Goal: Task Accomplishment & Management: Manage account settings

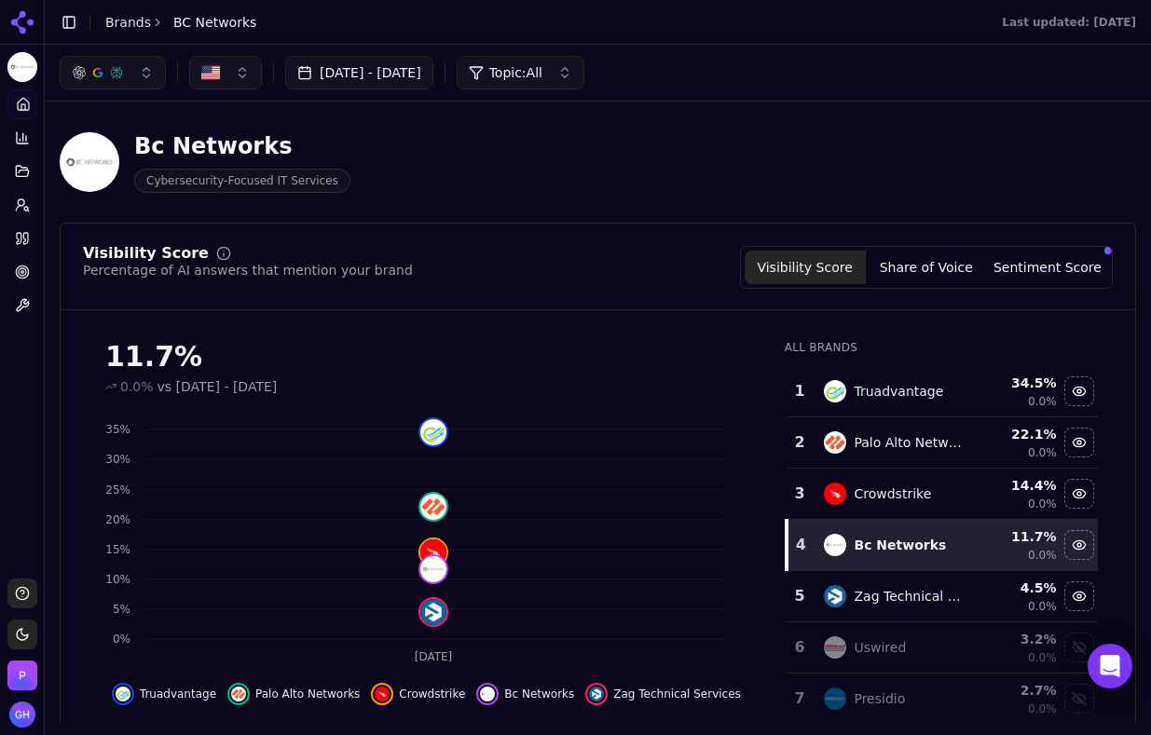
click at [620, 732] on main "Toggle Sidebar Brands BC Networks Last updated: [DATE] Aug 11, 2025 - [DATE] To…" at bounding box center [598, 367] width 1106 height 735
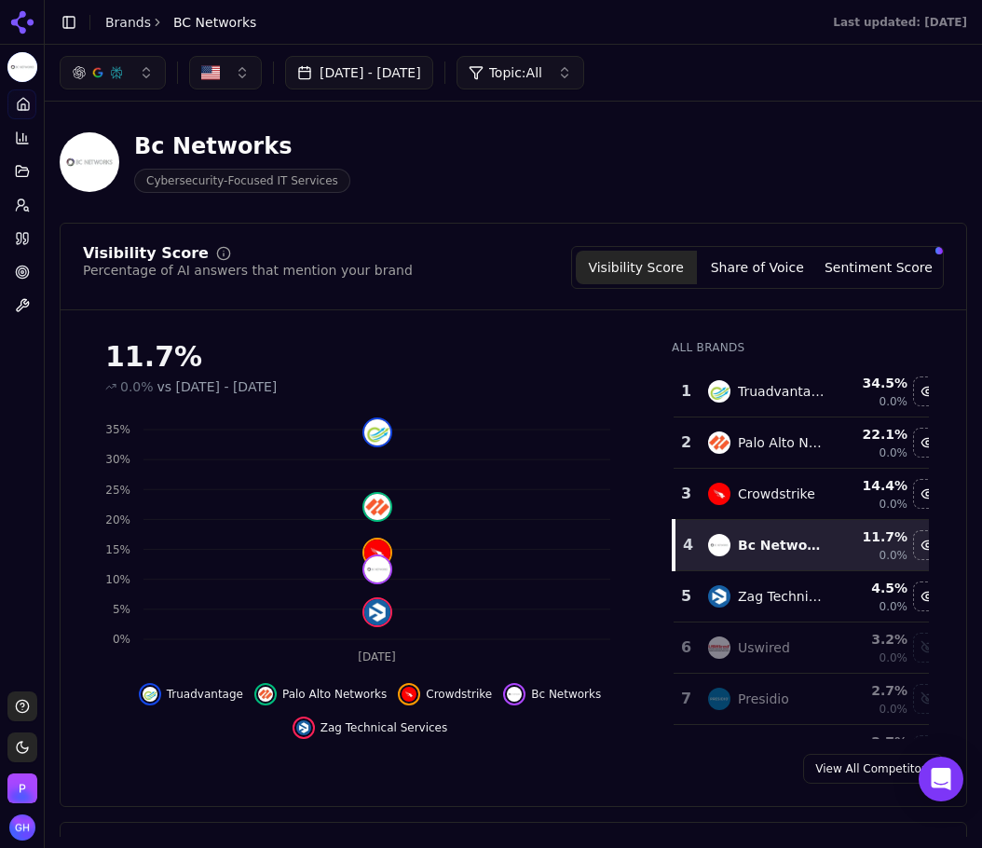
click at [773, 266] on button "Share of Voice" at bounding box center [757, 268] width 121 height 34
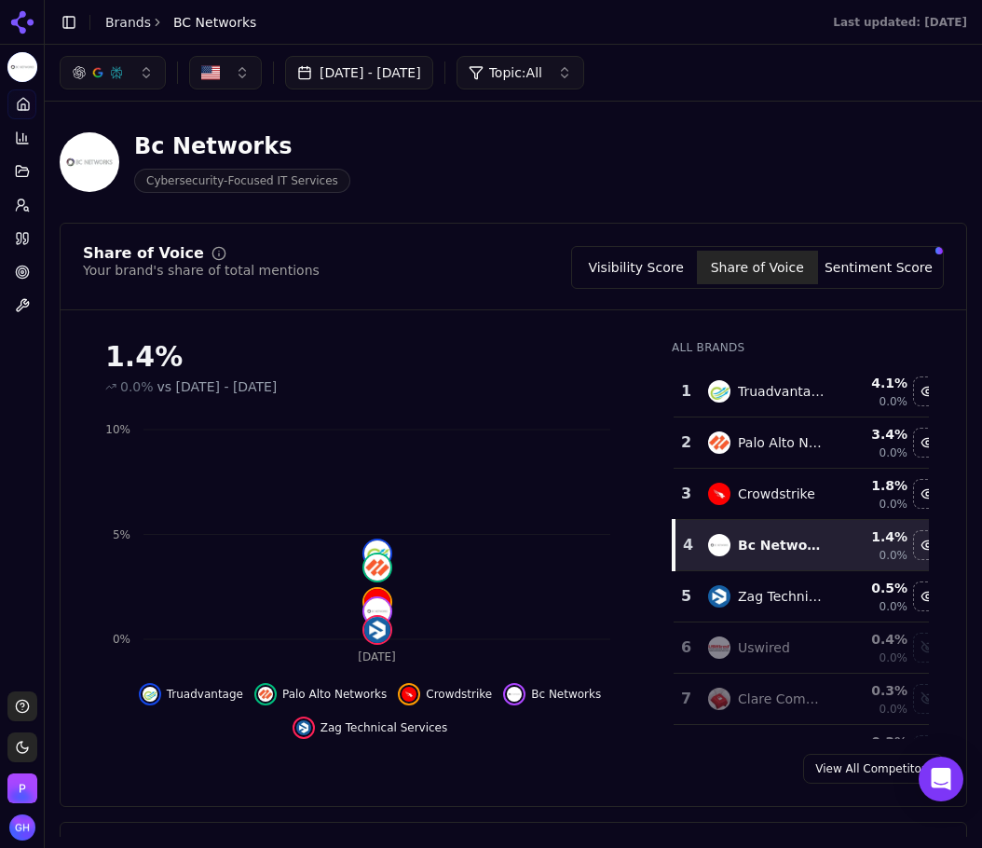
click at [890, 275] on button "Sentiment Score" at bounding box center [878, 268] width 121 height 34
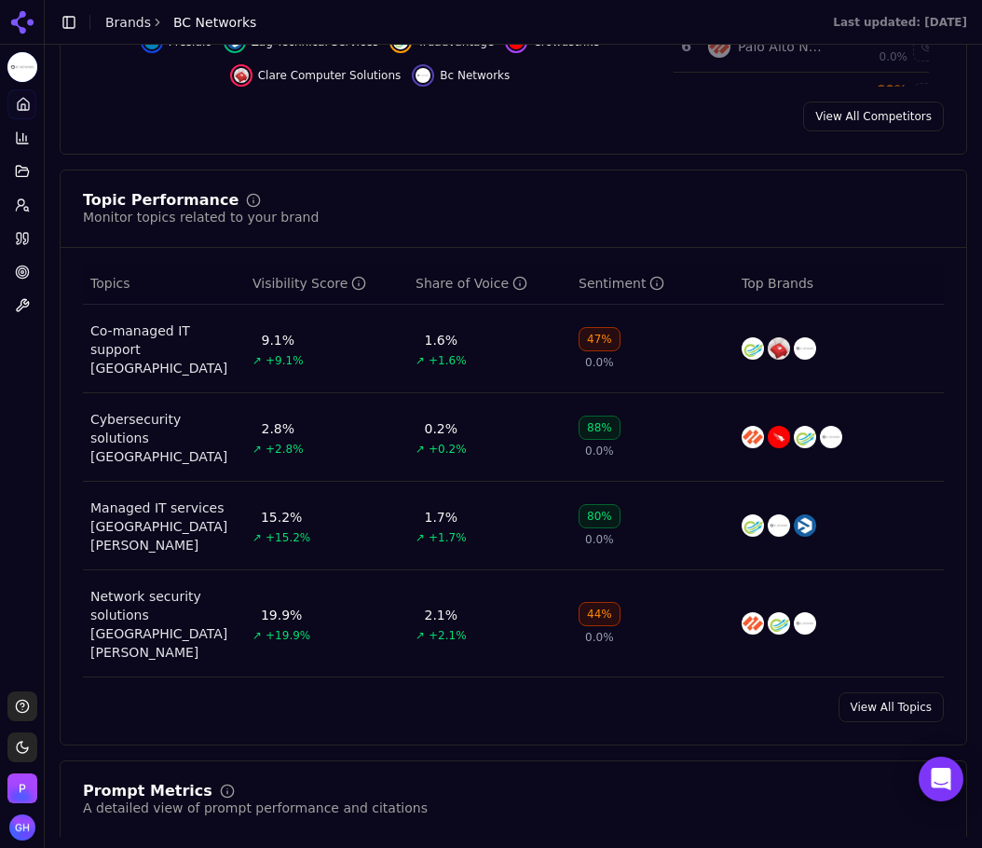
scroll to position [1118, 0]
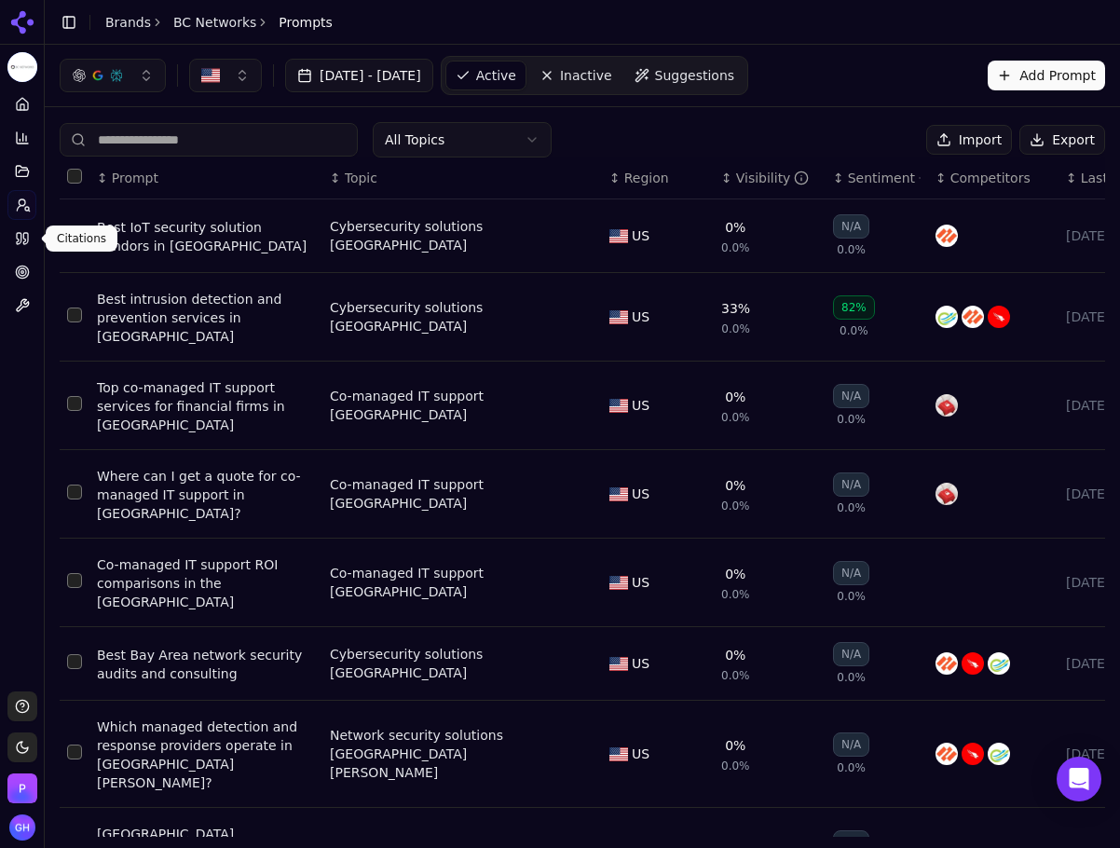
click at [23, 229] on link "Citations" at bounding box center [21, 239] width 29 height 30
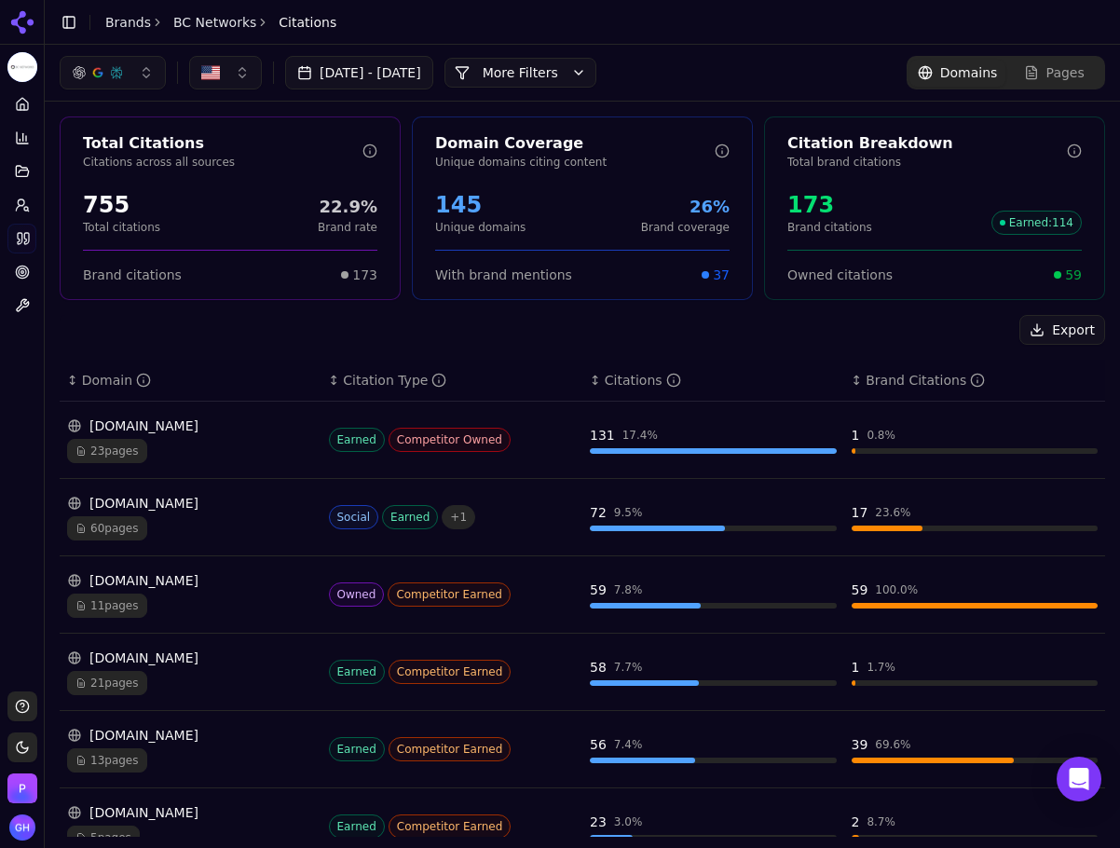
click at [529, 65] on button "More Filters" at bounding box center [520, 73] width 152 height 30
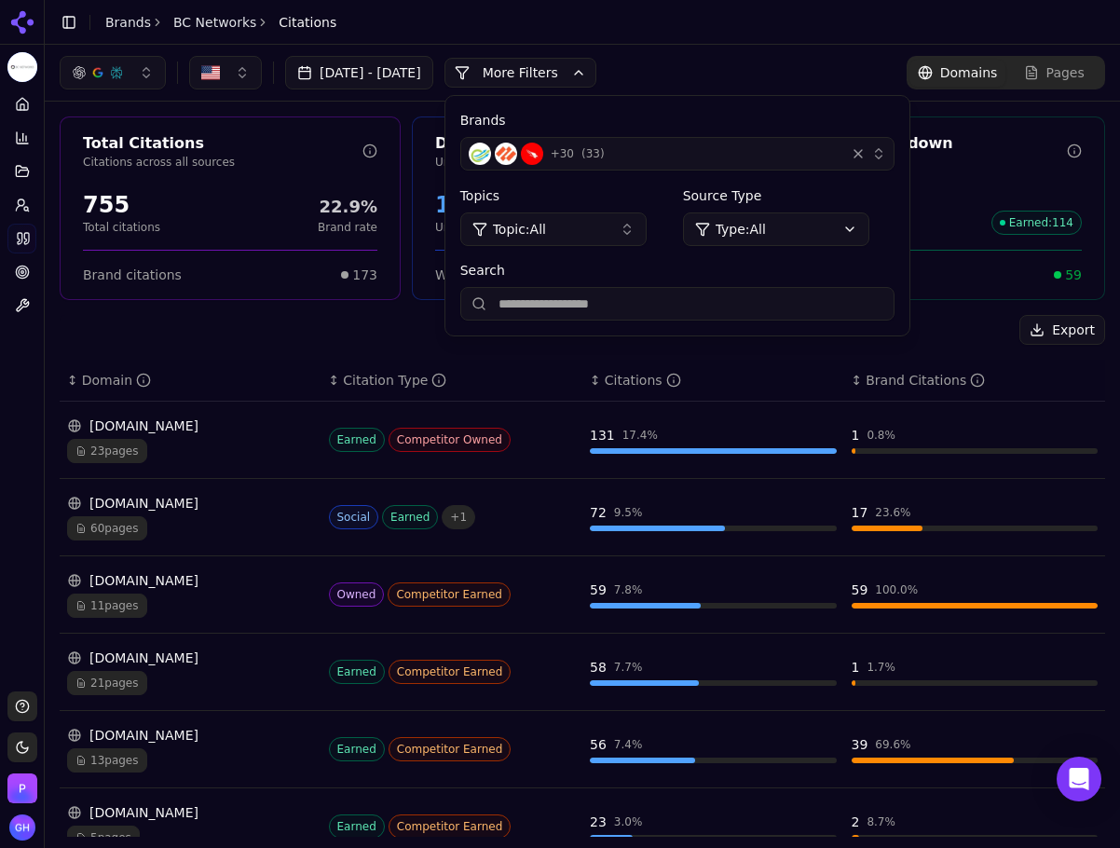
click at [608, 162] on div "+ 30 ( 33 )" at bounding box center [653, 154] width 369 height 22
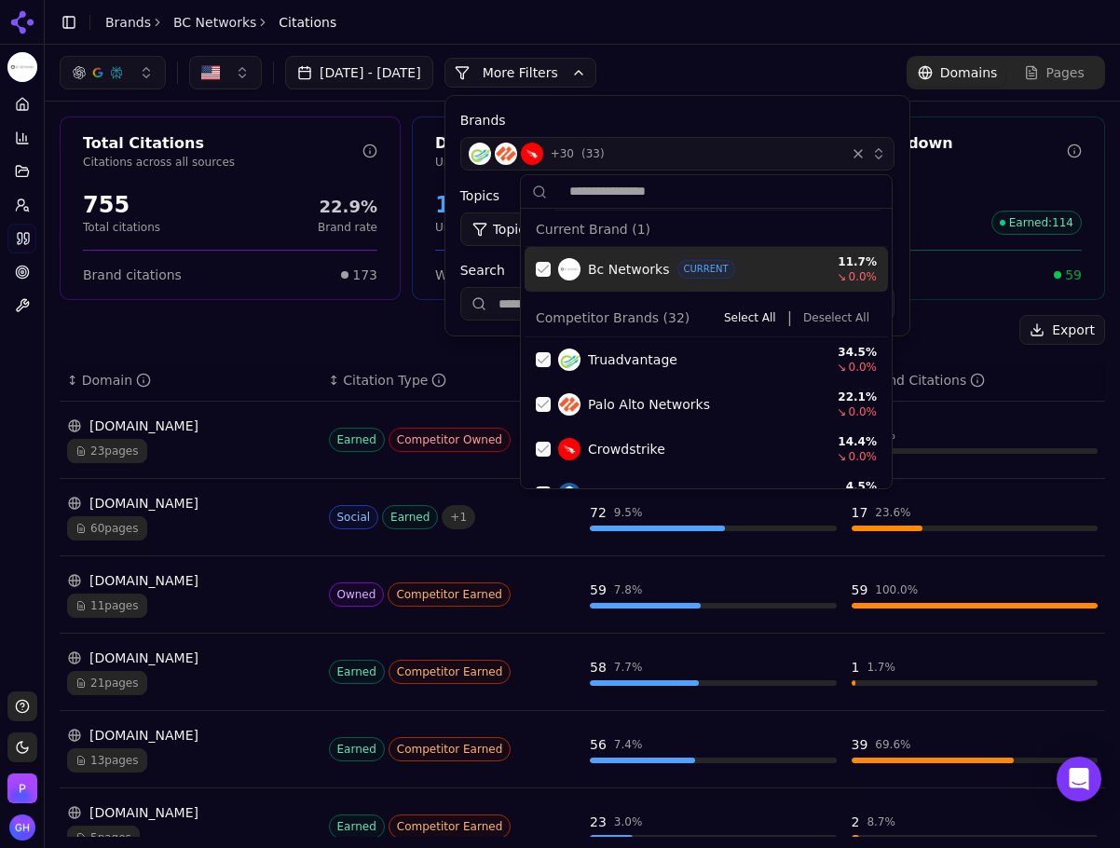
click at [540, 269] on div "Suggestions" at bounding box center [543, 269] width 15 height 15
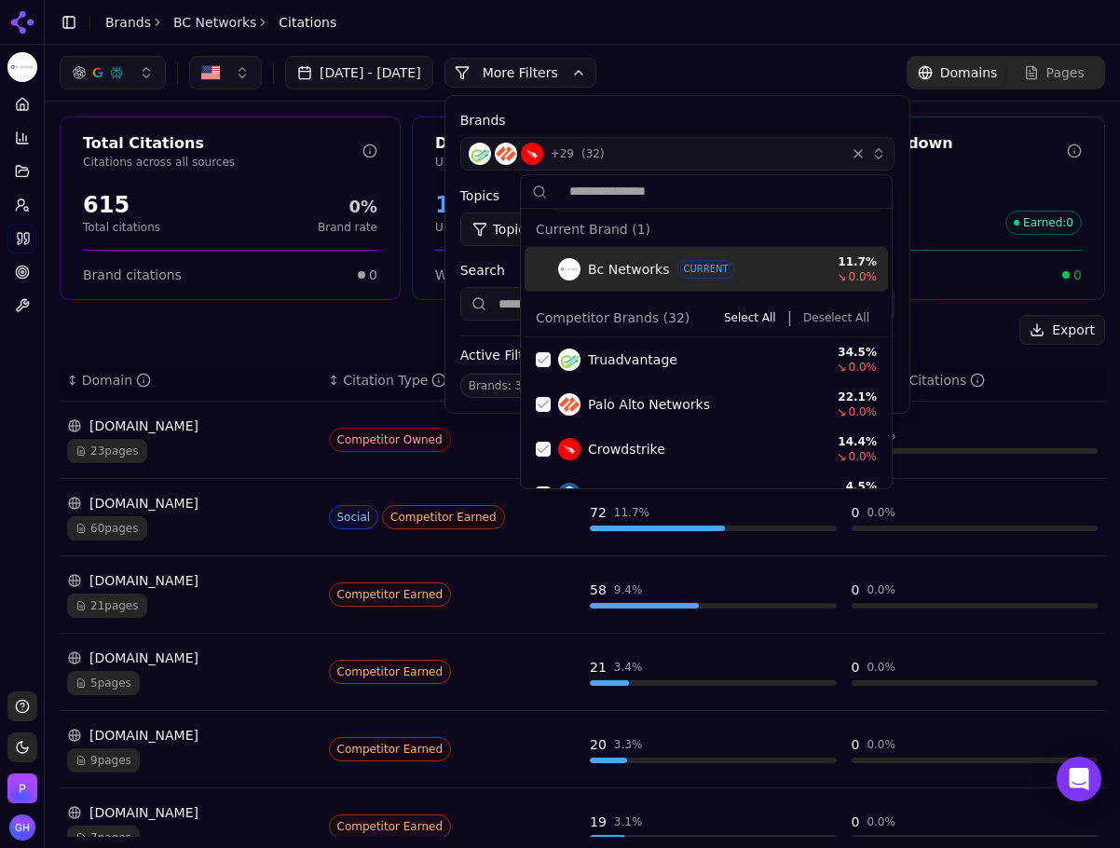
click at [758, 313] on button "Select All" at bounding box center [749, 317] width 67 height 22
click at [803, 313] on button "Deselect All" at bounding box center [836, 317] width 81 height 22
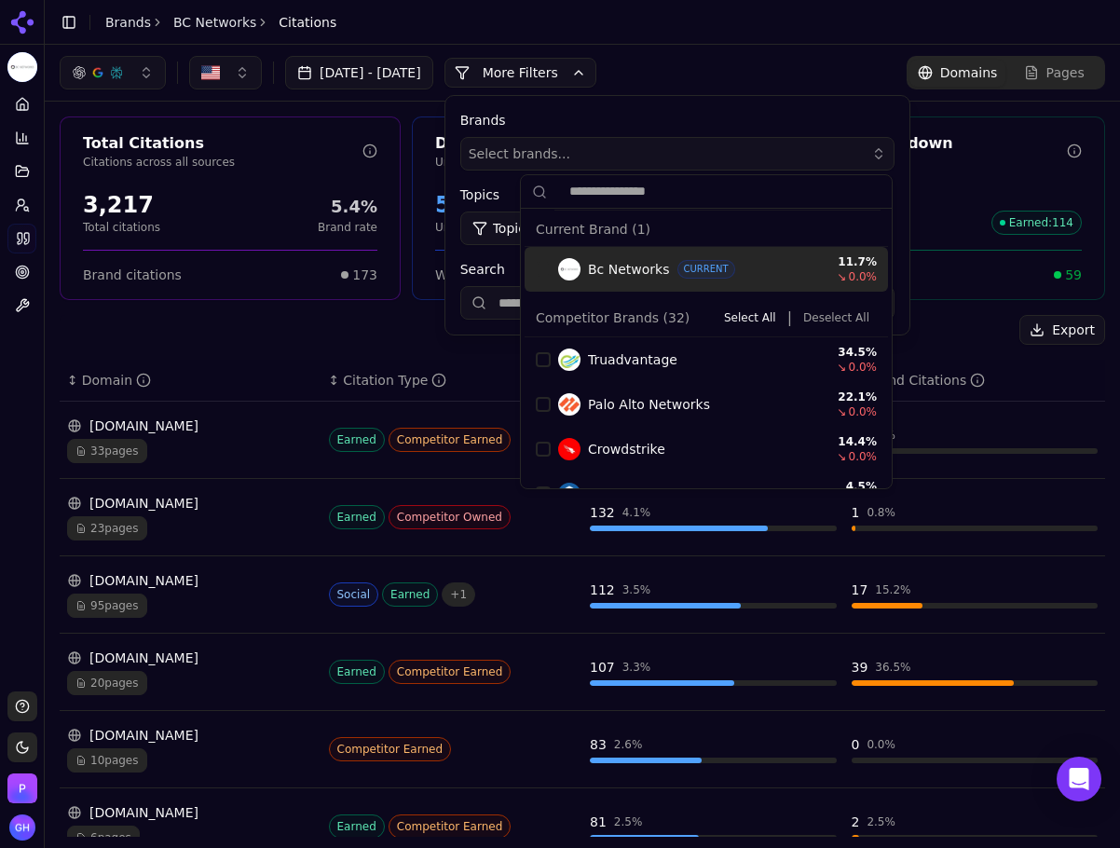
click at [766, 180] on input "text" at bounding box center [717, 191] width 326 height 37
click at [624, 148] on div "Select brands..." at bounding box center [664, 153] width 391 height 19
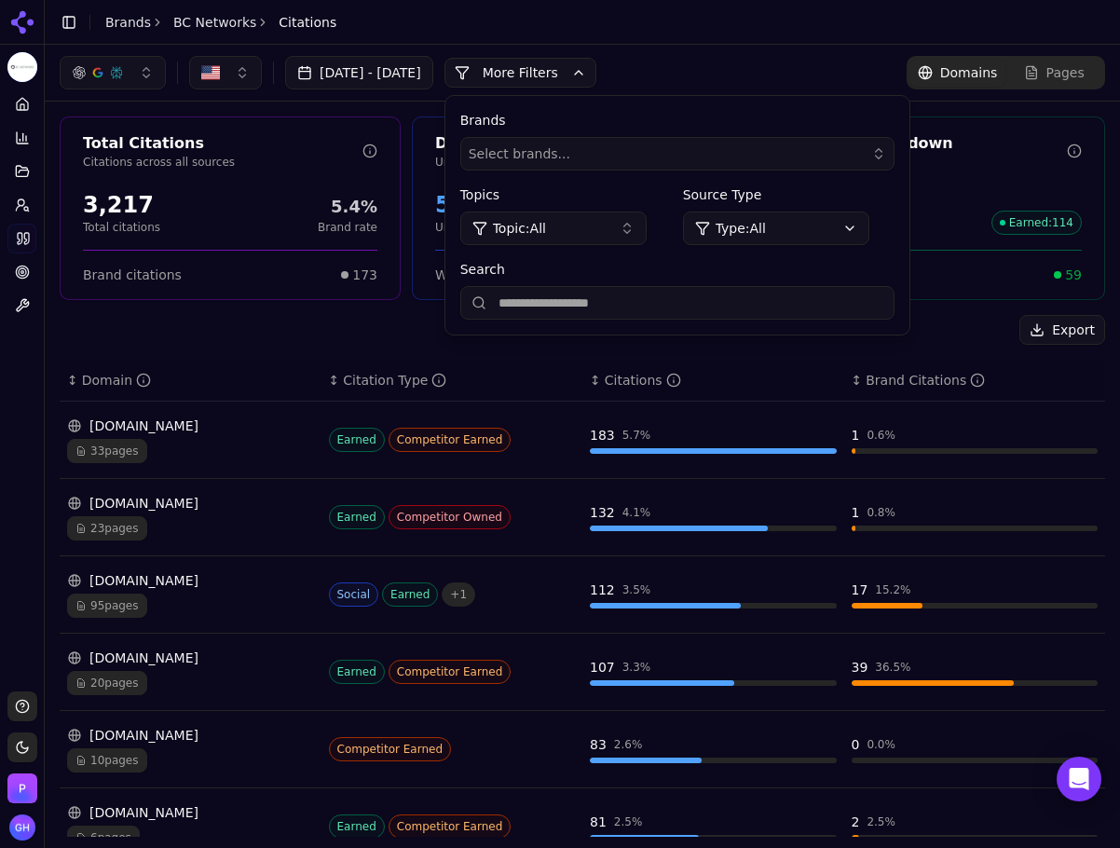
click at [596, 301] on input "Search" at bounding box center [677, 303] width 434 height 34
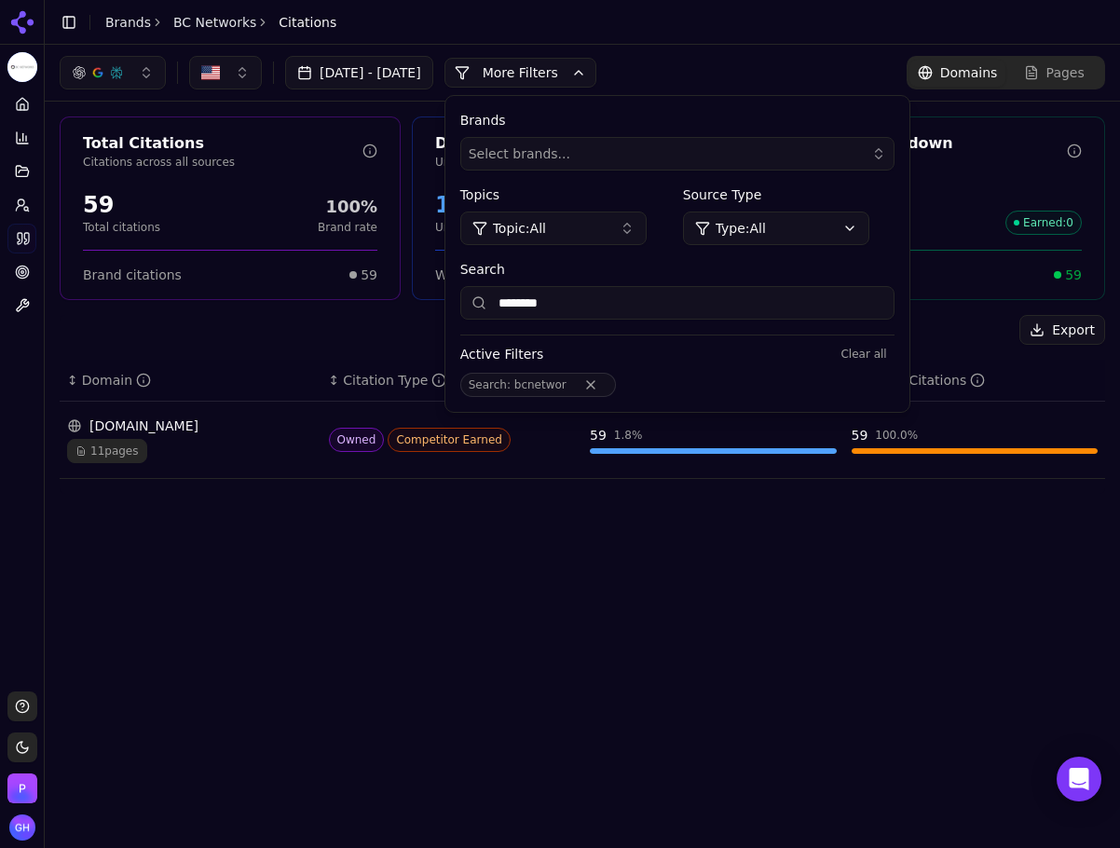
type input "********"
click at [567, 59] on button "More Filters" at bounding box center [520, 73] width 152 height 30
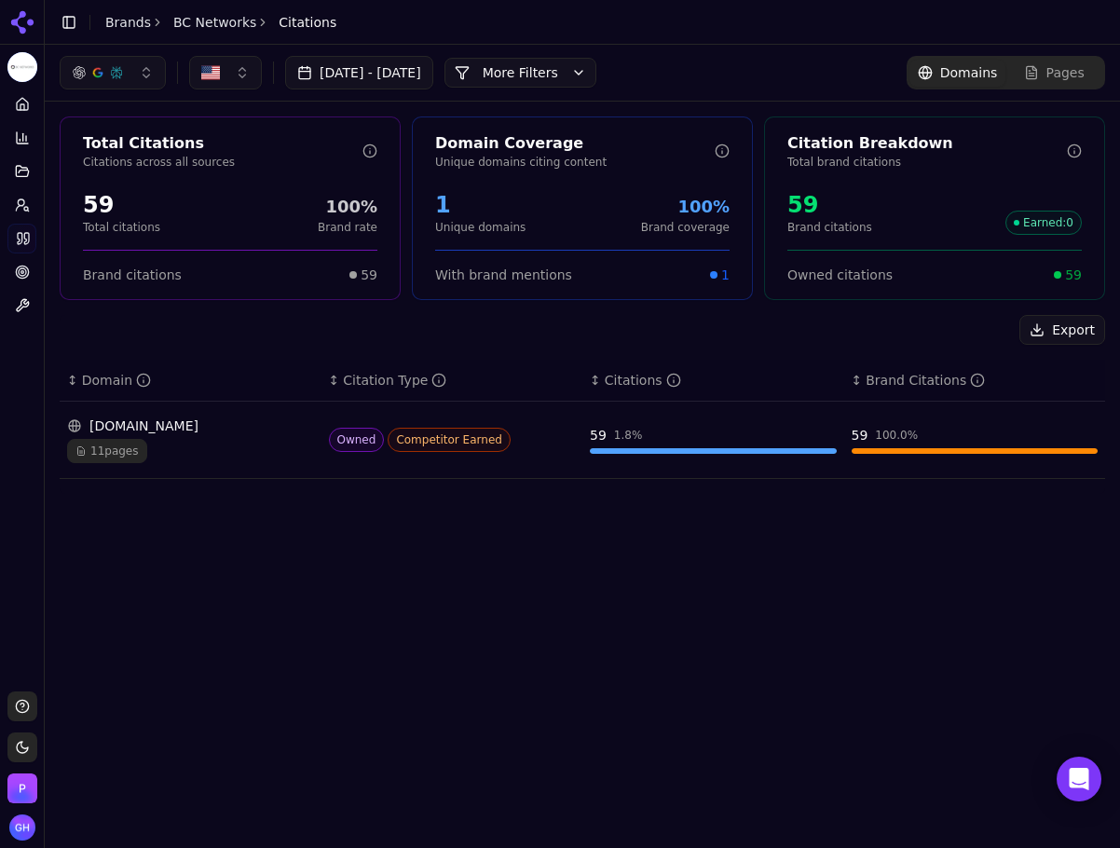
click at [570, 78] on button "More Filters" at bounding box center [520, 73] width 152 height 30
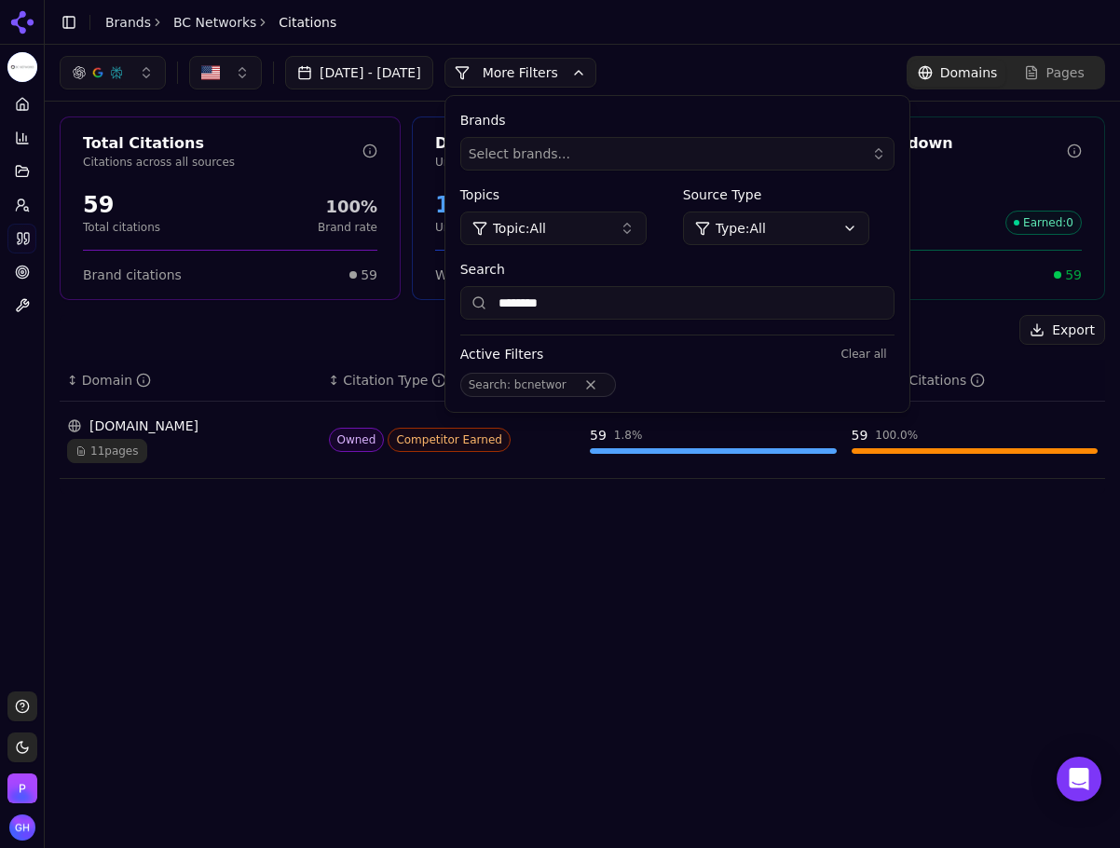
click at [607, 383] on button "Remove Search filter" at bounding box center [591, 384] width 34 height 15
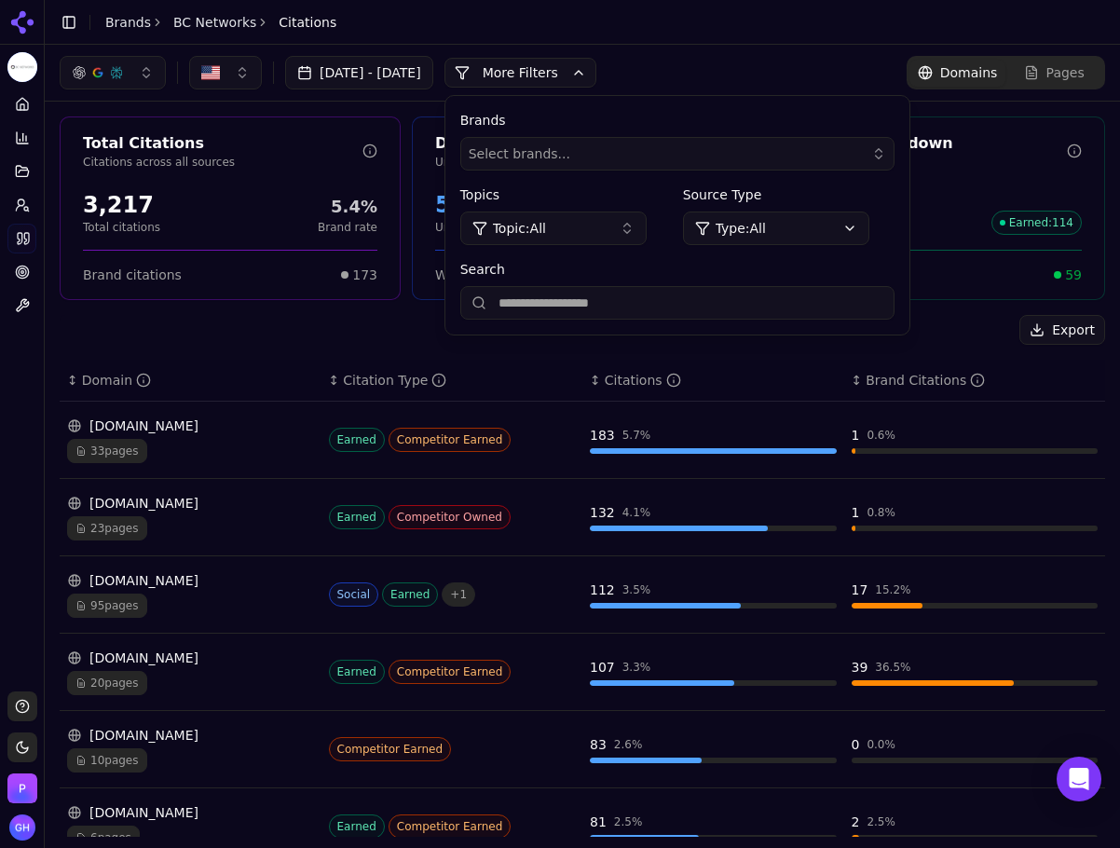
click at [572, 73] on button "More Filters" at bounding box center [520, 73] width 152 height 30
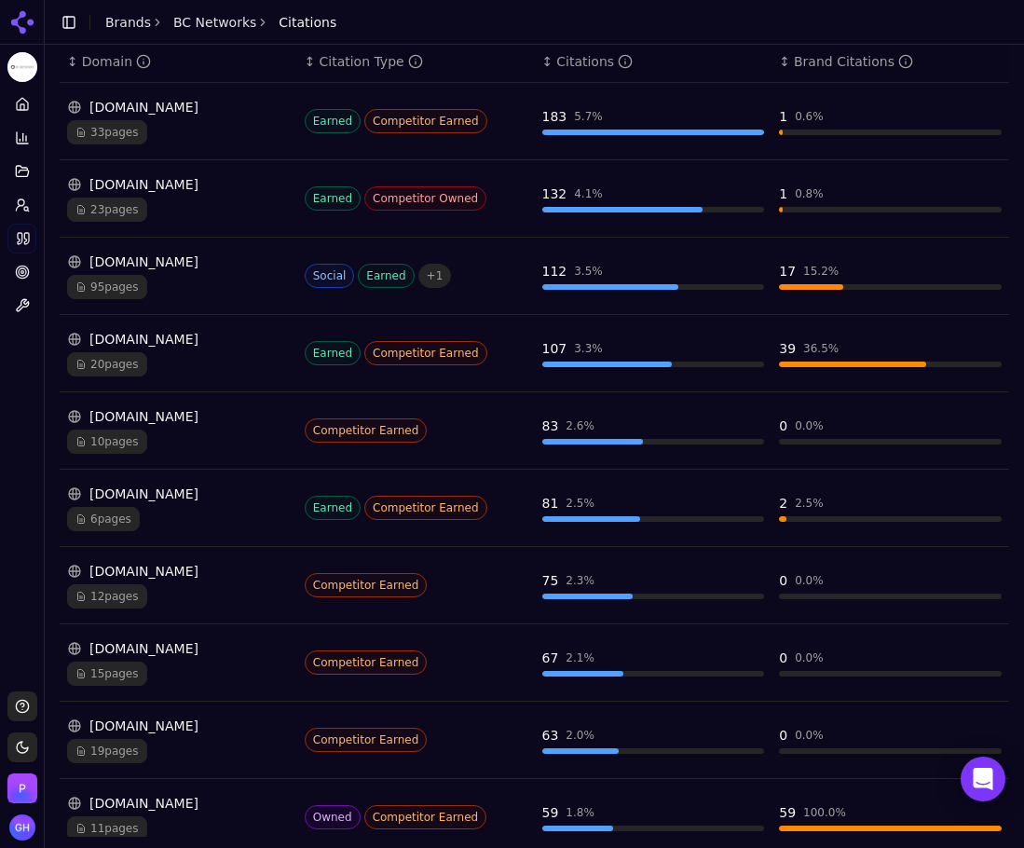
scroll to position [321, 0]
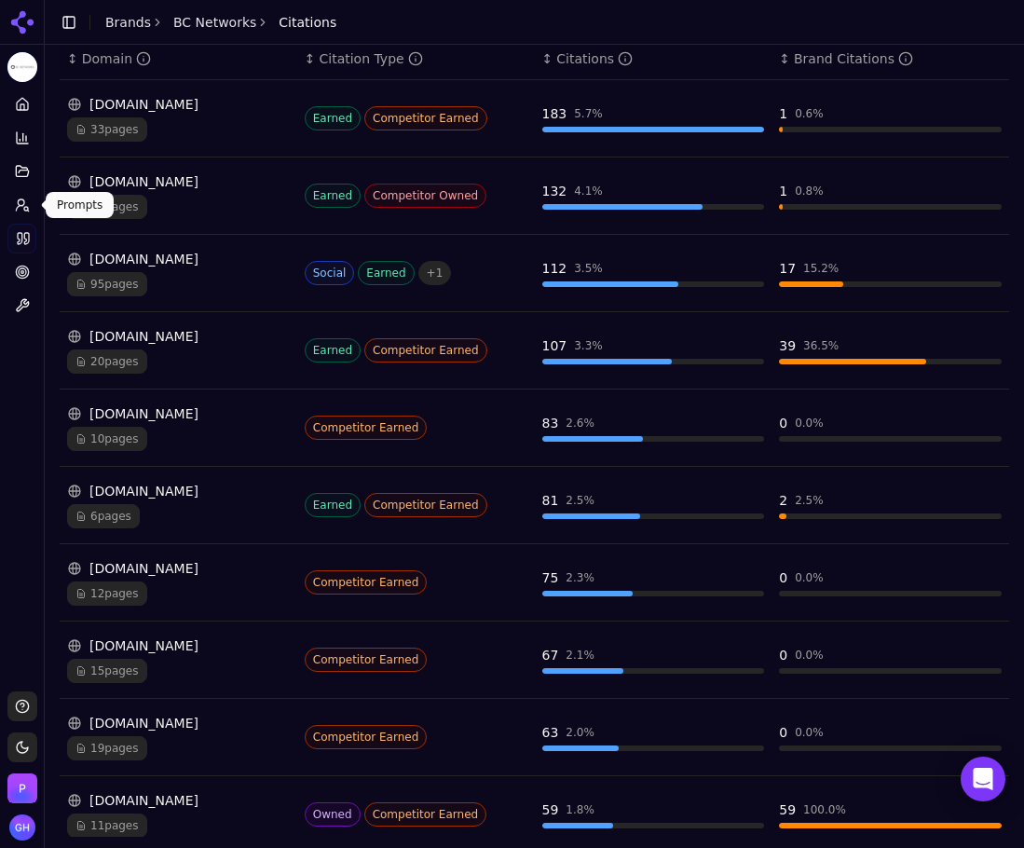
click at [11, 214] on link "Prompts" at bounding box center [21, 205] width 29 height 30
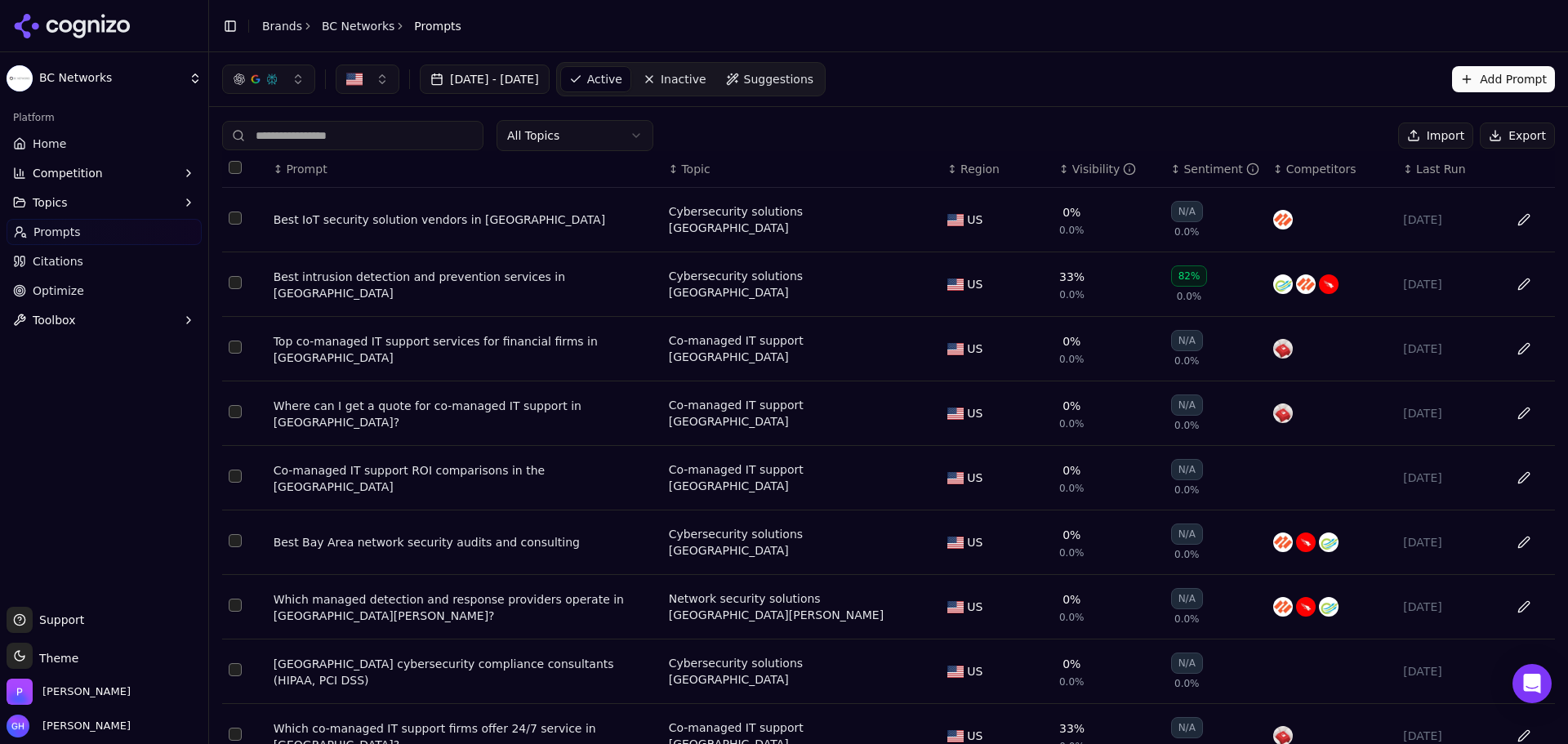
click at [1487, 134] on button "Export" at bounding box center [1517, 136] width 75 height 26
click at [66, 21] on icon at bounding box center [65, 25] width 13 height 13
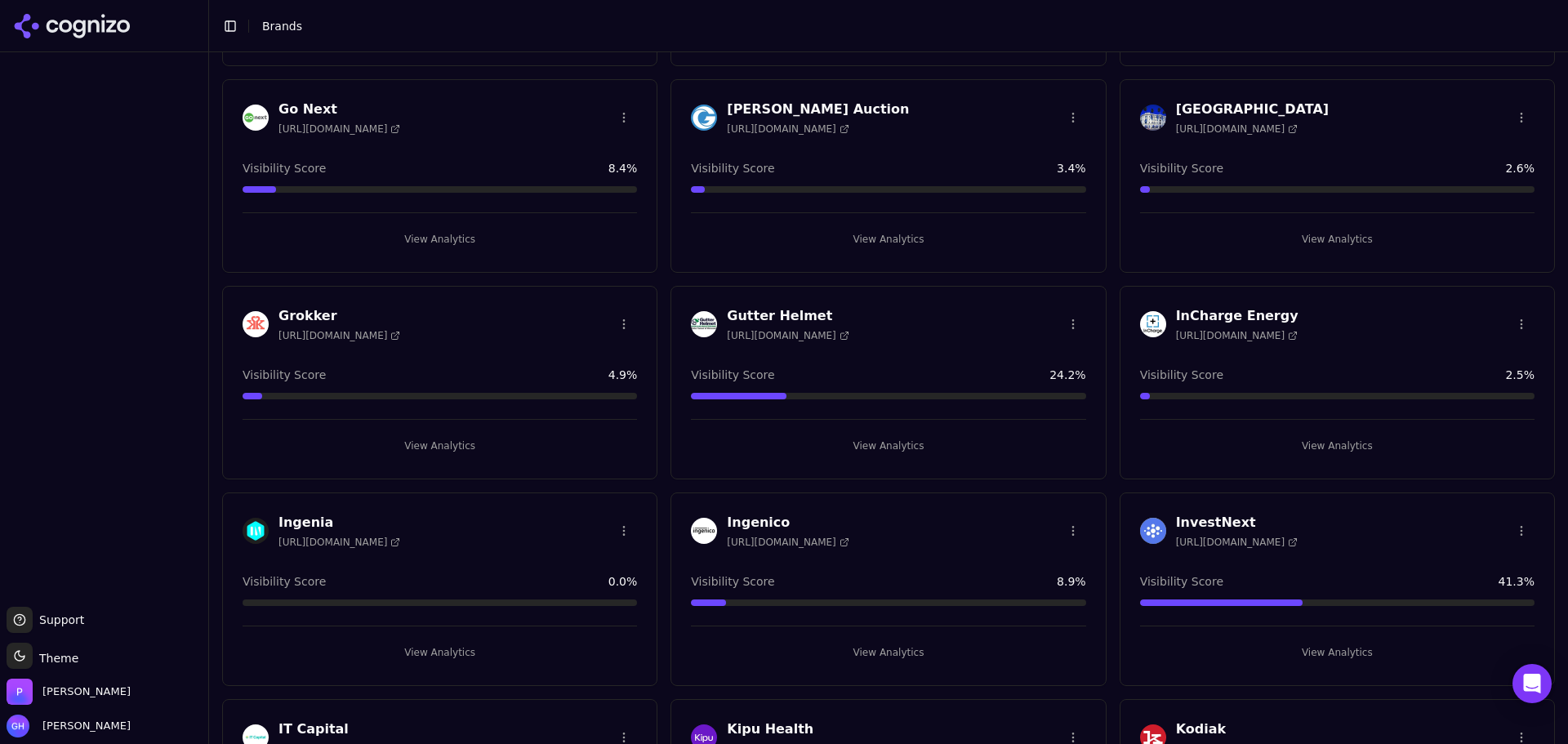
scroll to position [1959, 0]
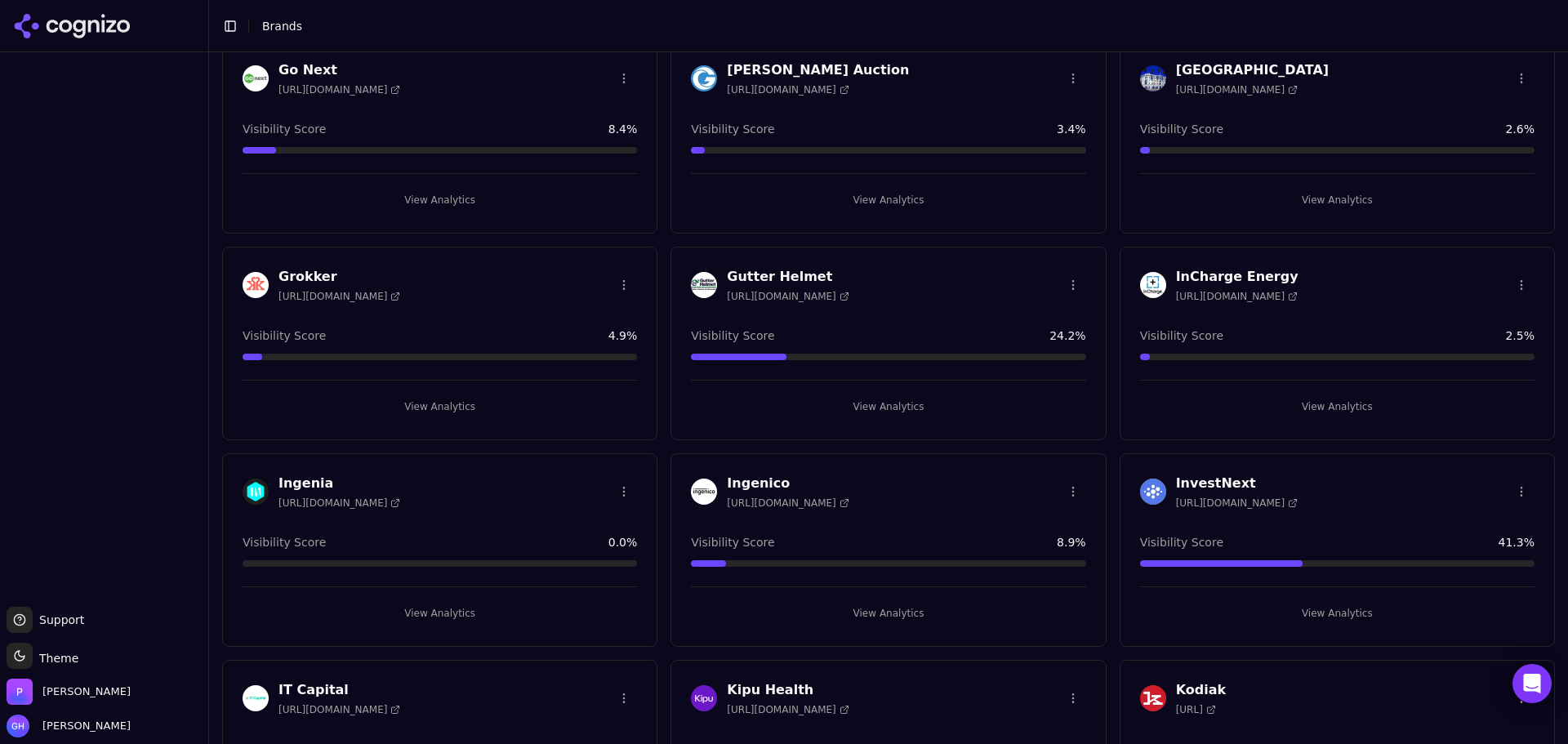
click at [465, 601] on button "View Analytics" at bounding box center [440, 613] width 394 height 26
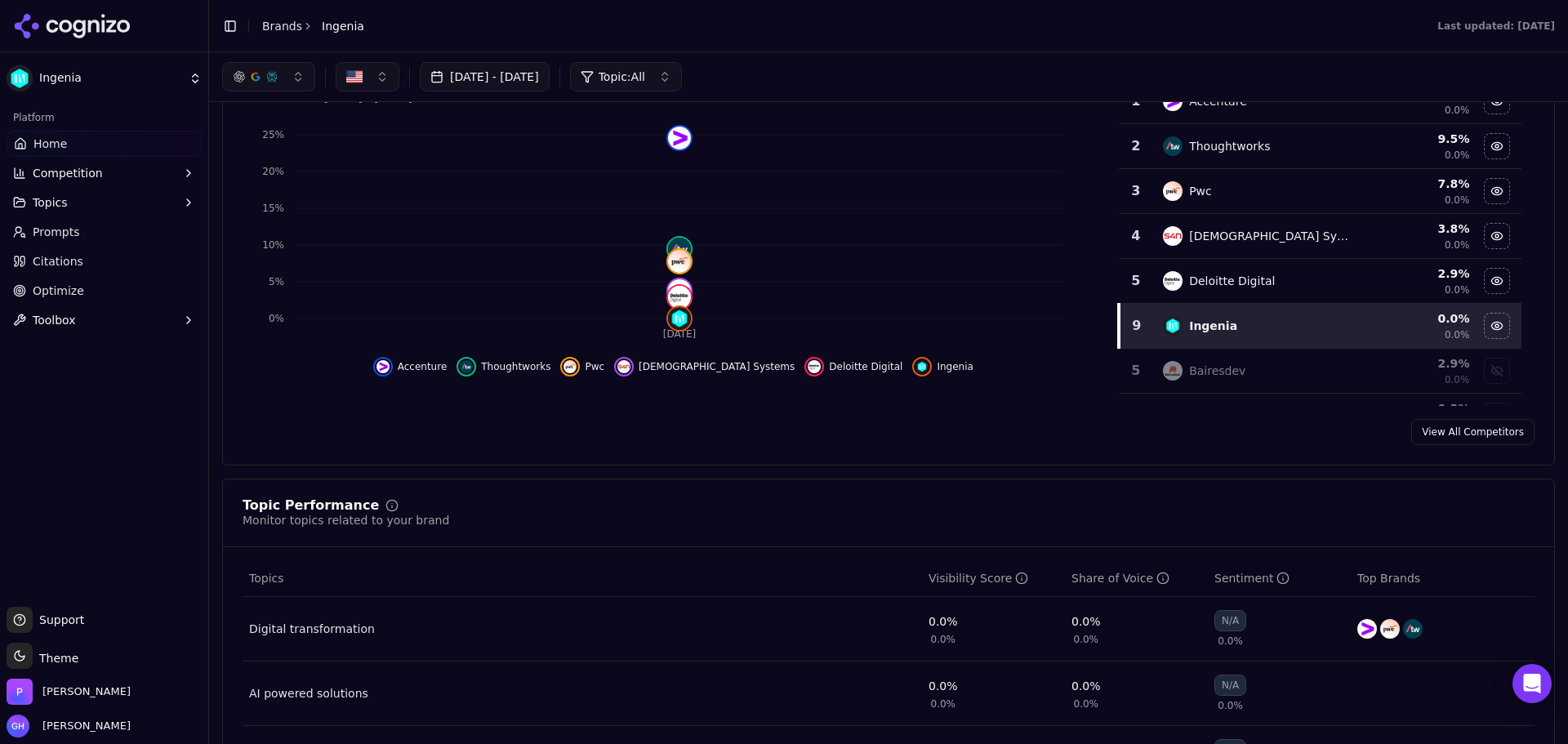
scroll to position [163, 0]
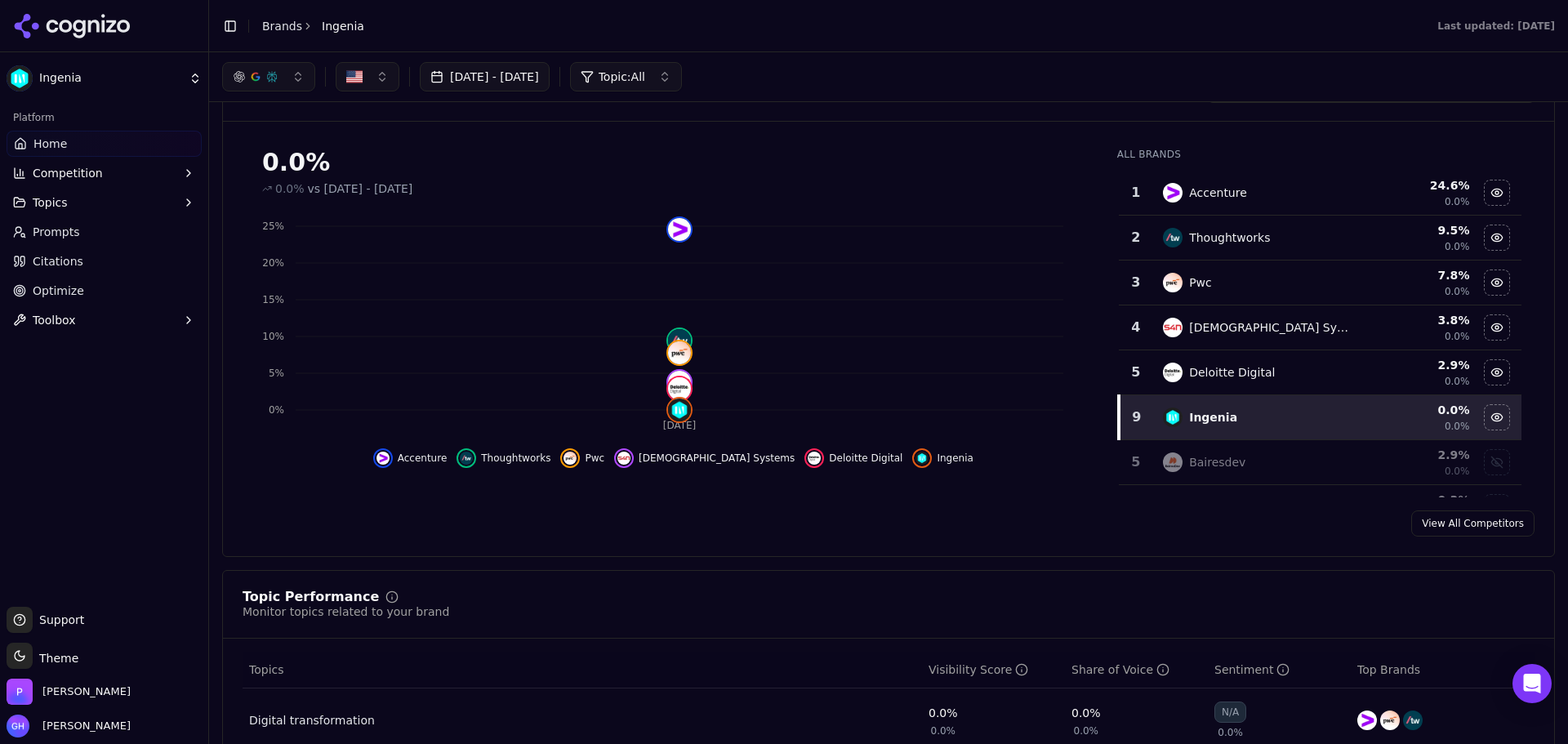
click at [78, 260] on link "Citations" at bounding box center [103, 261] width 195 height 26
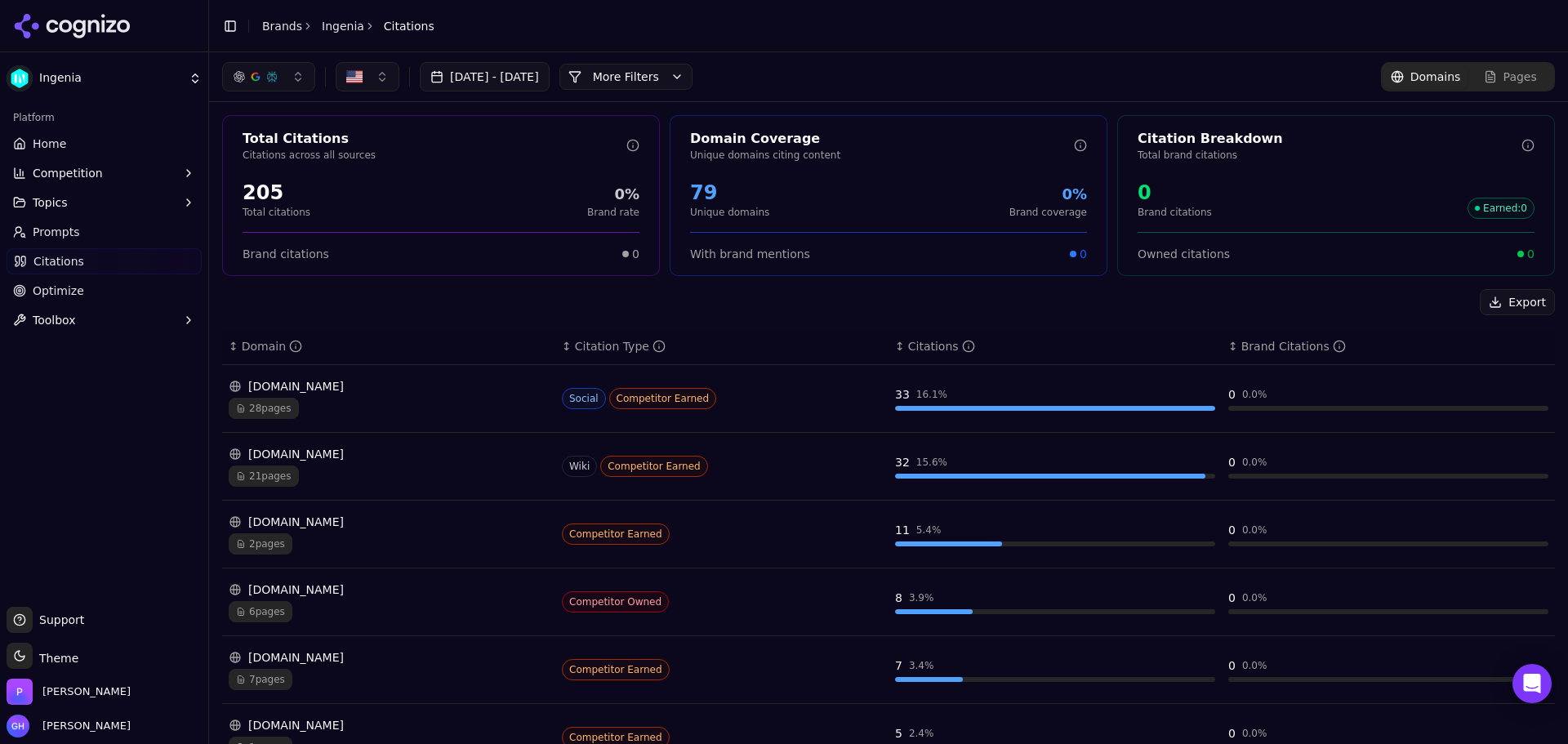
click at [550, 81] on button "[DATE] - [DATE]" at bounding box center [485, 77] width 130 height 30
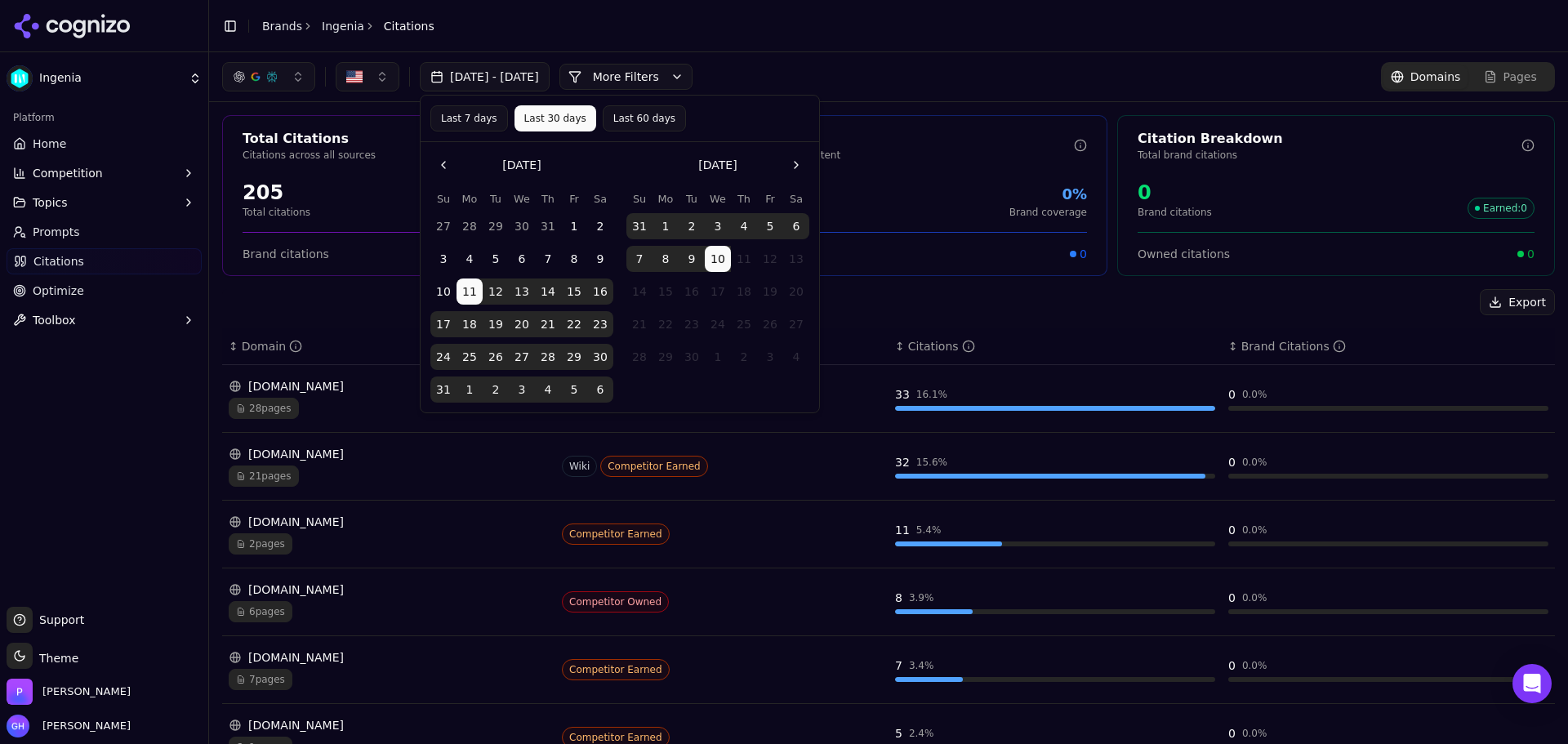
click at [550, 81] on button "[DATE] - [DATE]" at bounding box center [485, 77] width 130 height 30
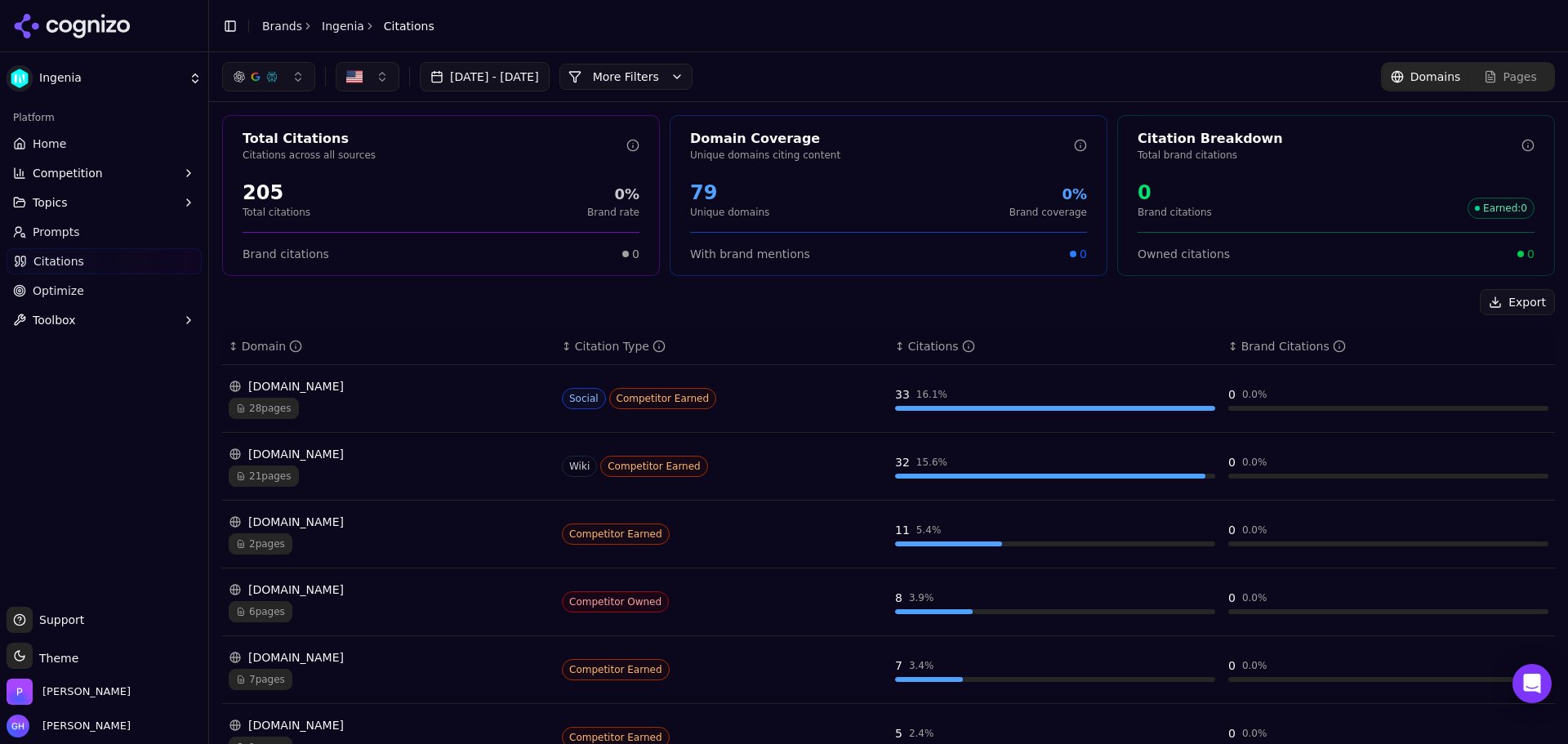
click at [622, 78] on button "More Filters" at bounding box center [626, 77] width 133 height 26
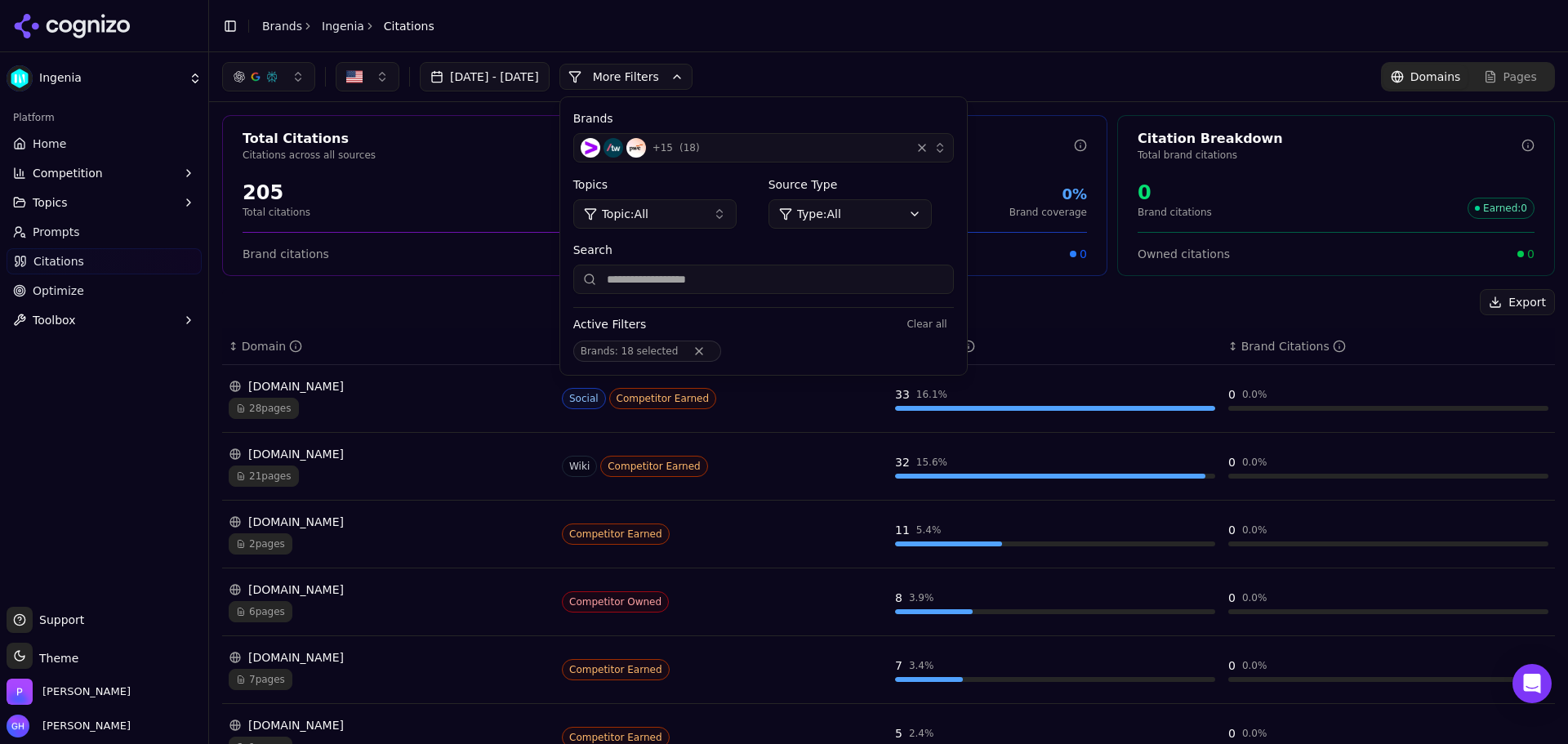
click at [786, 159] on button "+ 15 ( 18 )" at bounding box center [763, 148] width 380 height 30
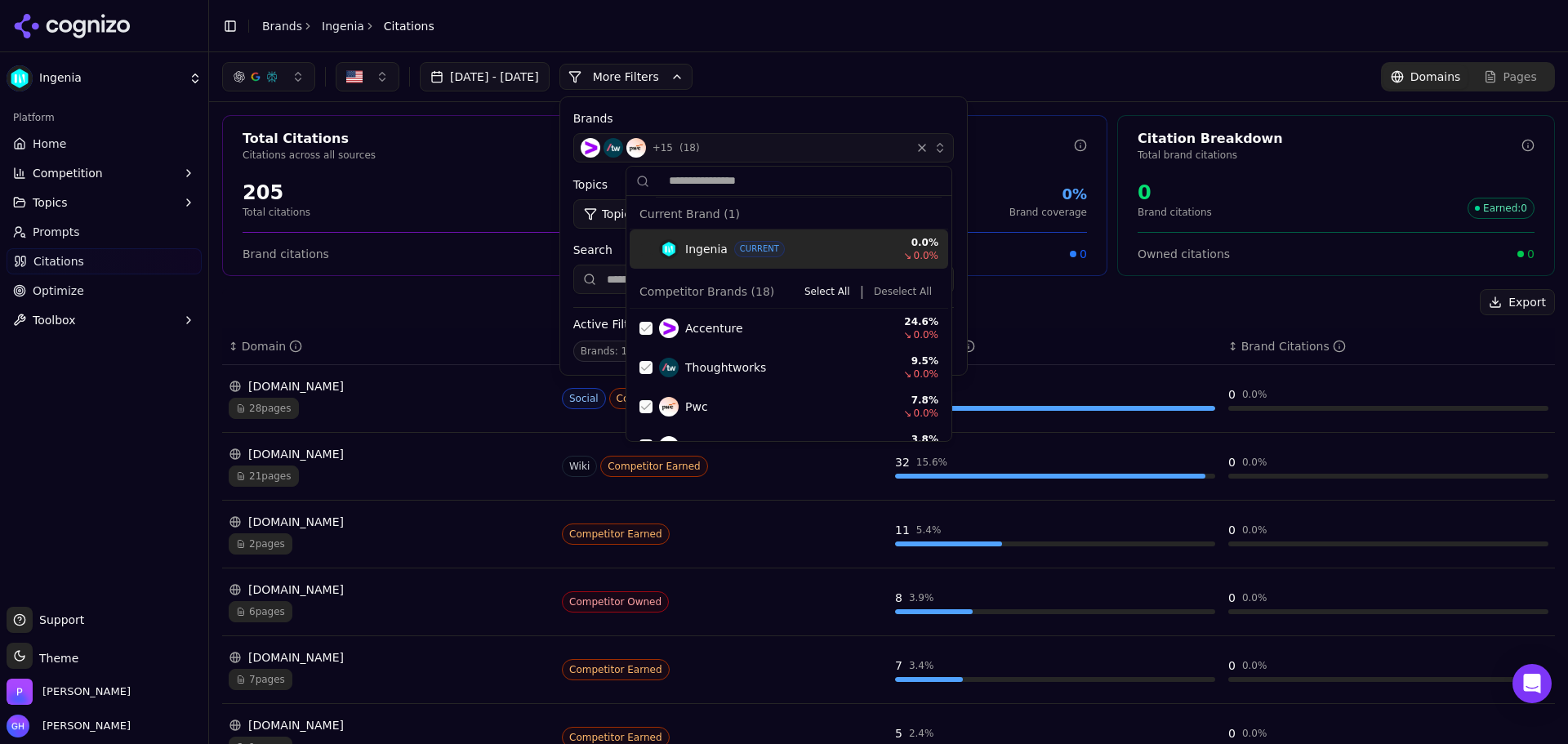
click at [881, 293] on button "Deselect All" at bounding box center [902, 291] width 71 height 19
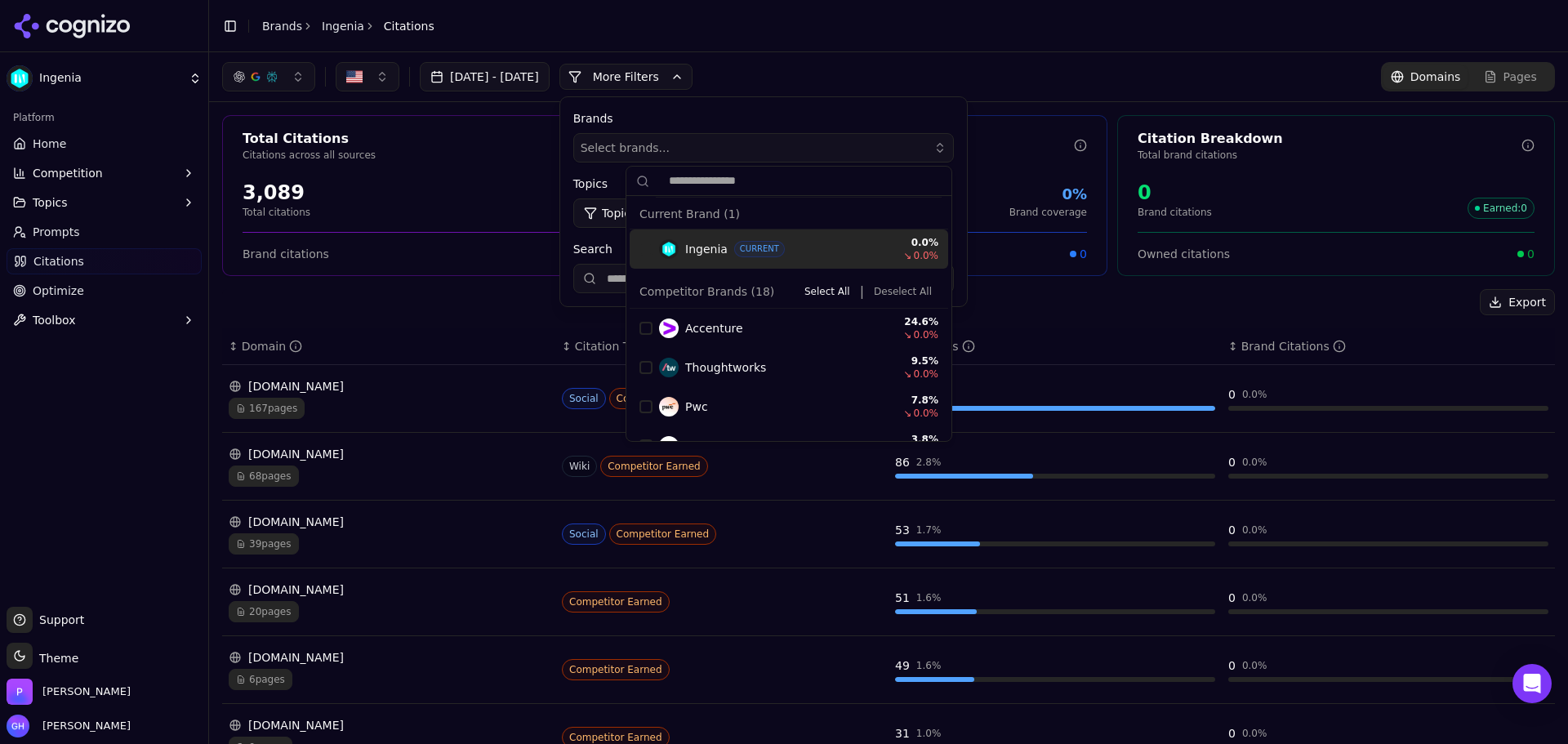
click at [712, 154] on div "Select brands..." at bounding box center [751, 147] width 343 height 17
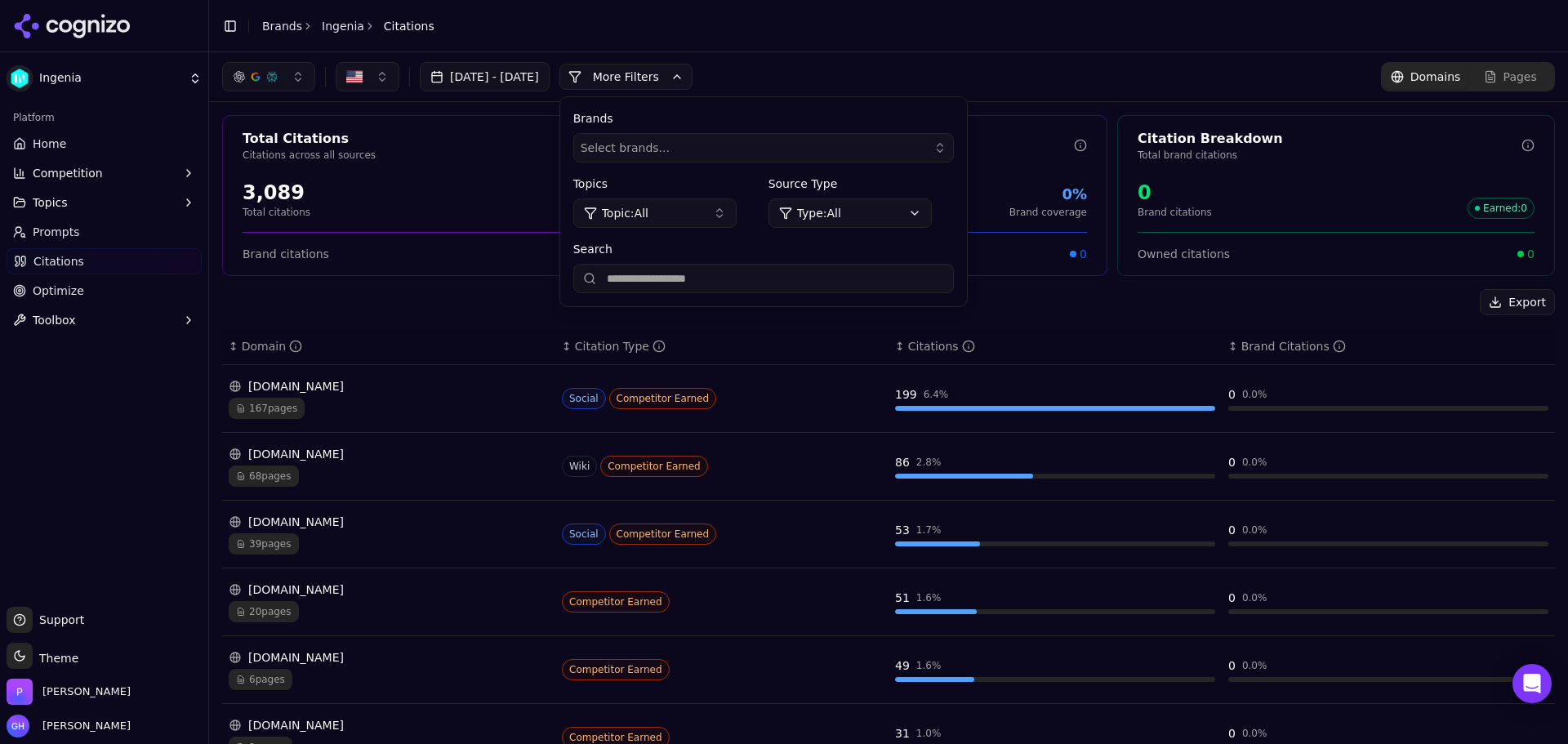
click at [710, 284] on input "Search" at bounding box center [763, 279] width 380 height 30
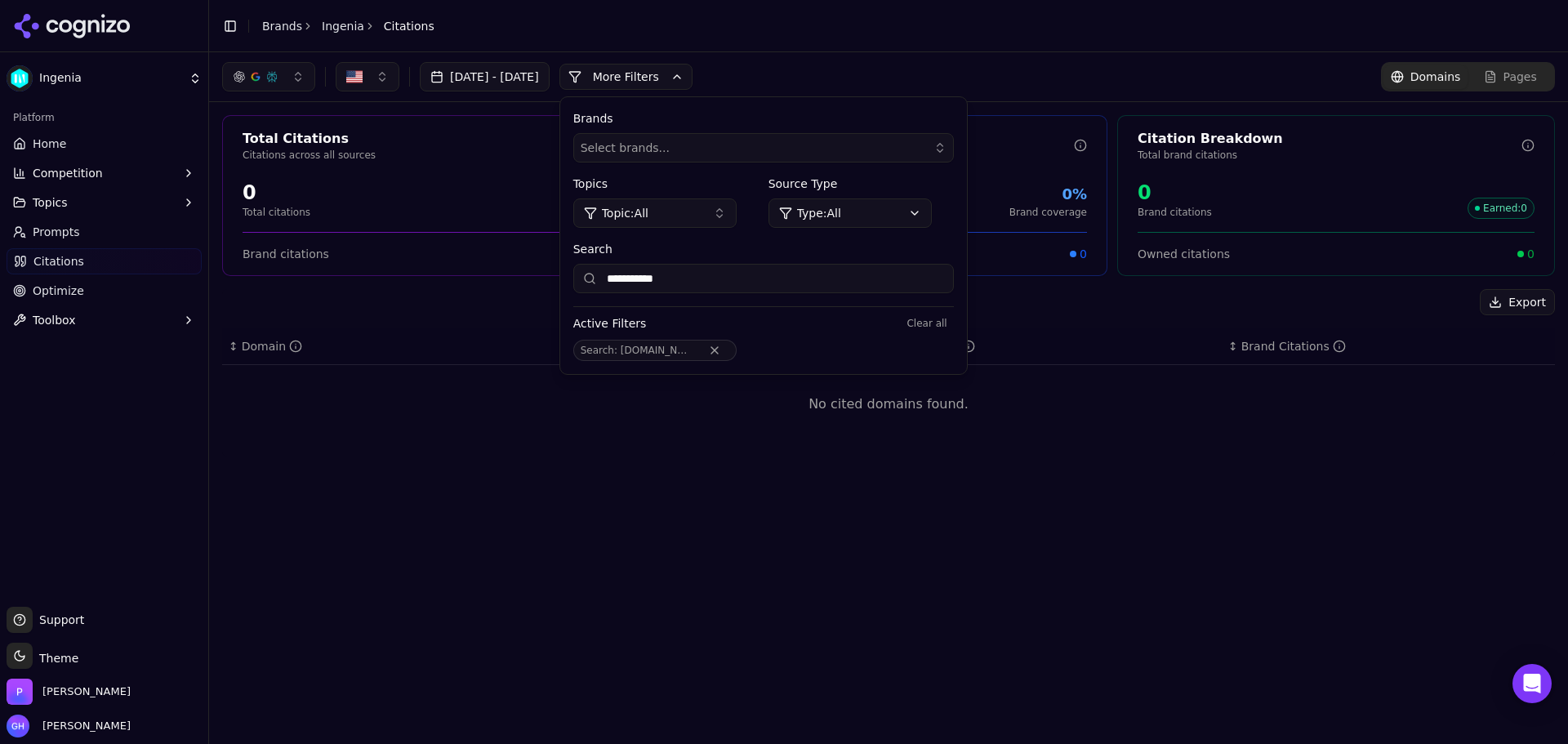
click at [753, 291] on input "**********" at bounding box center [763, 279] width 380 height 30
click at [761, 286] on input "**********" at bounding box center [763, 279] width 380 height 30
type input "**********"
click at [846, 326] on div "Active Filters Clear all" at bounding box center [763, 323] width 380 height 19
click at [691, 351] on span "ingenia.la" at bounding box center [661, 350] width 82 height 11
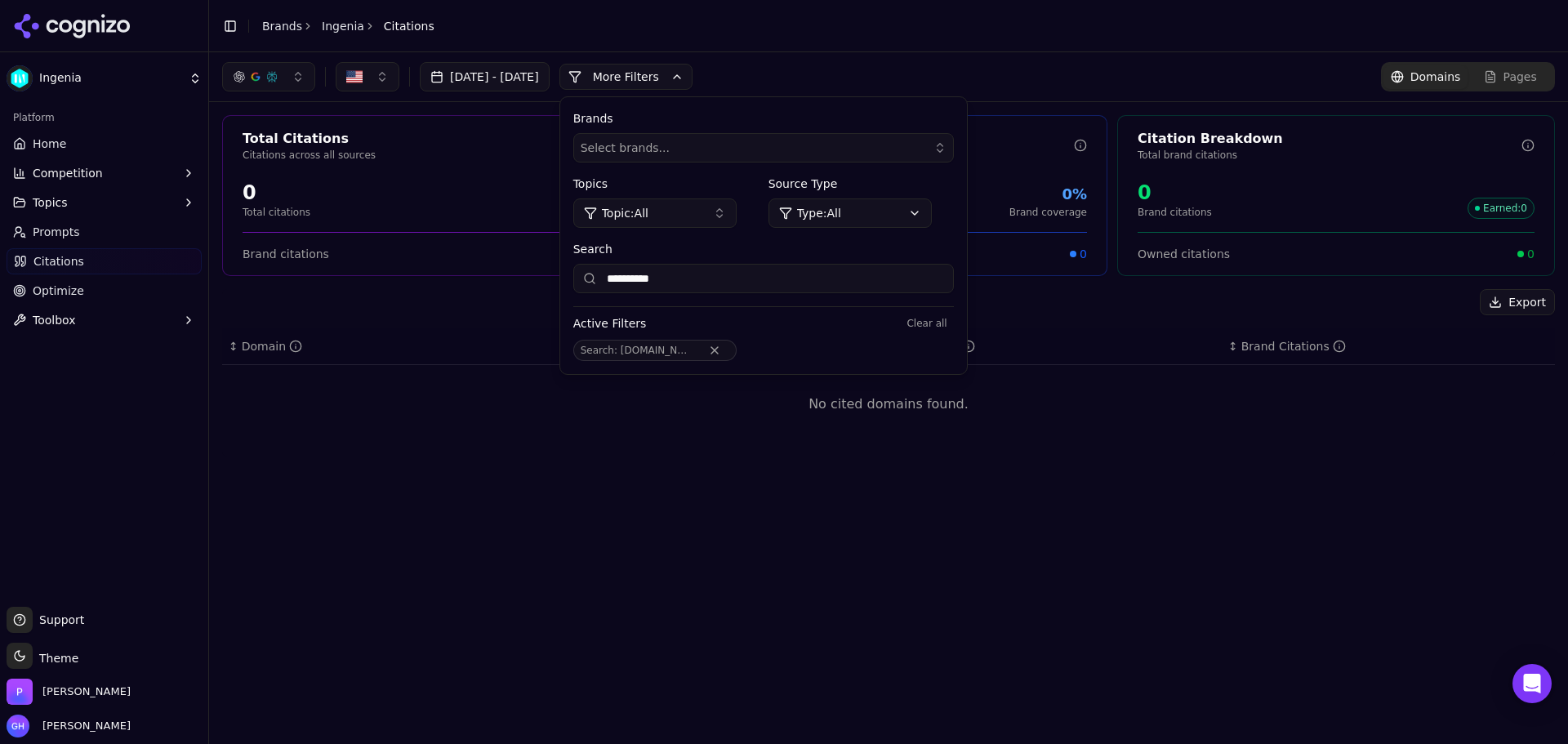
click at [872, 328] on div "Active Filters Clear all" at bounding box center [763, 323] width 380 height 19
click at [778, 269] on input "**********" at bounding box center [763, 279] width 380 height 30
click at [953, 328] on button "Clear all" at bounding box center [926, 323] width 53 height 19
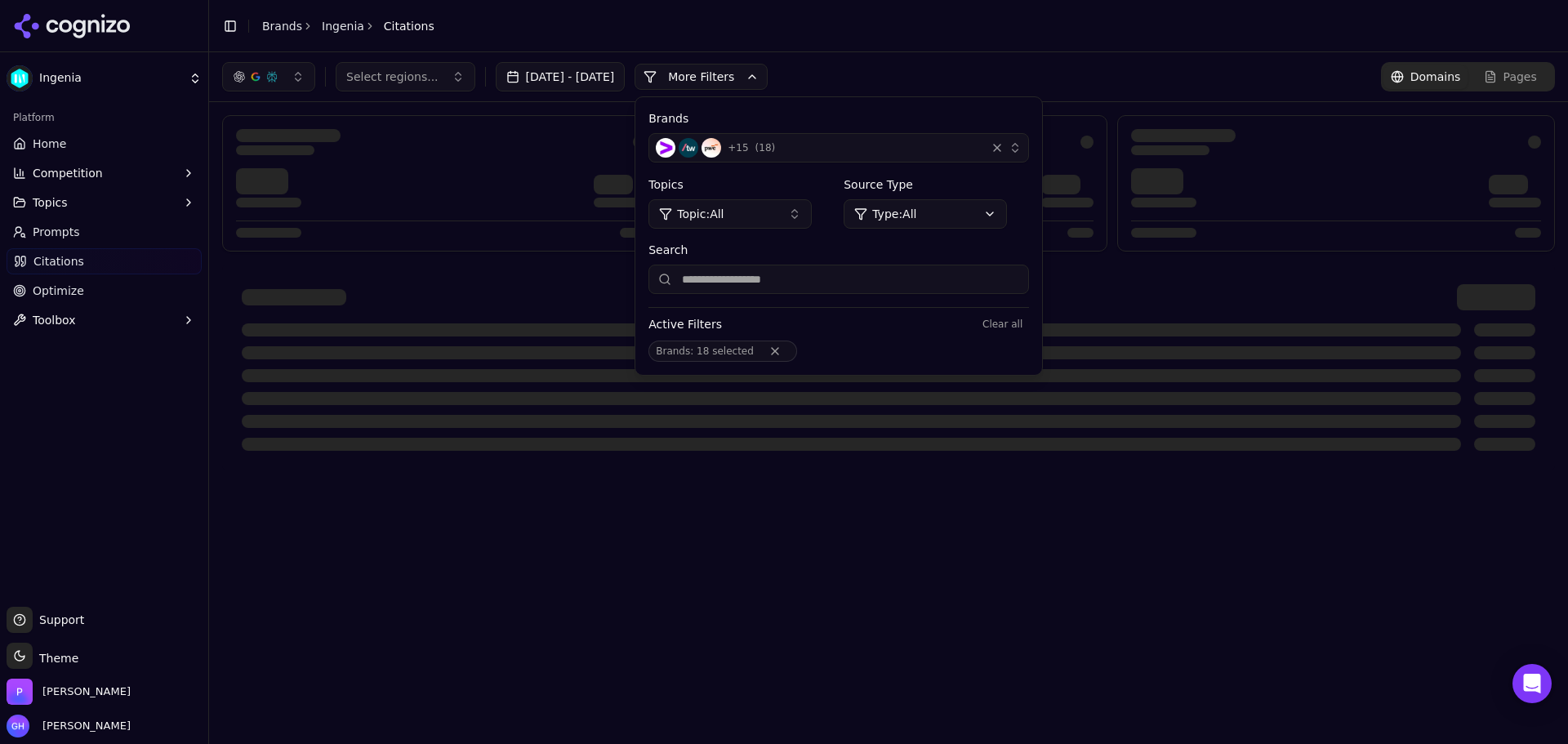
click at [786, 577] on div "Select regions... Aug 11, 2025 - Sep 10, 2025 More More Filters Brands + 15 ( 1…" at bounding box center [888, 398] width 1359 height 691
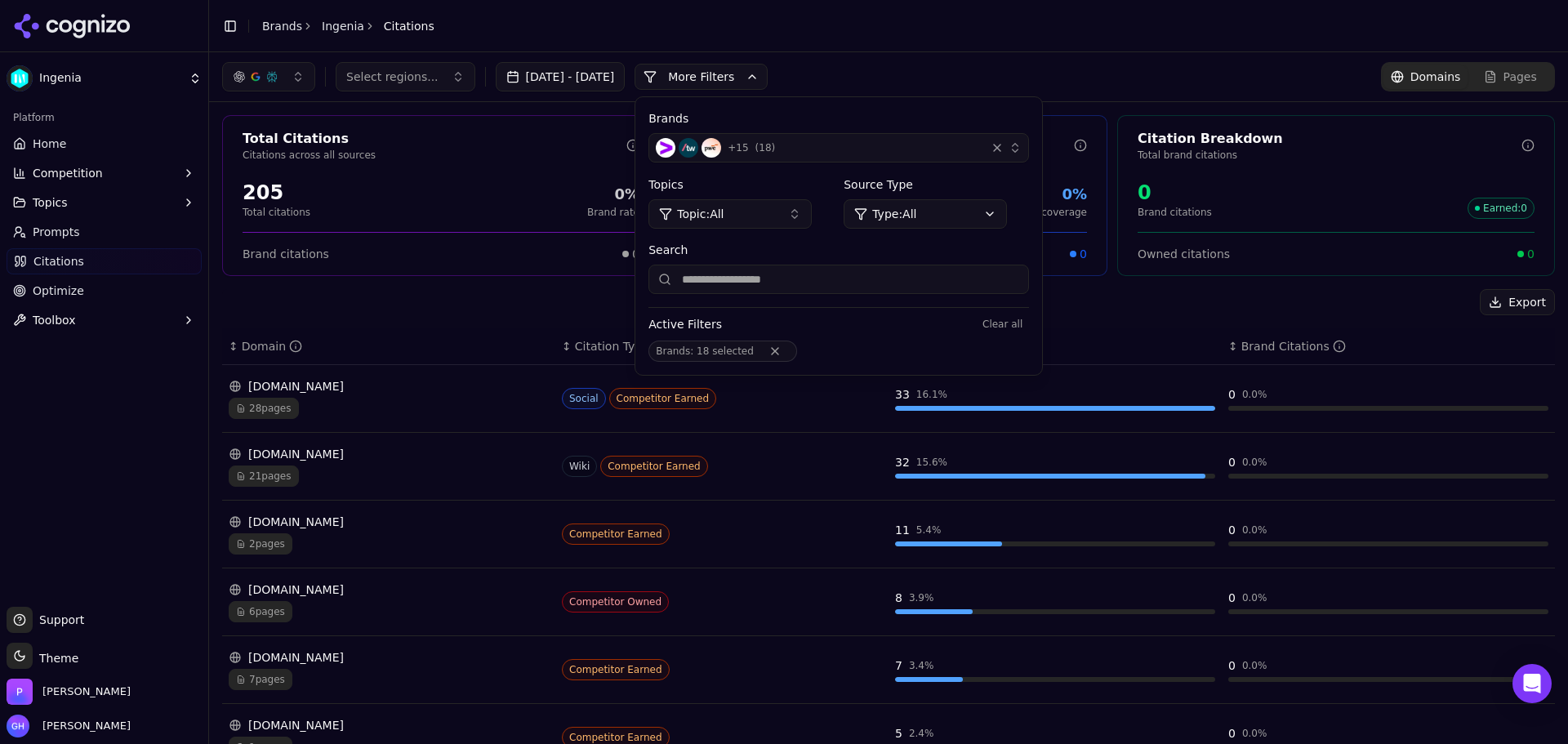
click at [983, 138] on button "+ 15 ( 18 )" at bounding box center [839, 148] width 380 height 30
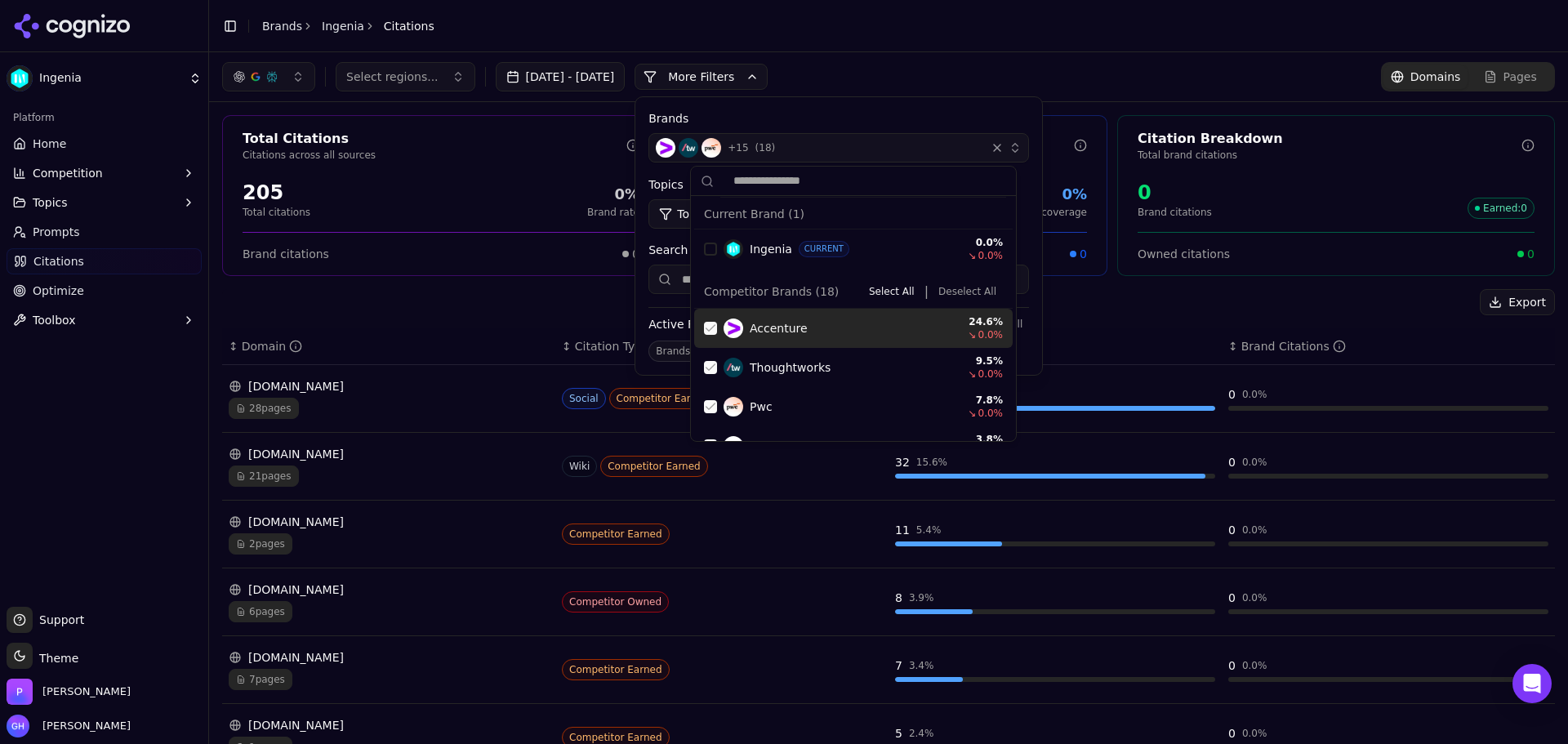
click at [966, 284] on button "Deselect All" at bounding box center [967, 291] width 71 height 19
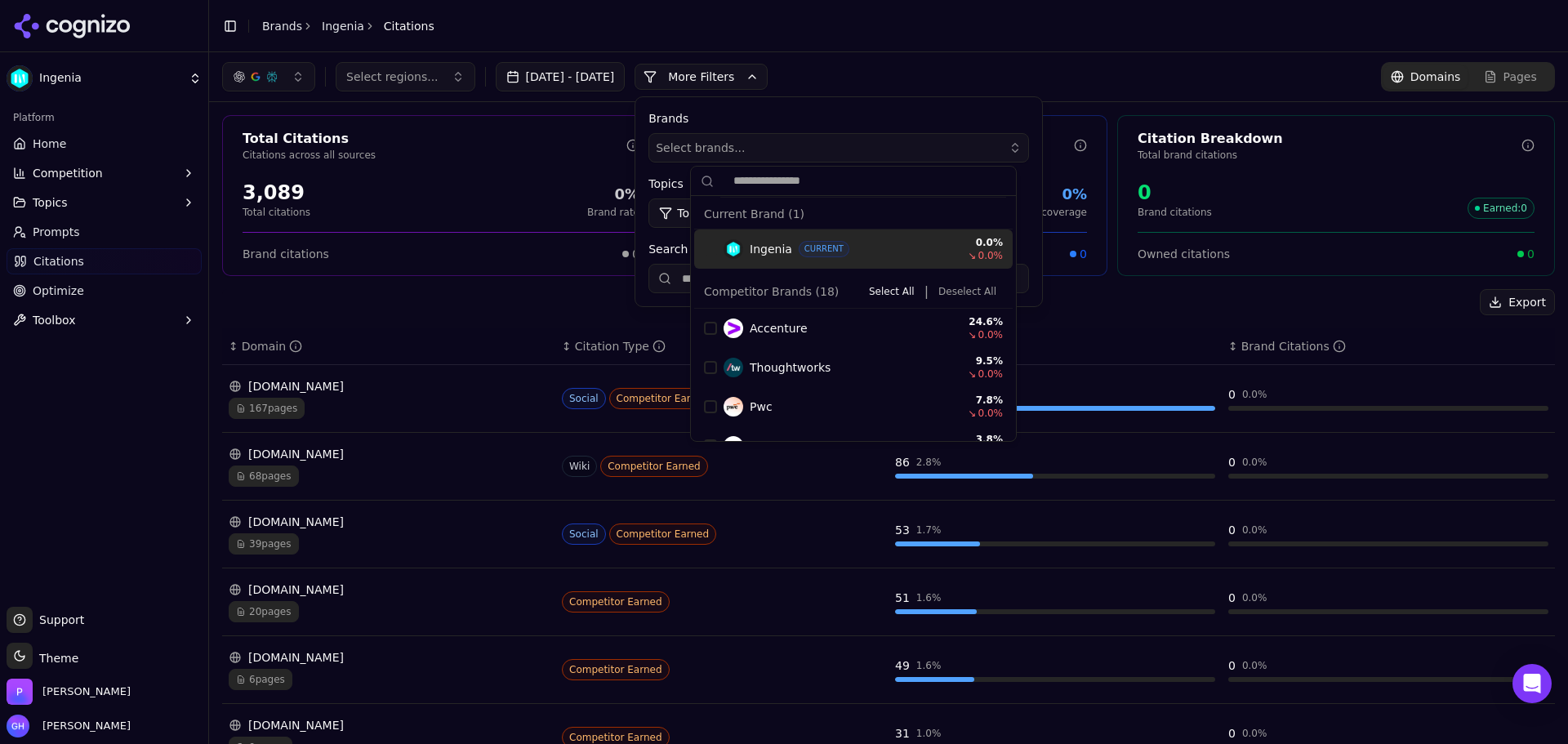
click at [739, 66] on button "More Filters" at bounding box center [701, 77] width 133 height 26
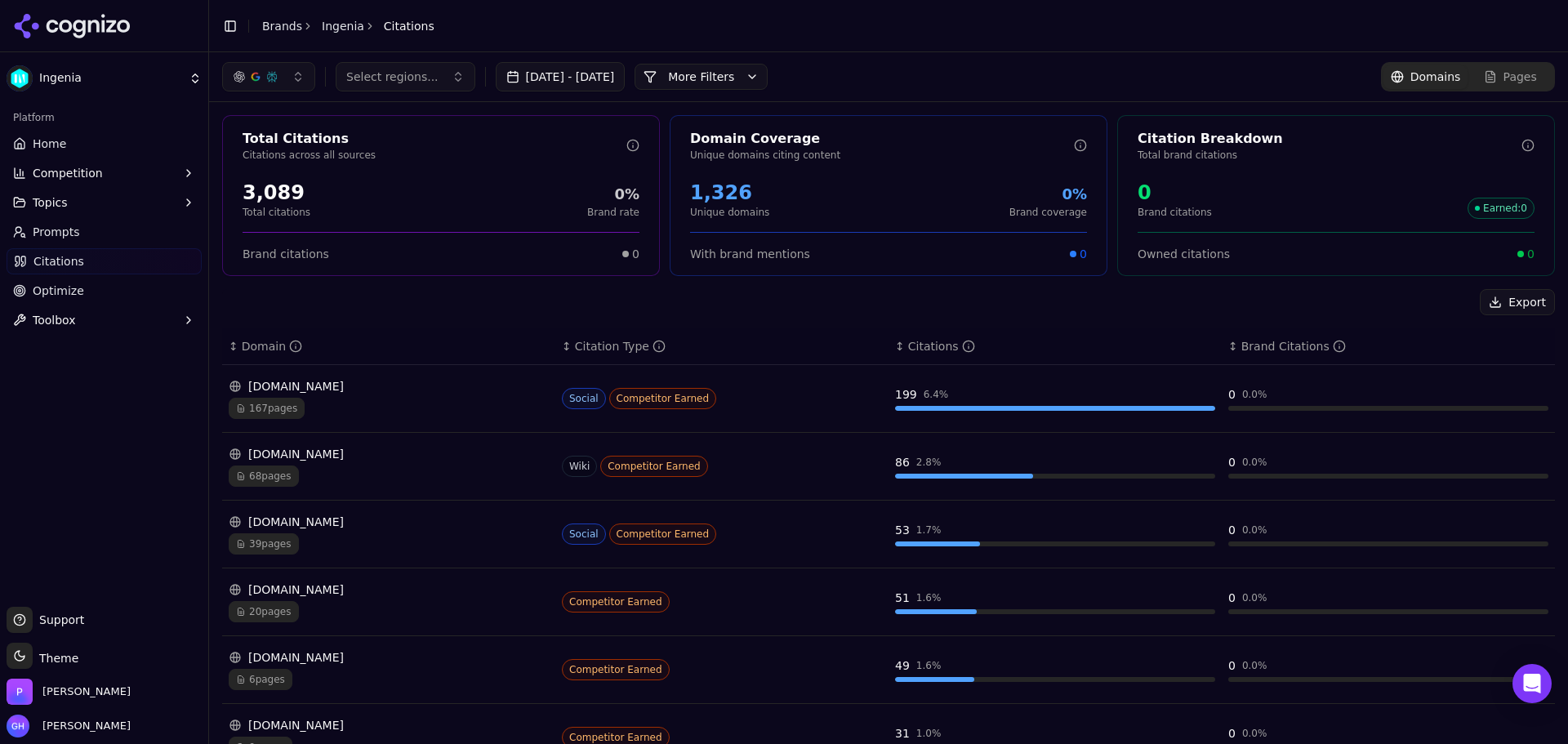
drag, startPoint x: 45, startPoint y: 71, endPoint x: 114, endPoint y: 613, distance: 546.4
click at [114, 613] on div "Support Support" at bounding box center [103, 622] width 195 height 32
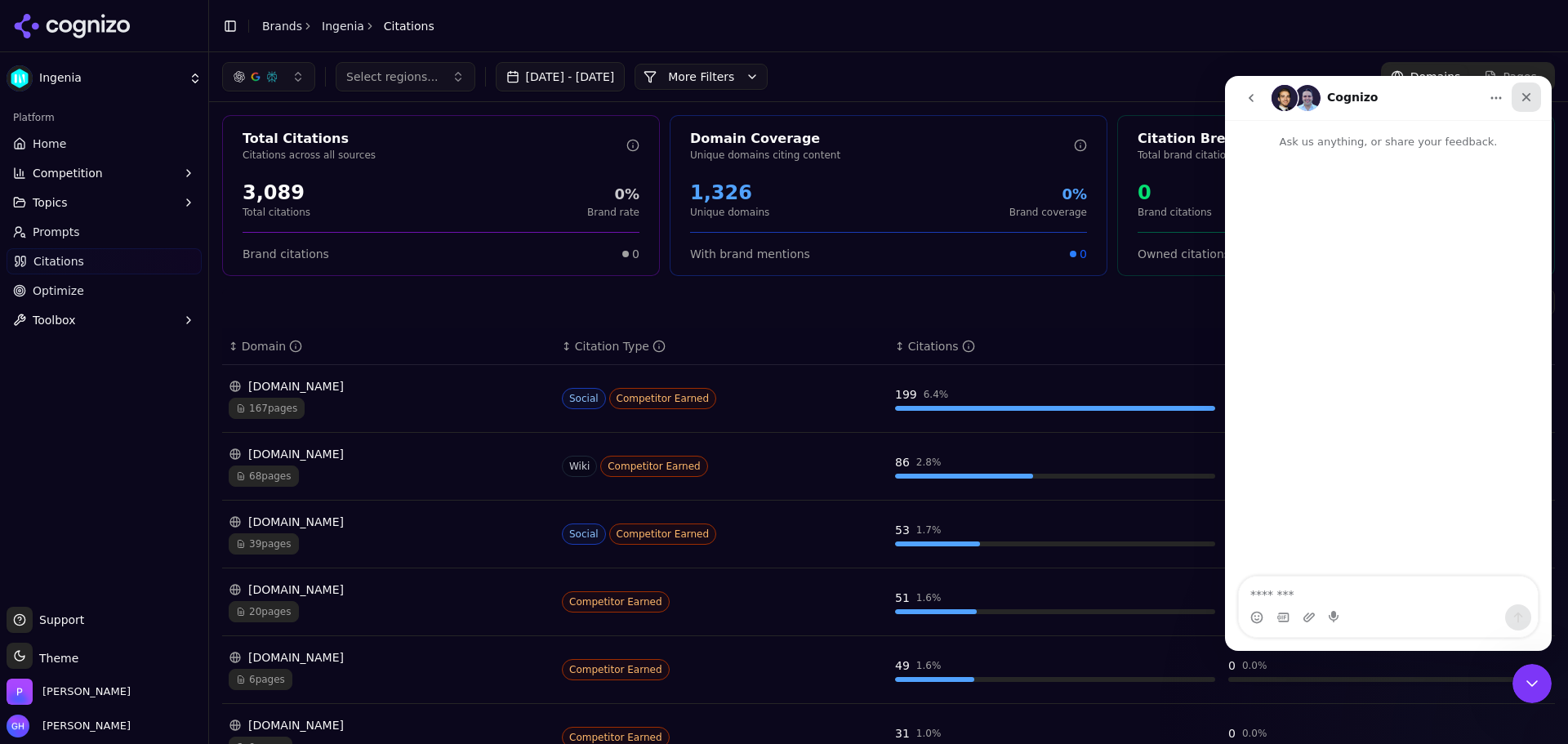
click at [1529, 103] on icon "Close" at bounding box center [1526, 96] width 13 height 13
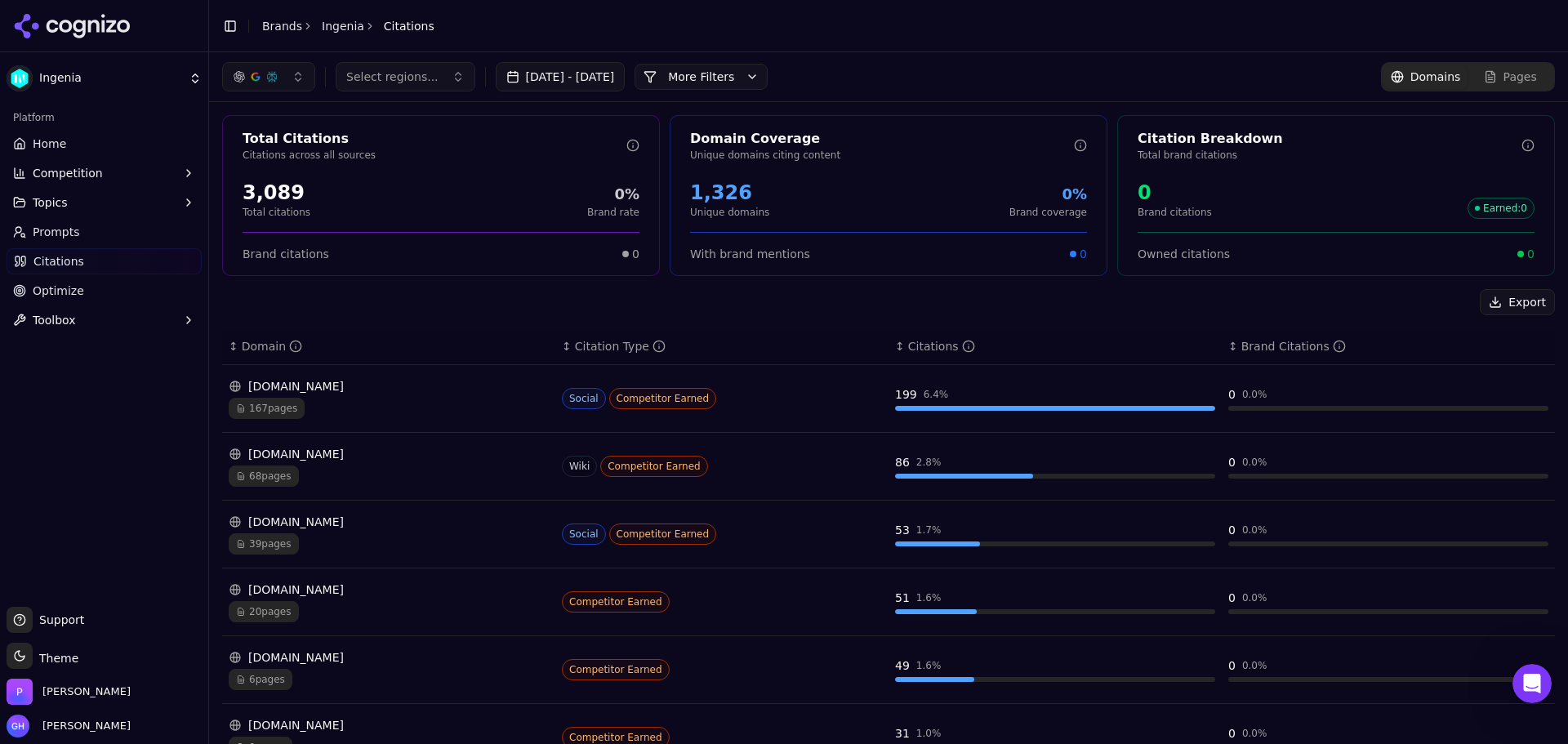
click at [116, 144] on link "Home" at bounding box center [103, 144] width 195 height 26
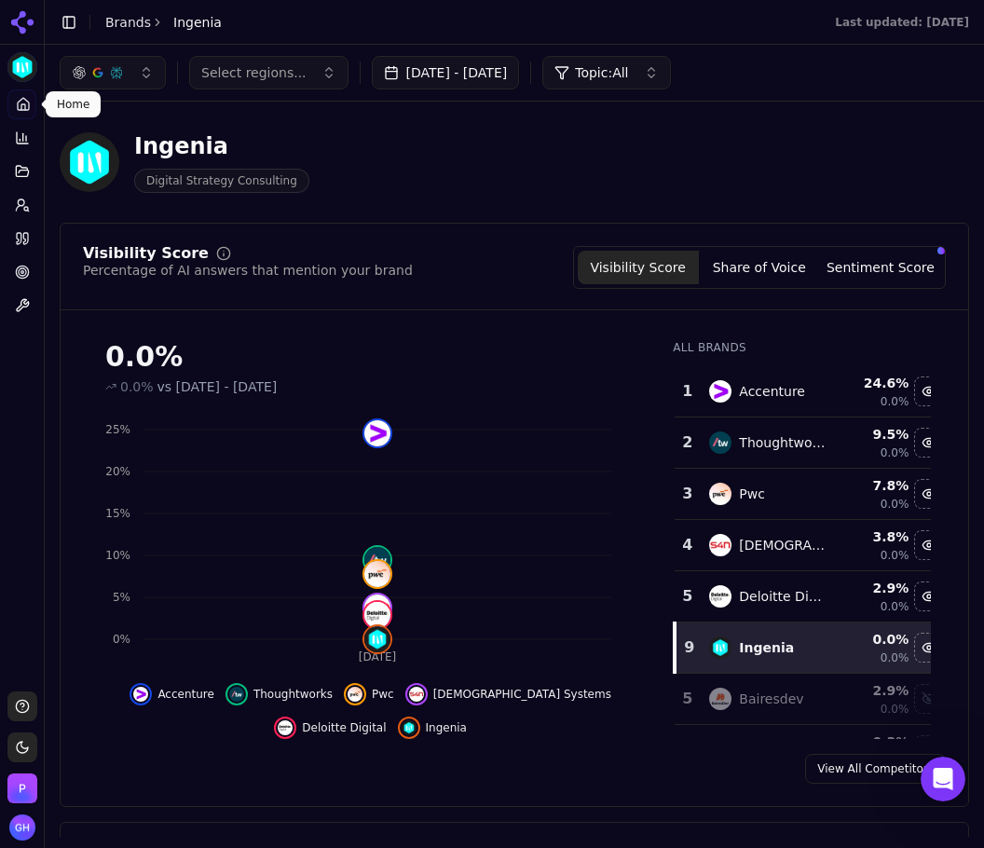
click at [746, 247] on div "Visibility Score Share of Voice Sentiment Score" at bounding box center [759, 267] width 373 height 43
click at [740, 265] on button "Share of Voice" at bounding box center [759, 268] width 121 height 34
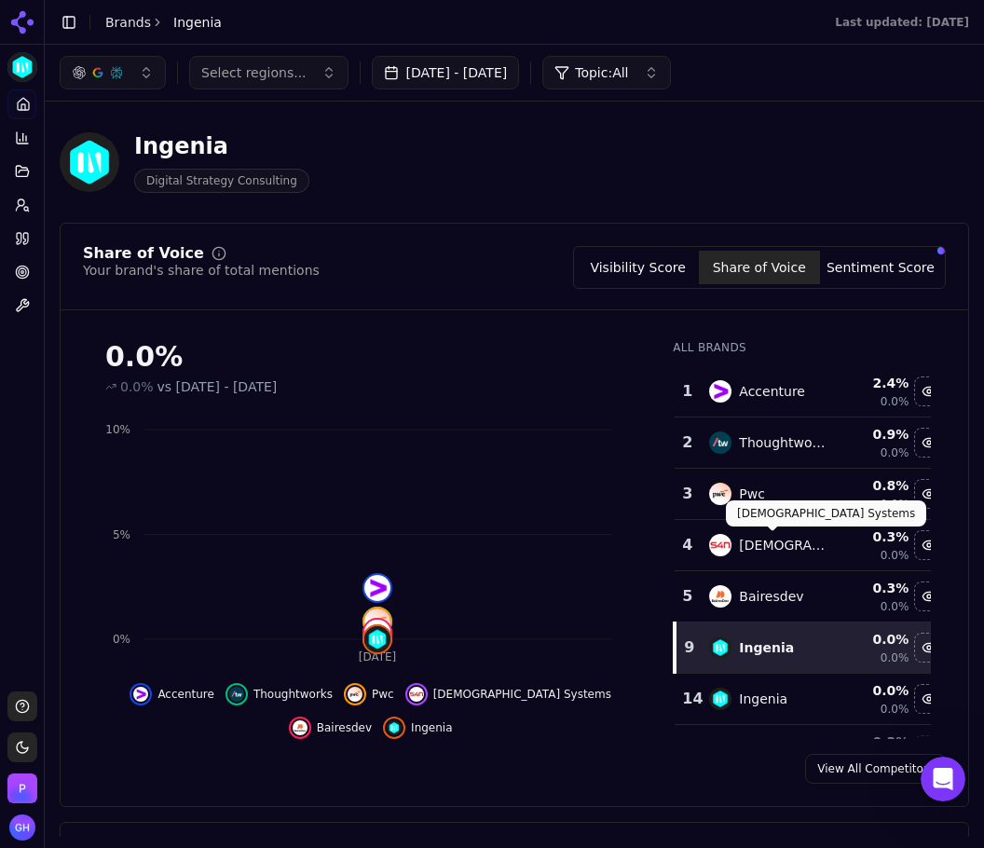
click at [899, 245] on div "Share of Voice Your brand's share of total mentions Visibility Score Share of V…" at bounding box center [514, 515] width 909 height 584
click at [892, 250] on div "Visibility Score Share of Voice Sentiment Score" at bounding box center [759, 267] width 373 height 43
click at [878, 275] on button "Sentiment Score" at bounding box center [880, 268] width 121 height 34
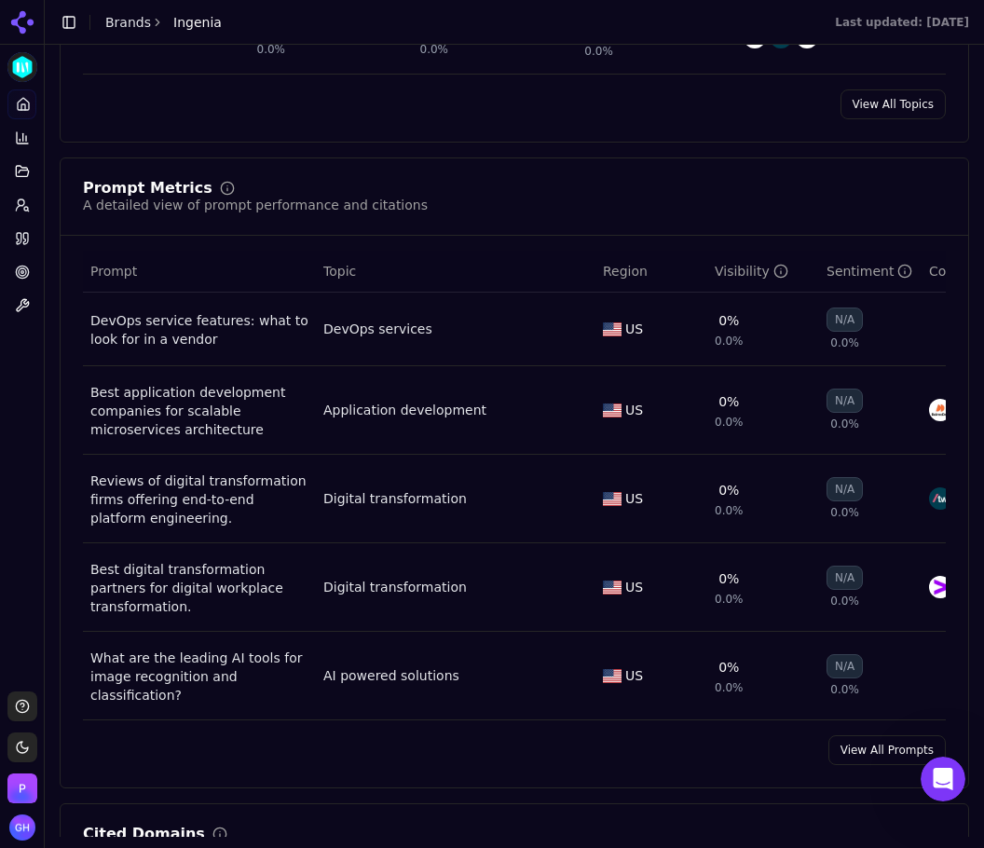
scroll to position [1304, 0]
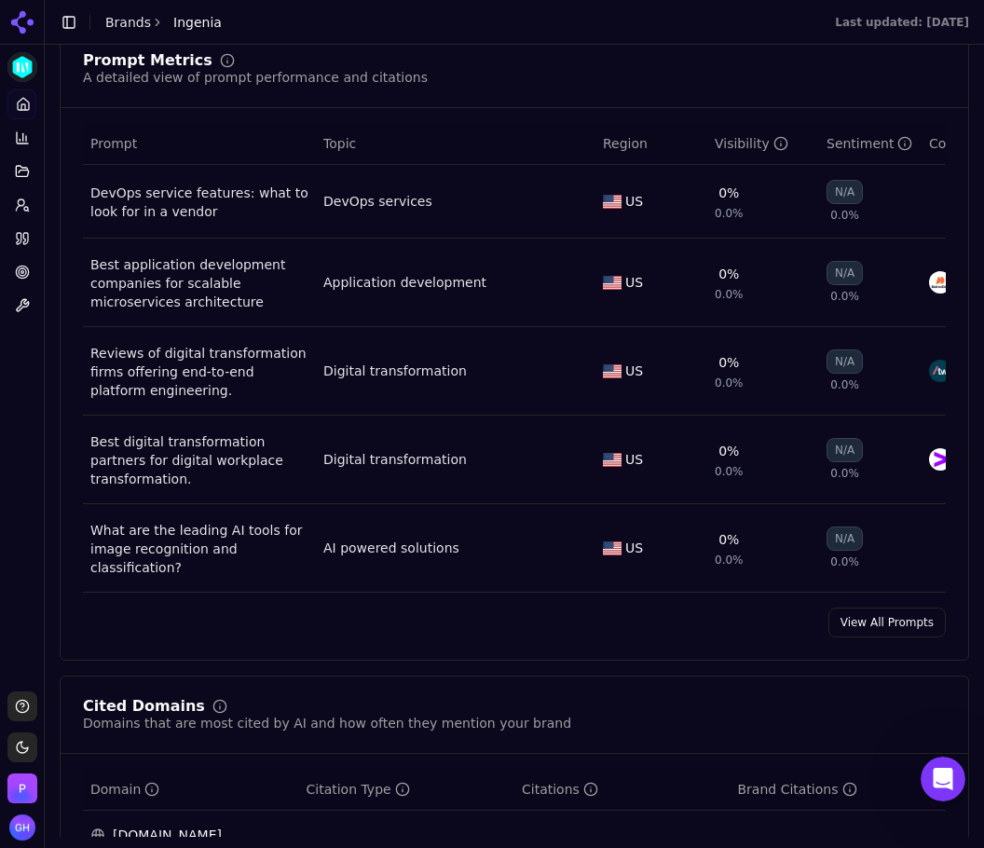
click at [844, 619] on link "View All Prompts" at bounding box center [886, 622] width 117 height 30
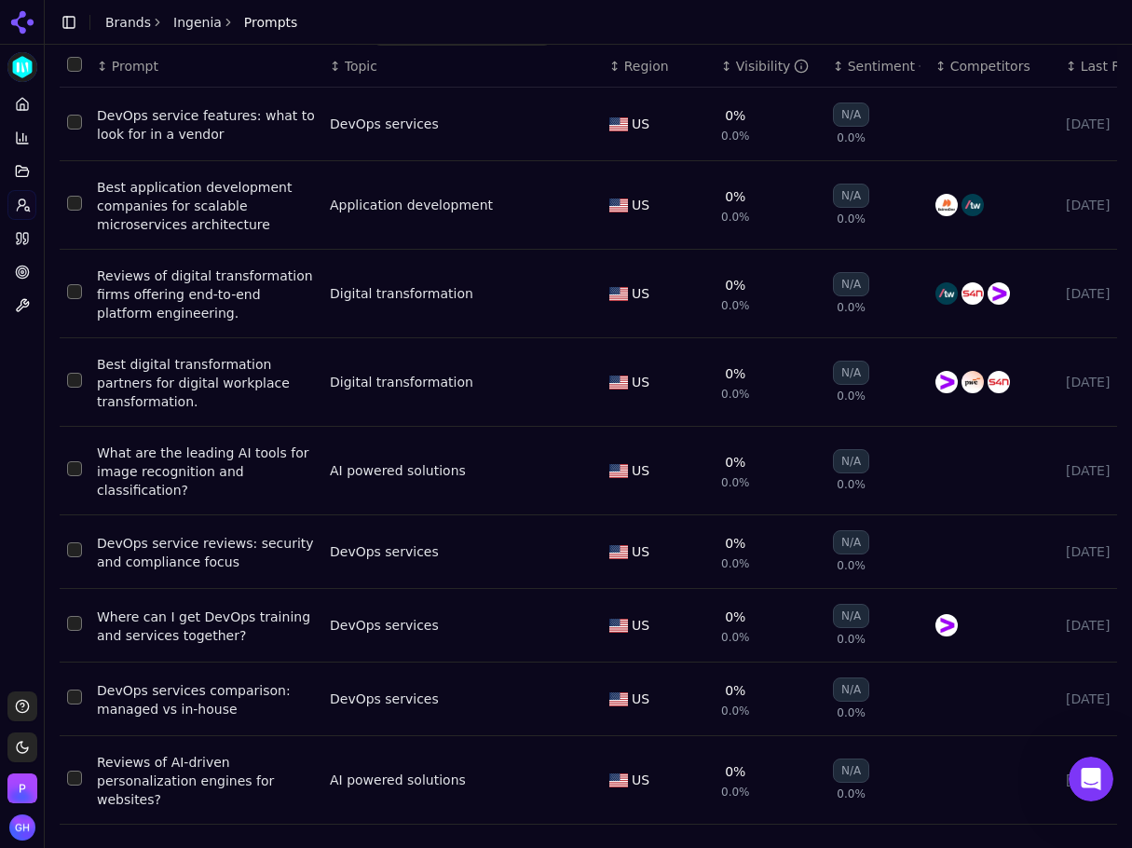
scroll to position [122, 0]
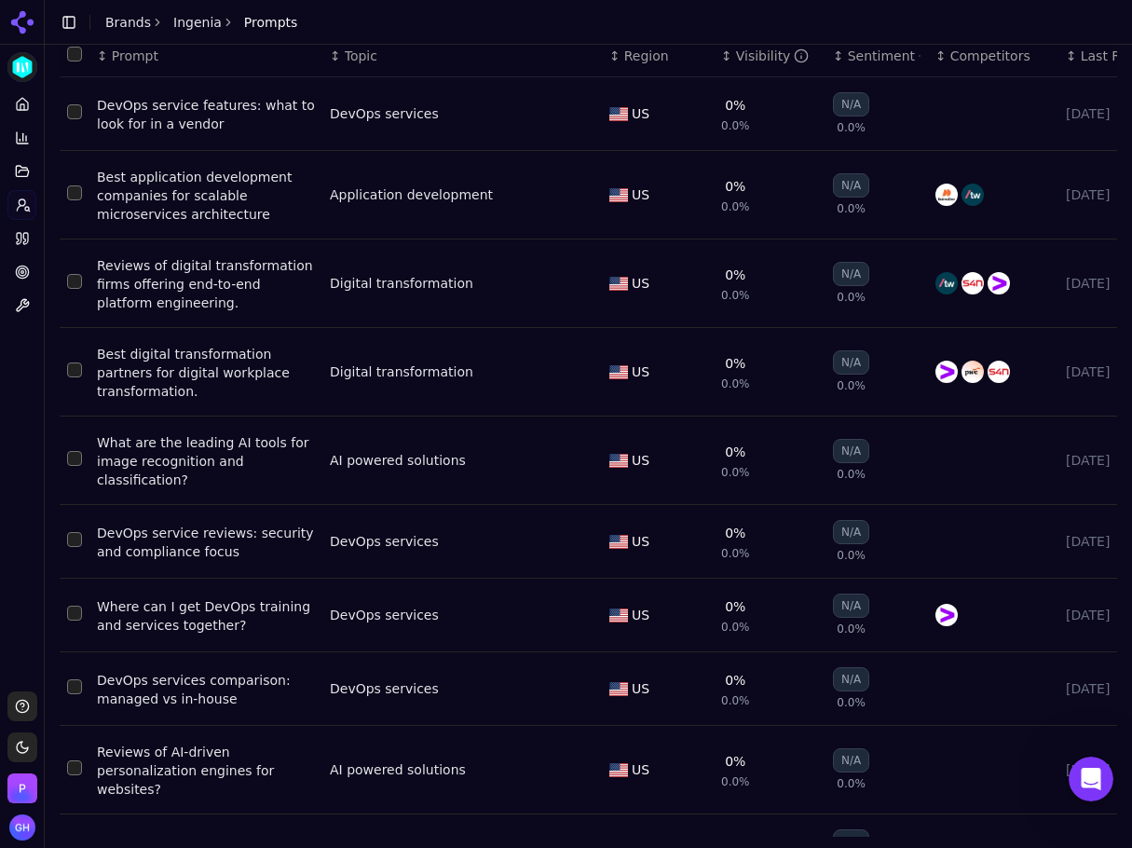
drag, startPoint x: 11, startPoint y: 373, endPoint x: 2, endPoint y: 374, distance: 9.4
click at [11, 373] on div "Platform Home Competition Topics Prompts Citations Optimize Toolbox" at bounding box center [22, 383] width 44 height 602
click at [35, 225] on li "Citations" at bounding box center [21, 239] width 29 height 30
click at [27, 227] on link "Citations" at bounding box center [21, 239] width 29 height 30
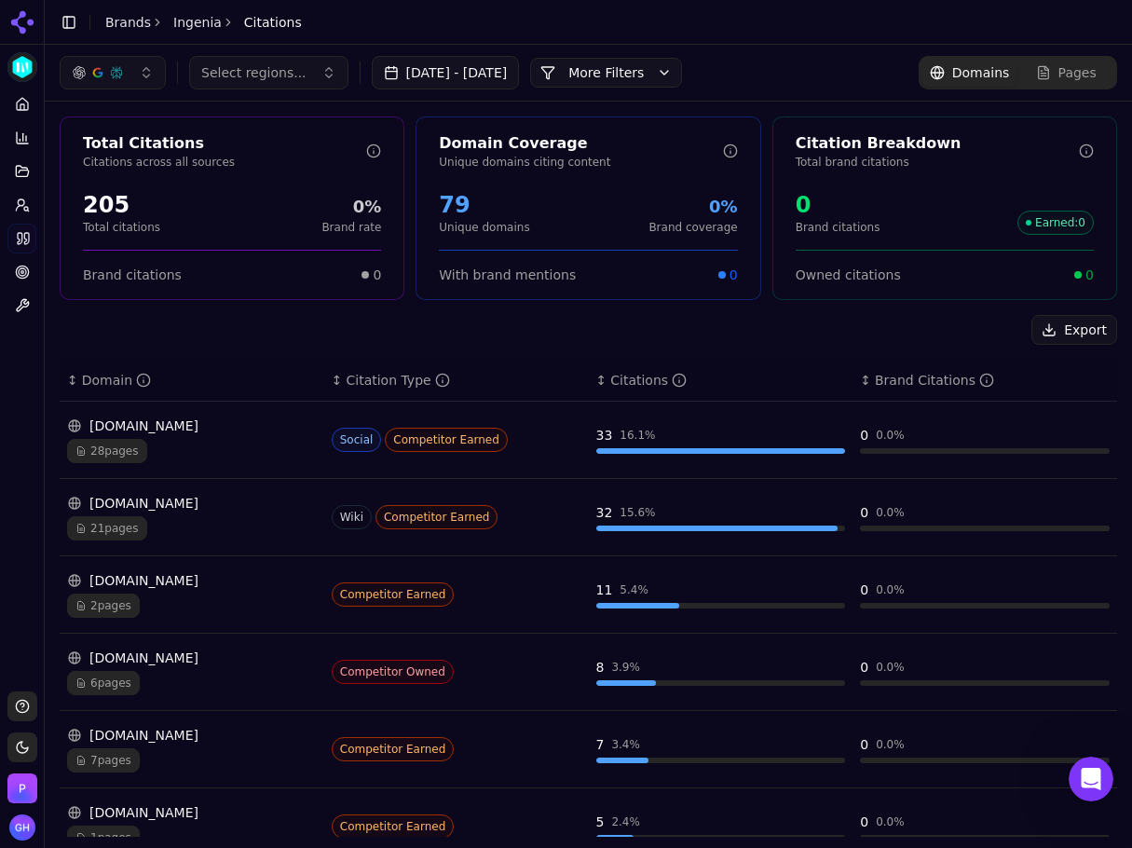
click at [659, 72] on button "More Filters" at bounding box center [606, 73] width 152 height 30
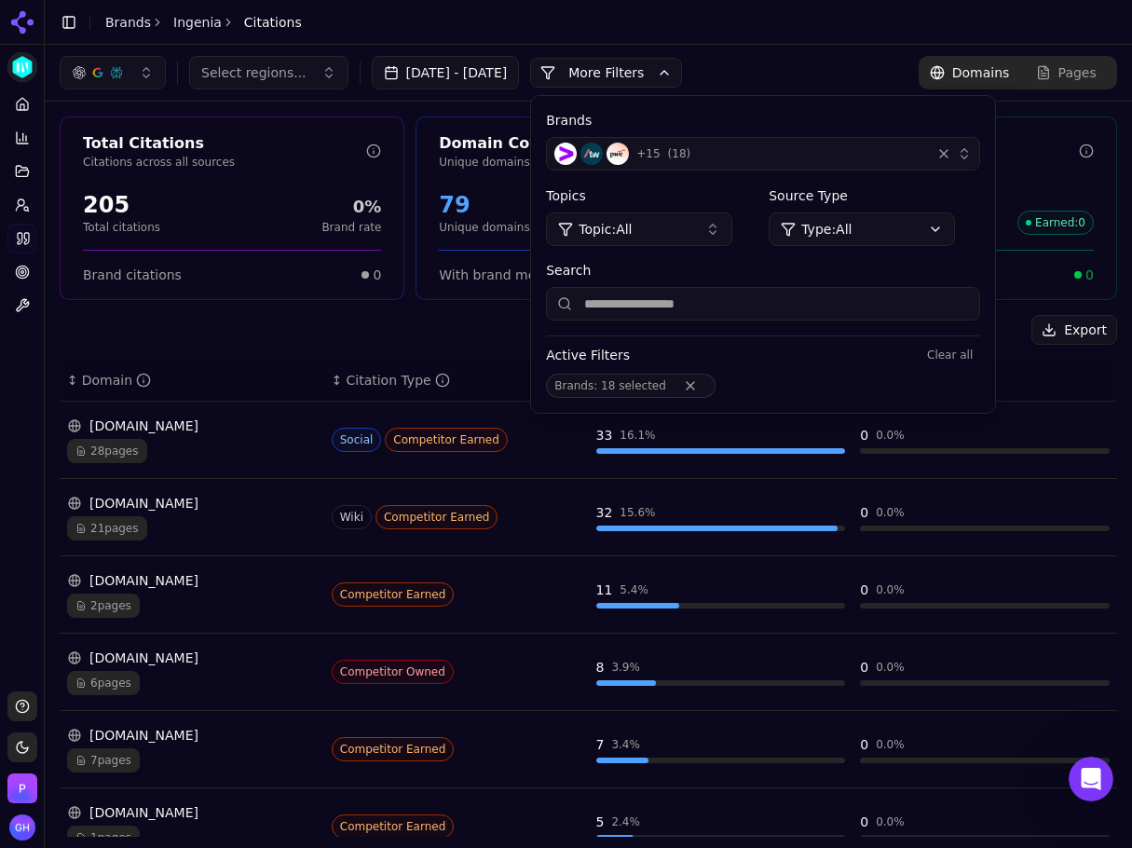
click at [770, 154] on div "+ 15 ( 18 )" at bounding box center [738, 154] width 369 height 22
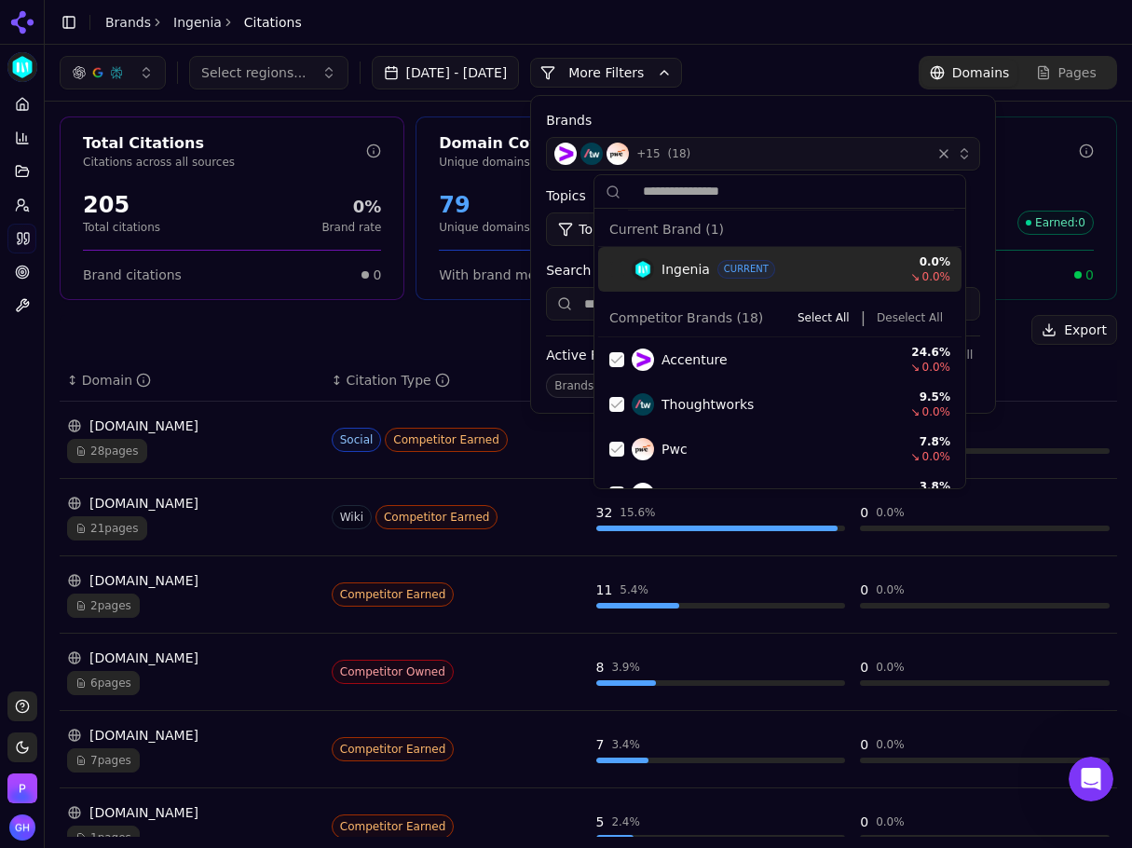
click at [909, 322] on button "Deselect All" at bounding box center [909, 317] width 81 height 22
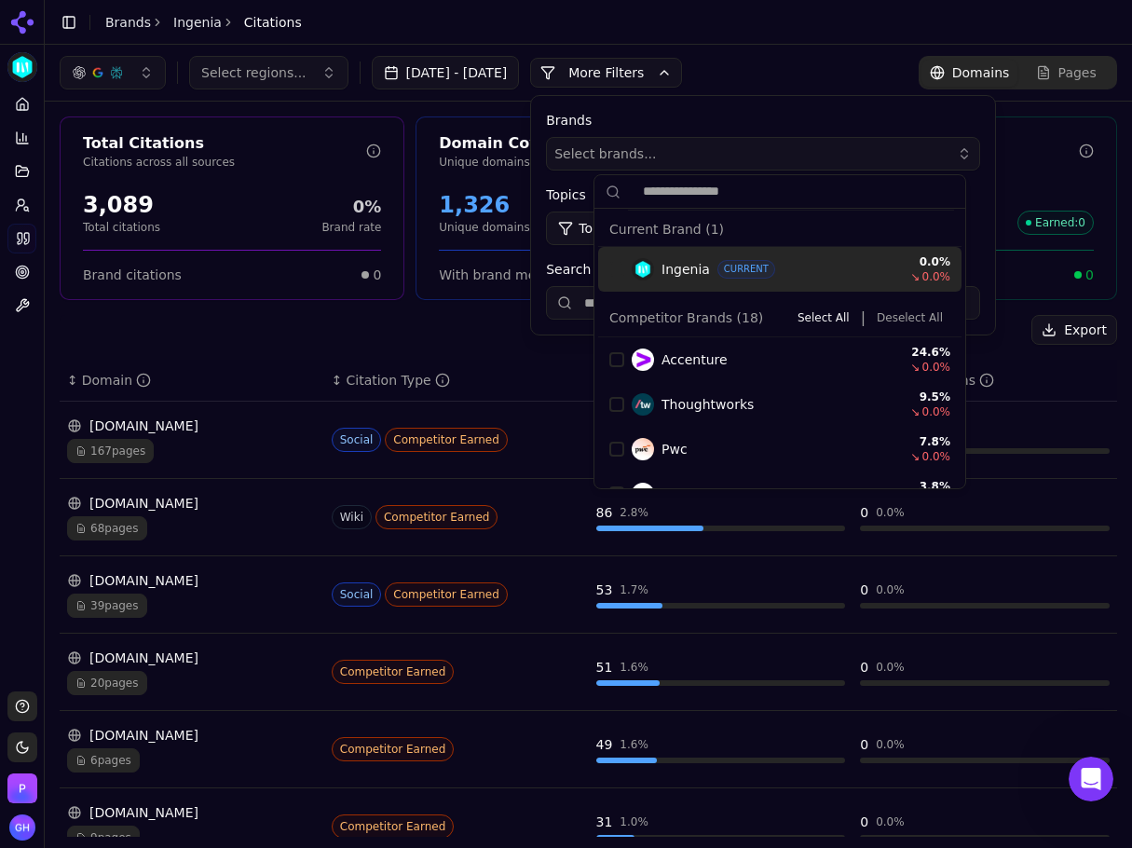
click at [646, 84] on button "More Filters" at bounding box center [606, 73] width 152 height 30
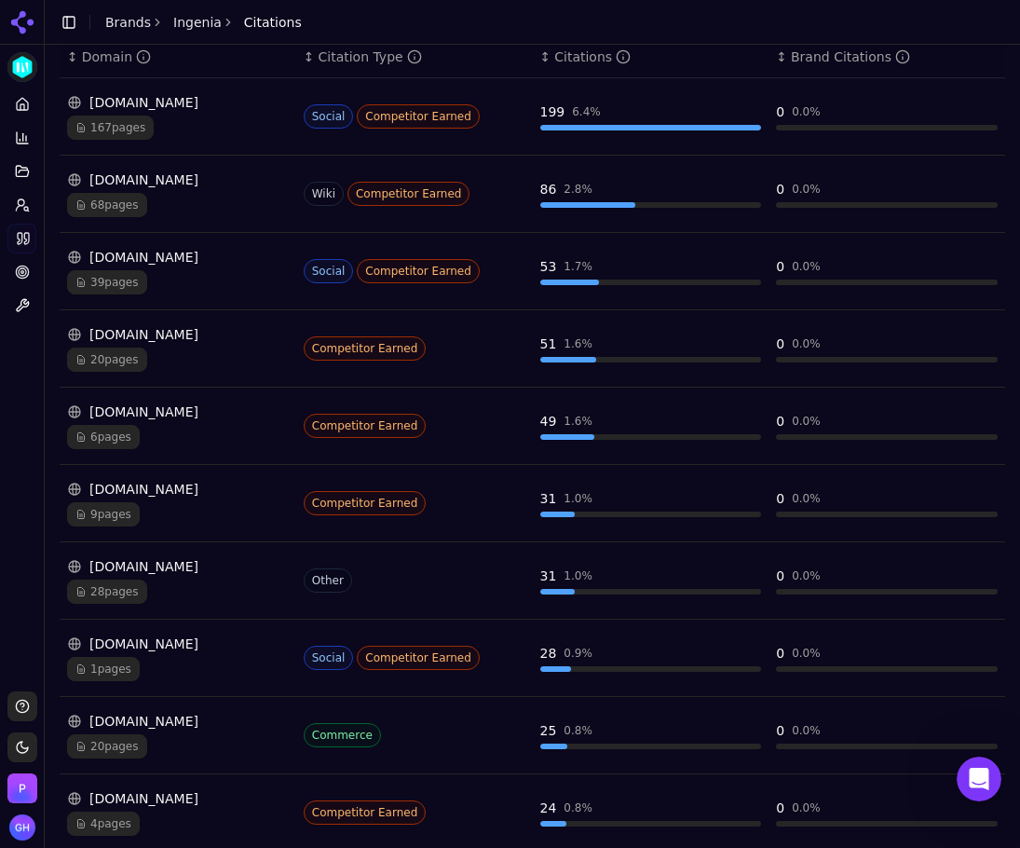
scroll to position [326, 0]
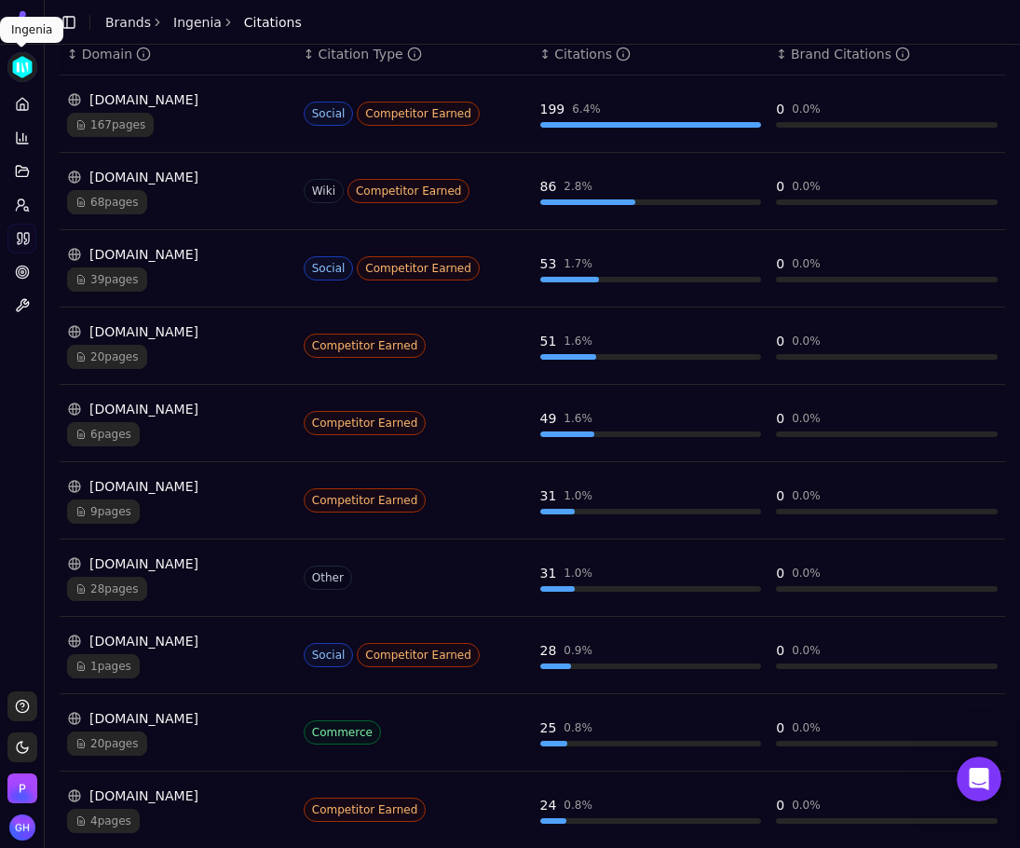
click at [21, 105] on icon at bounding box center [22, 104] width 15 height 15
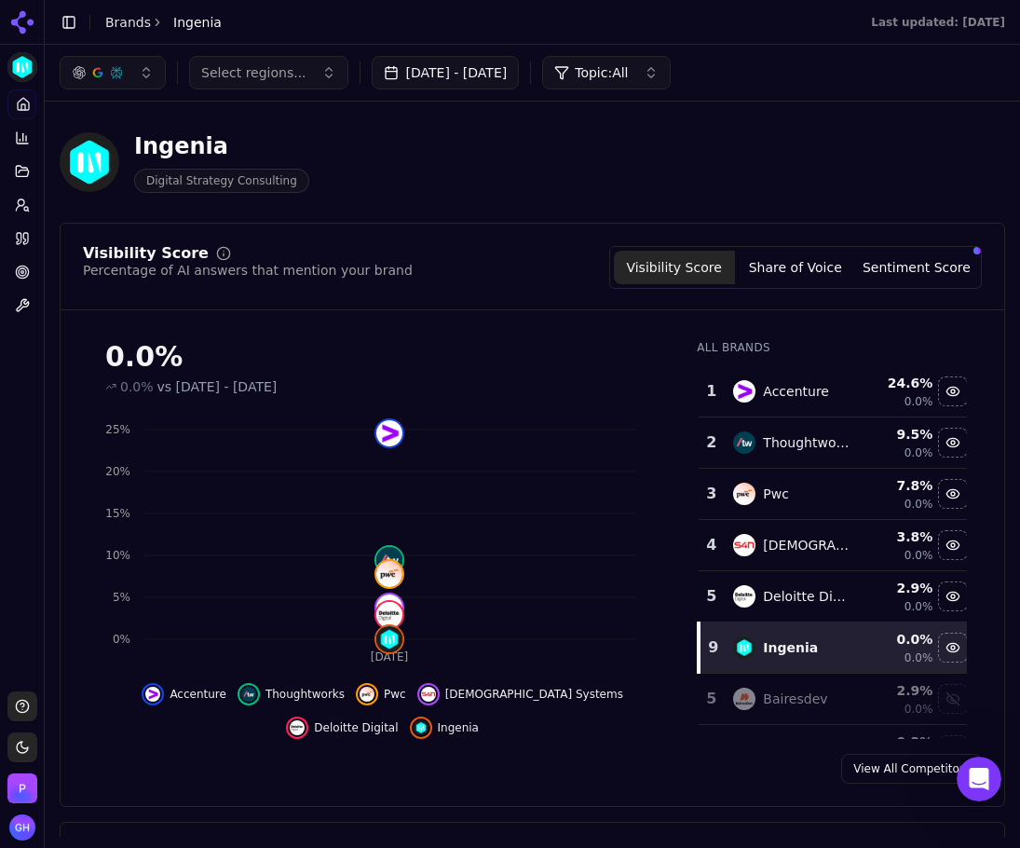
click at [806, 280] on button "Share of Voice" at bounding box center [795, 268] width 121 height 34
click at [781, 279] on button "Share of Voice" at bounding box center [795, 268] width 121 height 34
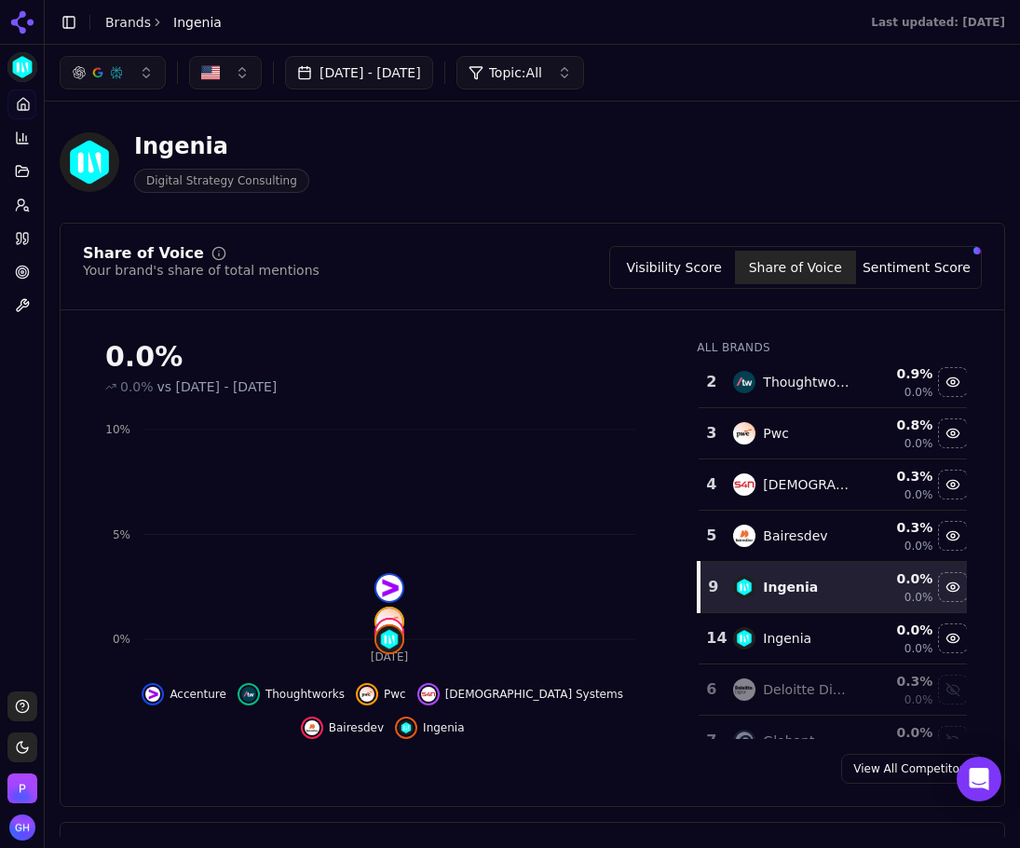
scroll to position [93, 0]
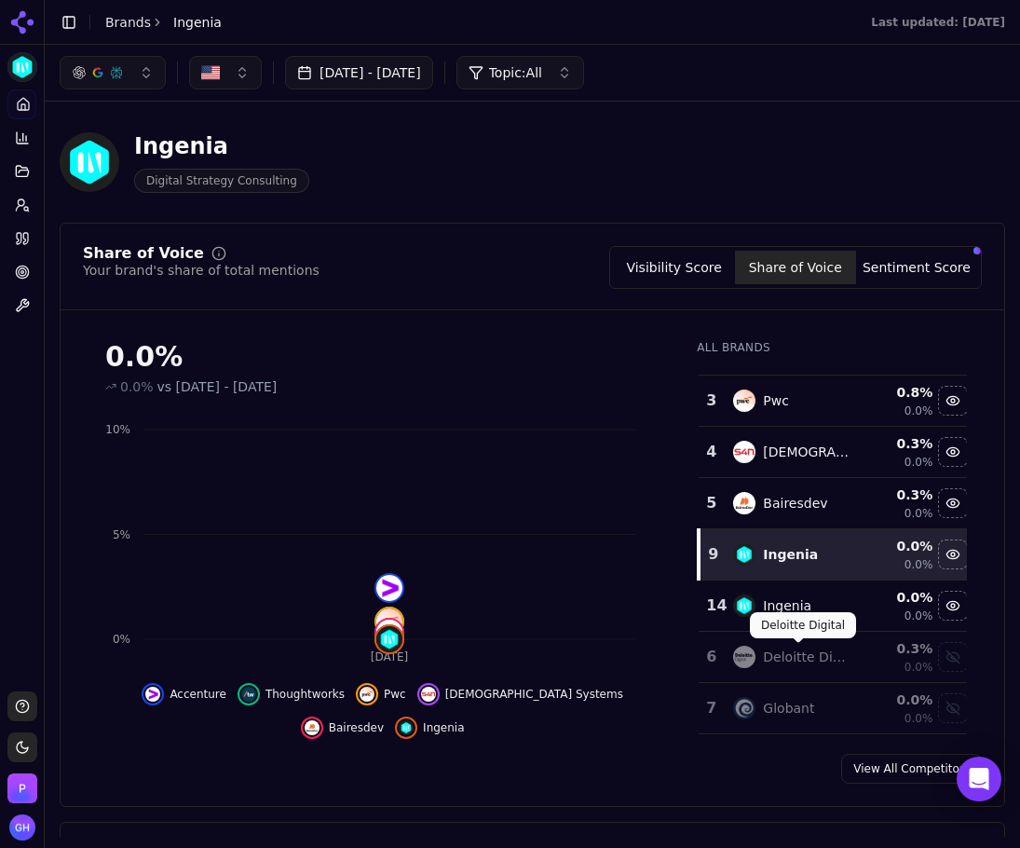
click at [837, 607] on div "Ingenia" at bounding box center [791, 605] width 117 height 22
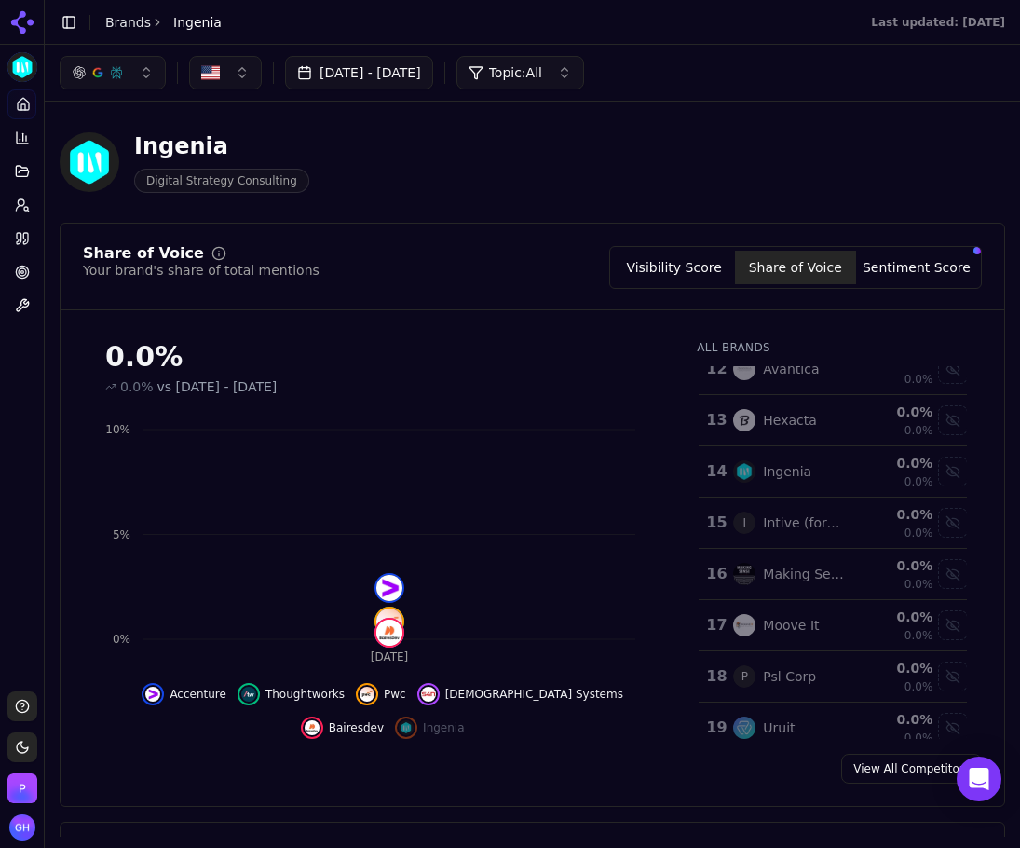
scroll to position [601, 0]
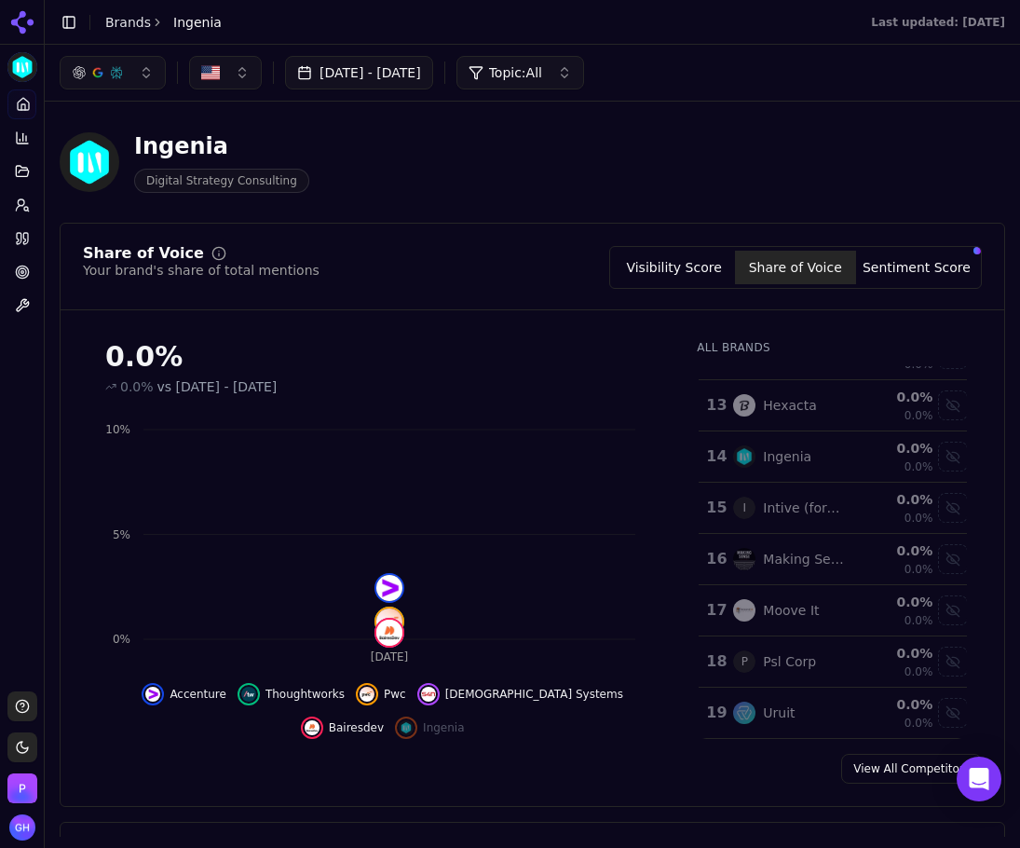
click at [820, 465] on div "Ingenia" at bounding box center [791, 456] width 117 height 22
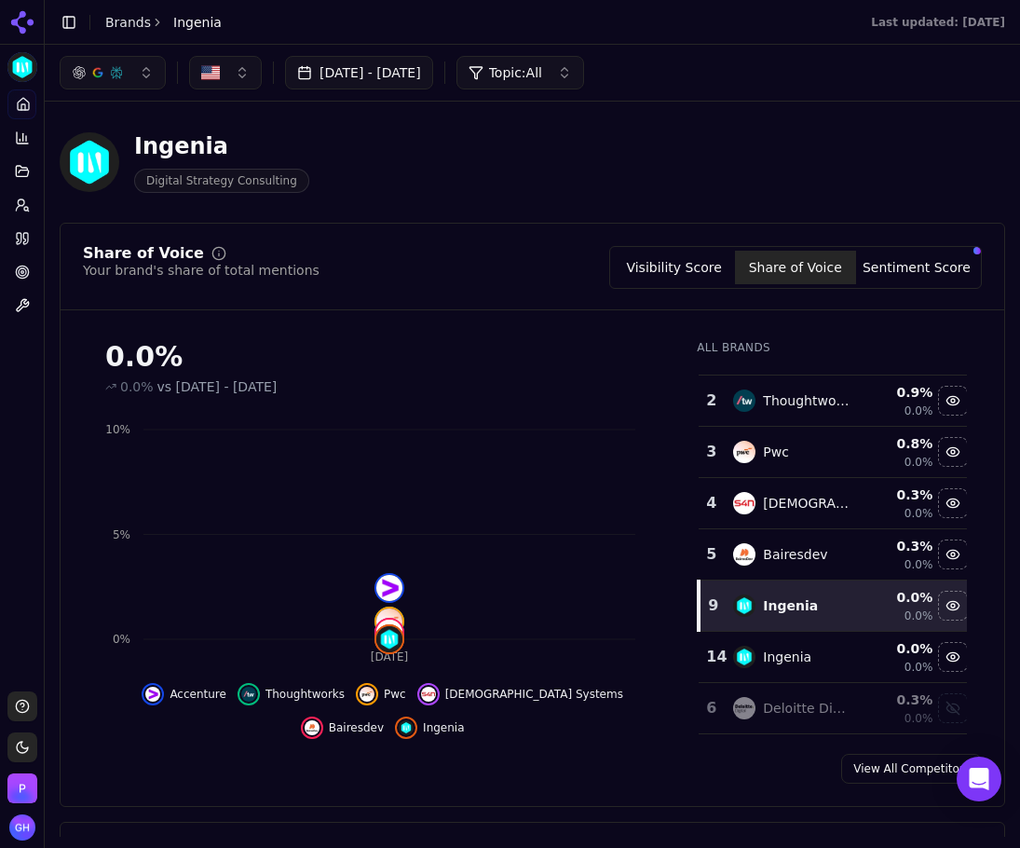
scroll to position [0, 0]
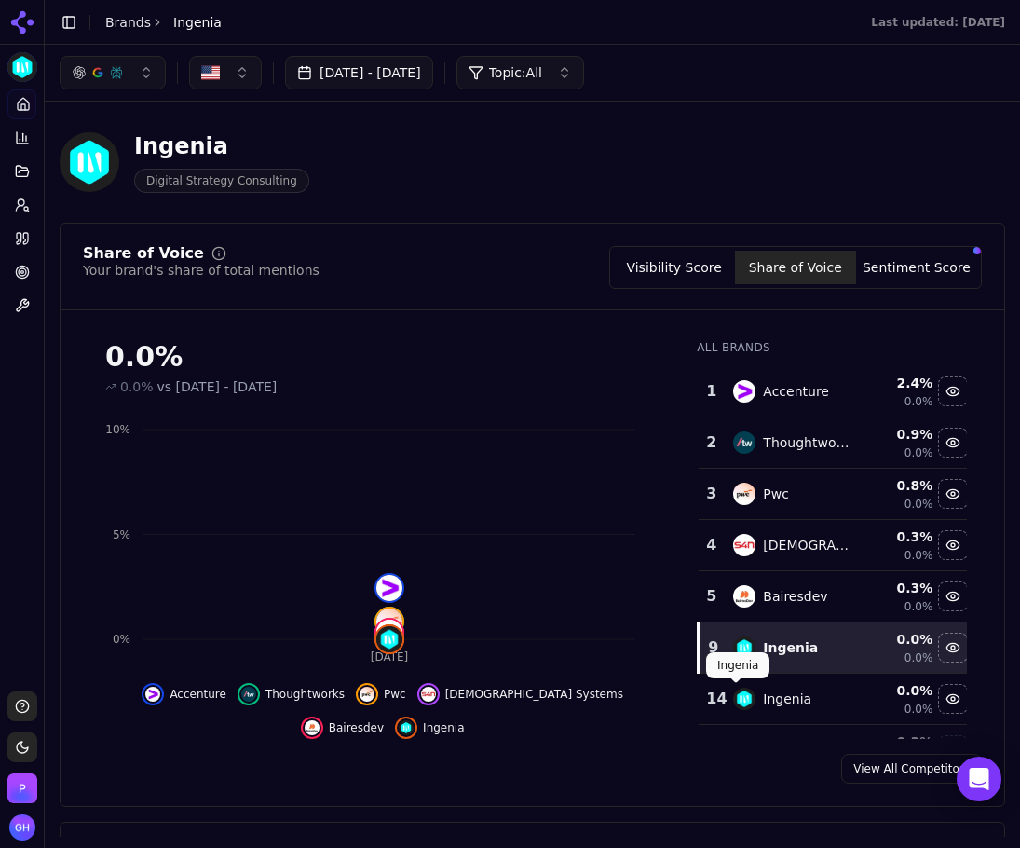
click at [742, 702] on img "Data table" at bounding box center [744, 699] width 22 height 22
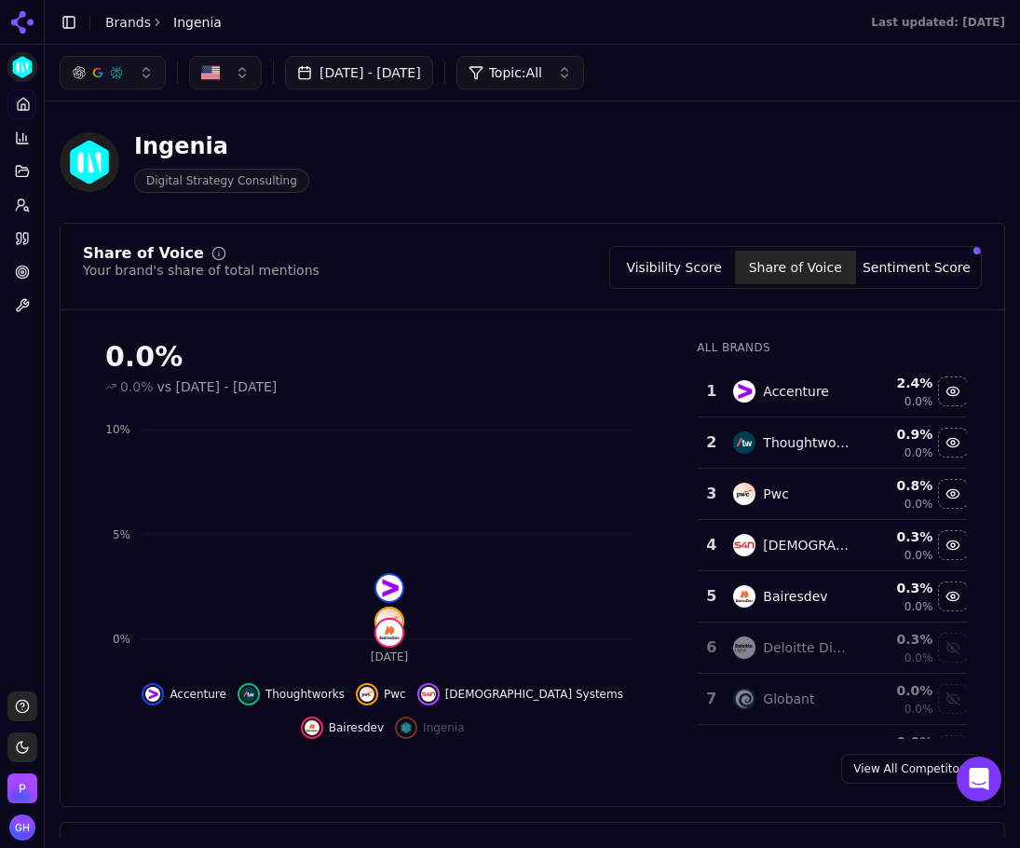
click at [742, 702] on img "Data table" at bounding box center [744, 699] width 22 height 22
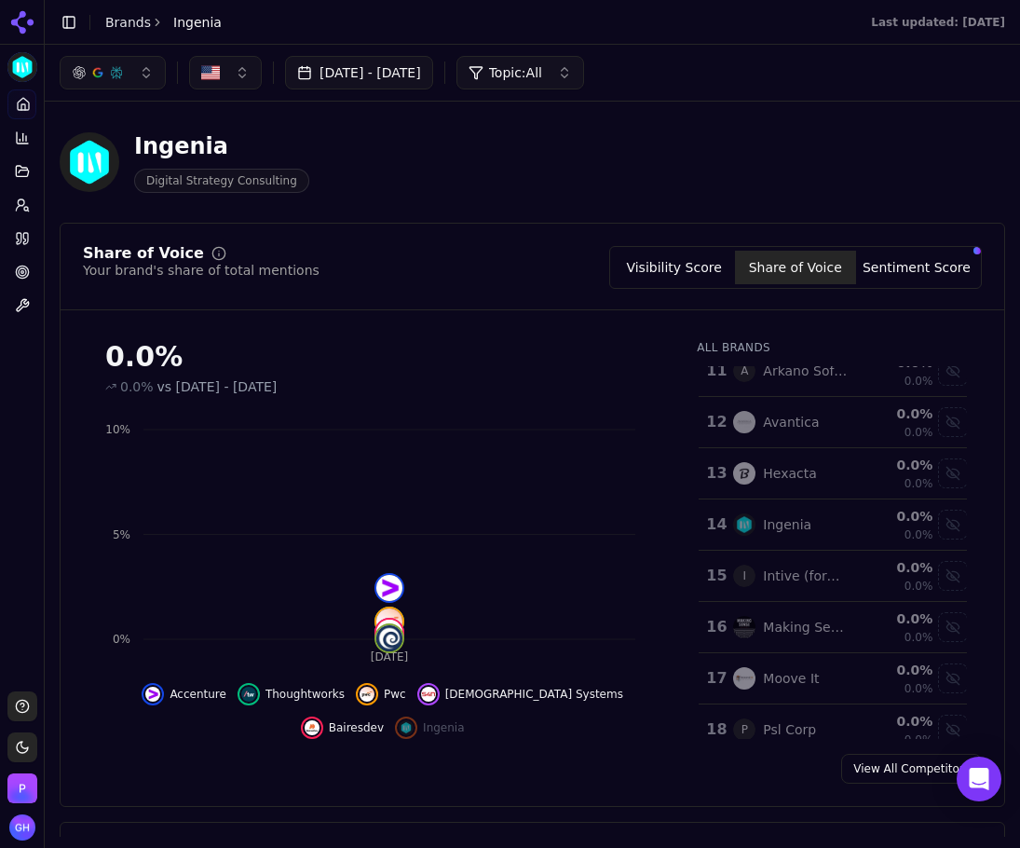
scroll to position [601, 0]
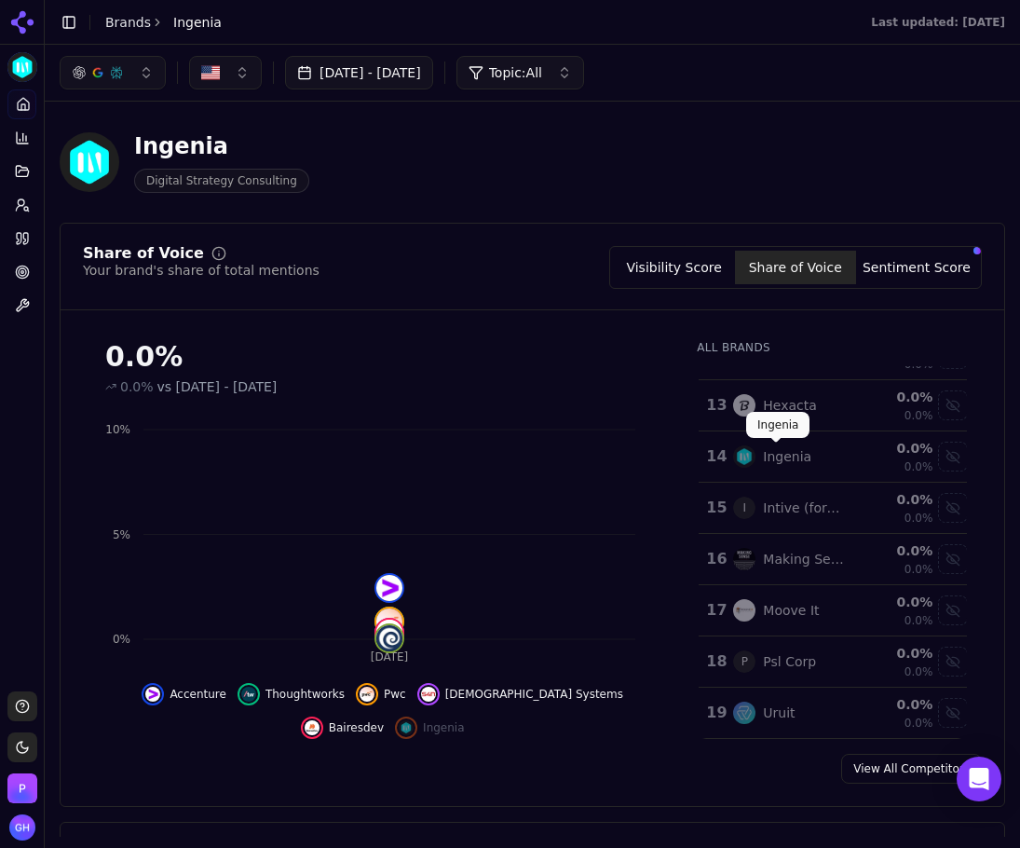
click at [789, 454] on div "Ingenia" at bounding box center [787, 456] width 48 height 19
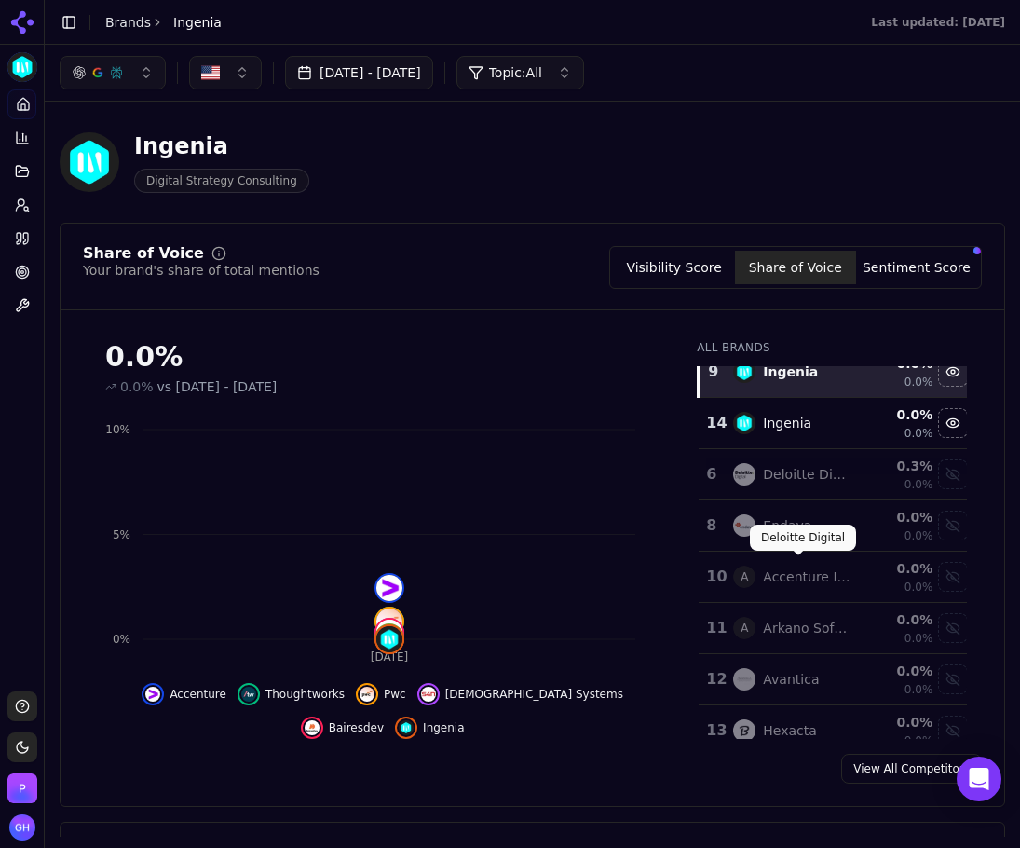
scroll to position [135, 0]
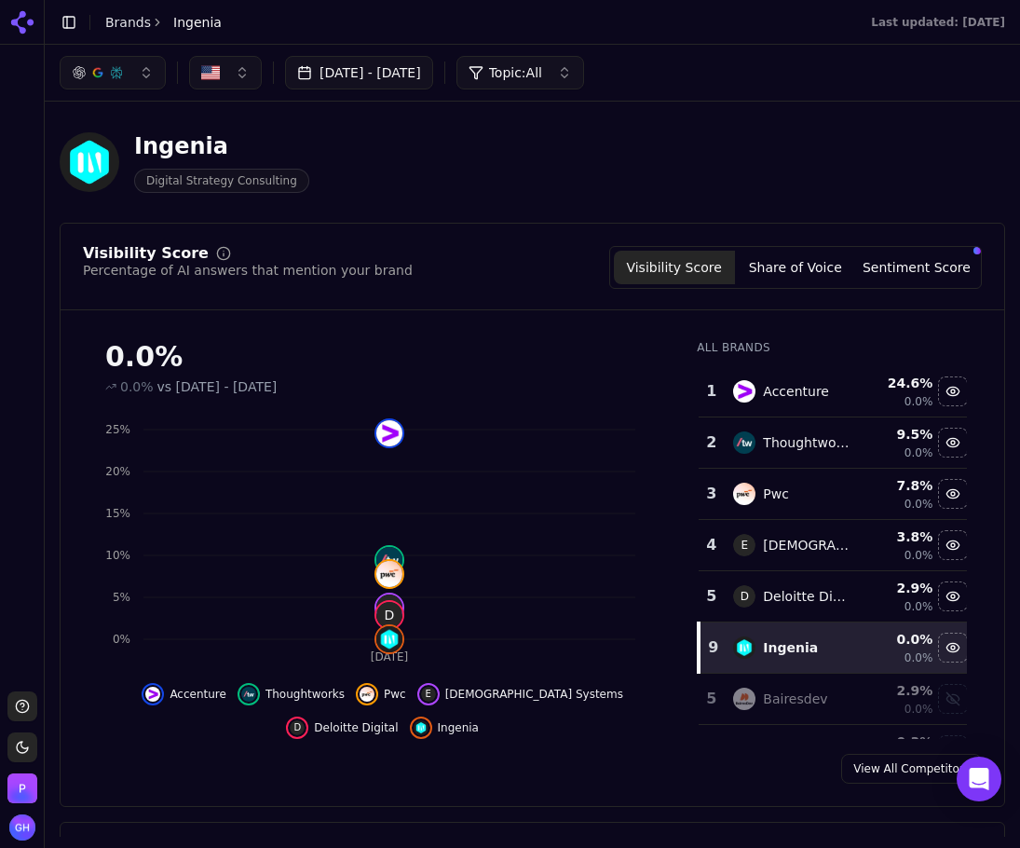
click at [816, 278] on button "Share of Voice" at bounding box center [795, 268] width 121 height 34
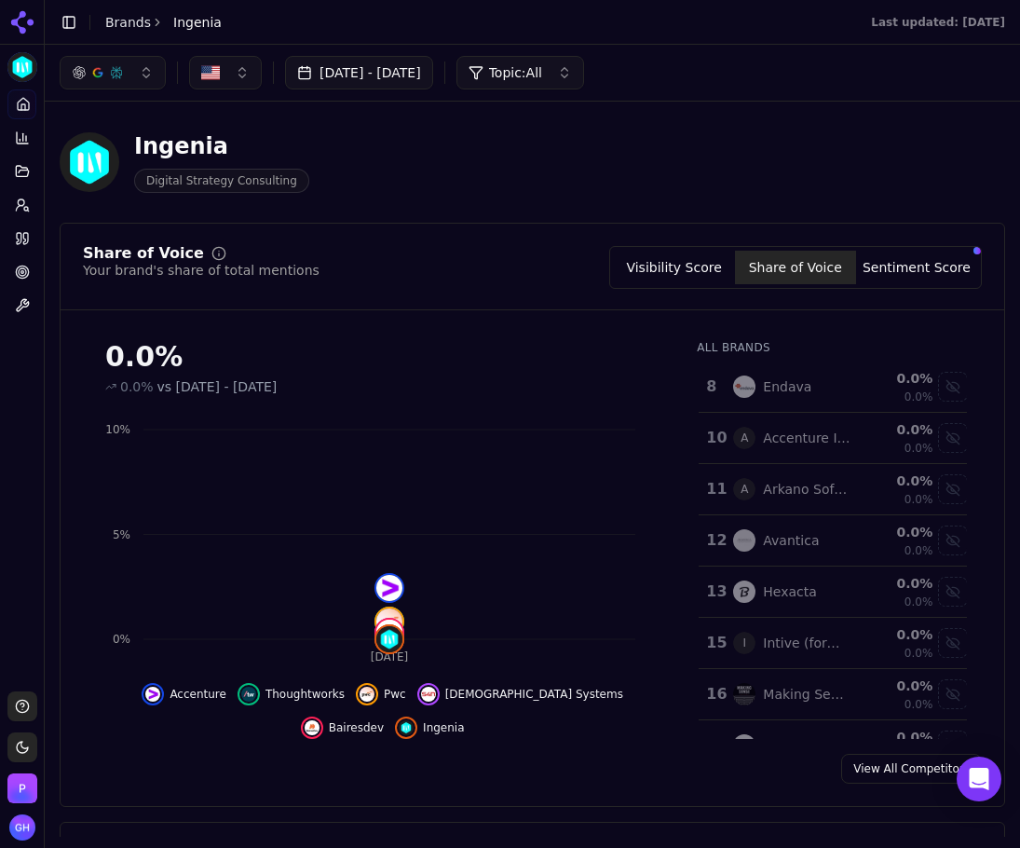
scroll to position [601, 0]
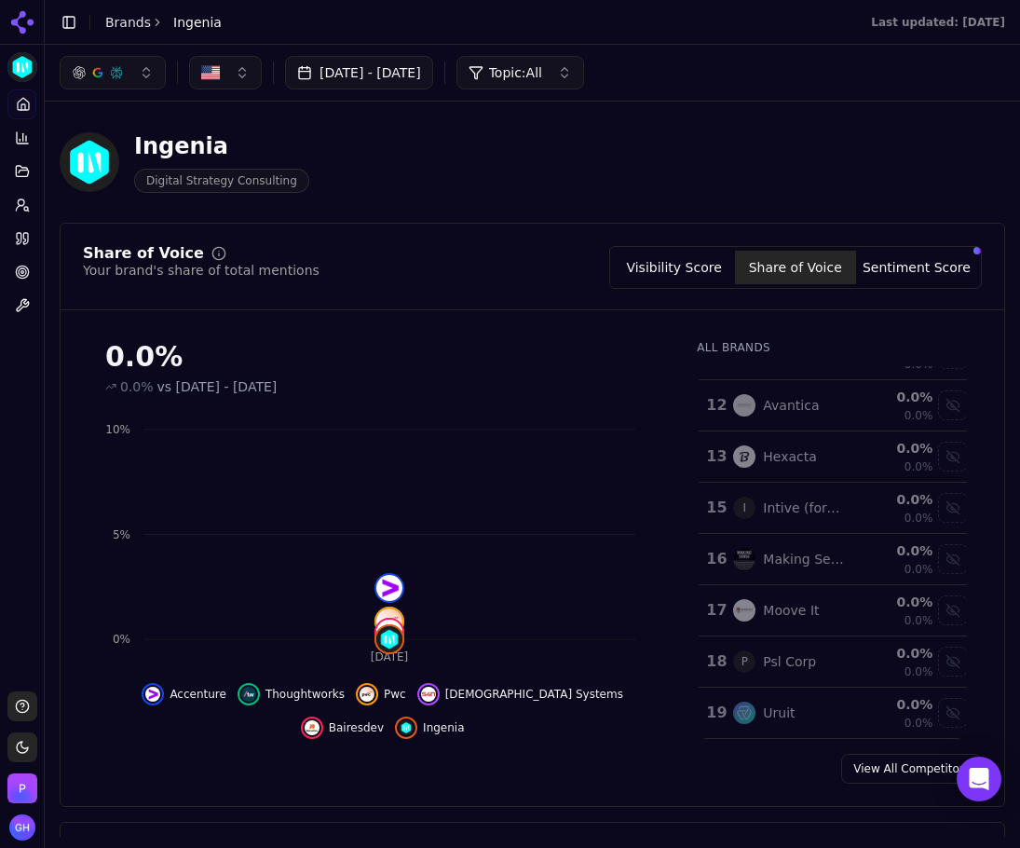
click at [116, 15] on link "Brands" at bounding box center [128, 22] width 46 height 15
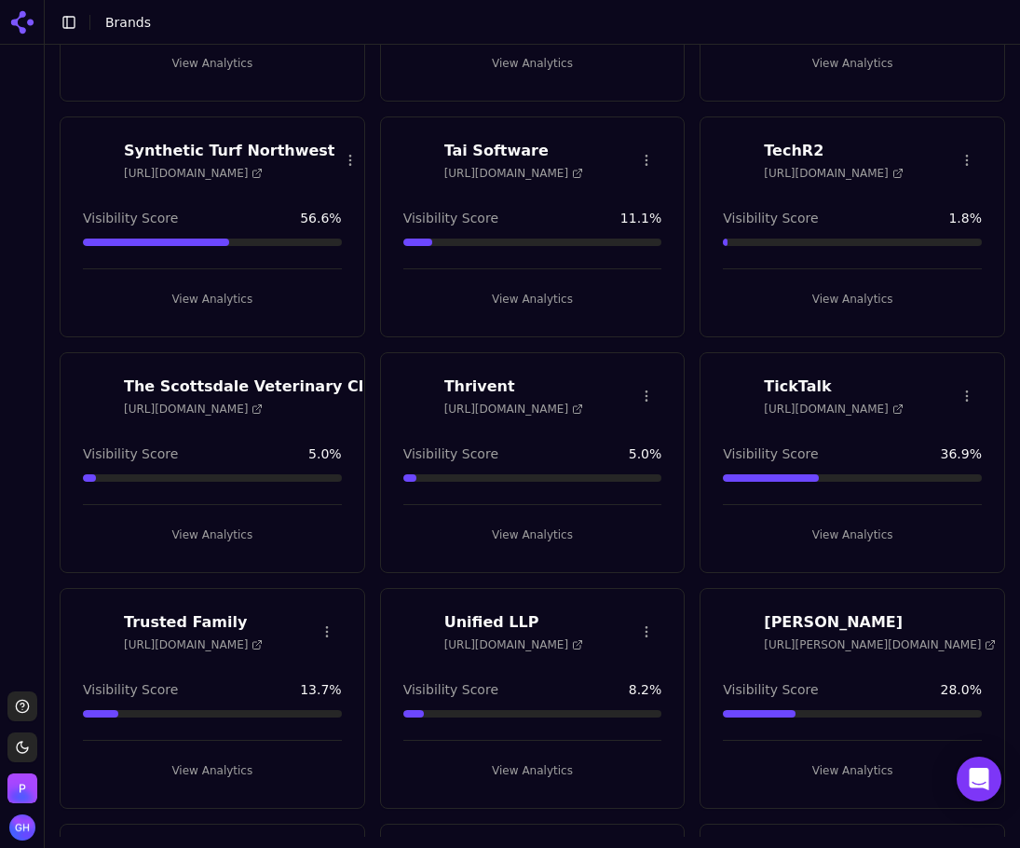
scroll to position [6380, 0]
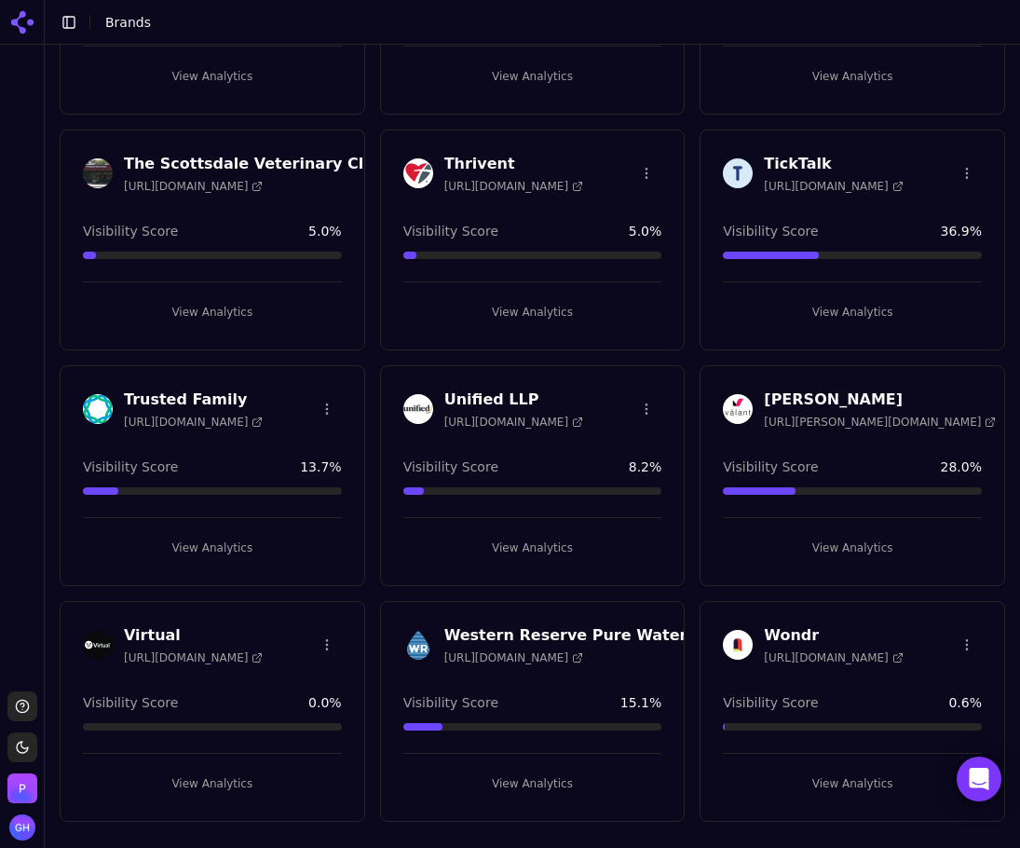
click at [210, 791] on button "View Analytics" at bounding box center [212, 784] width 259 height 30
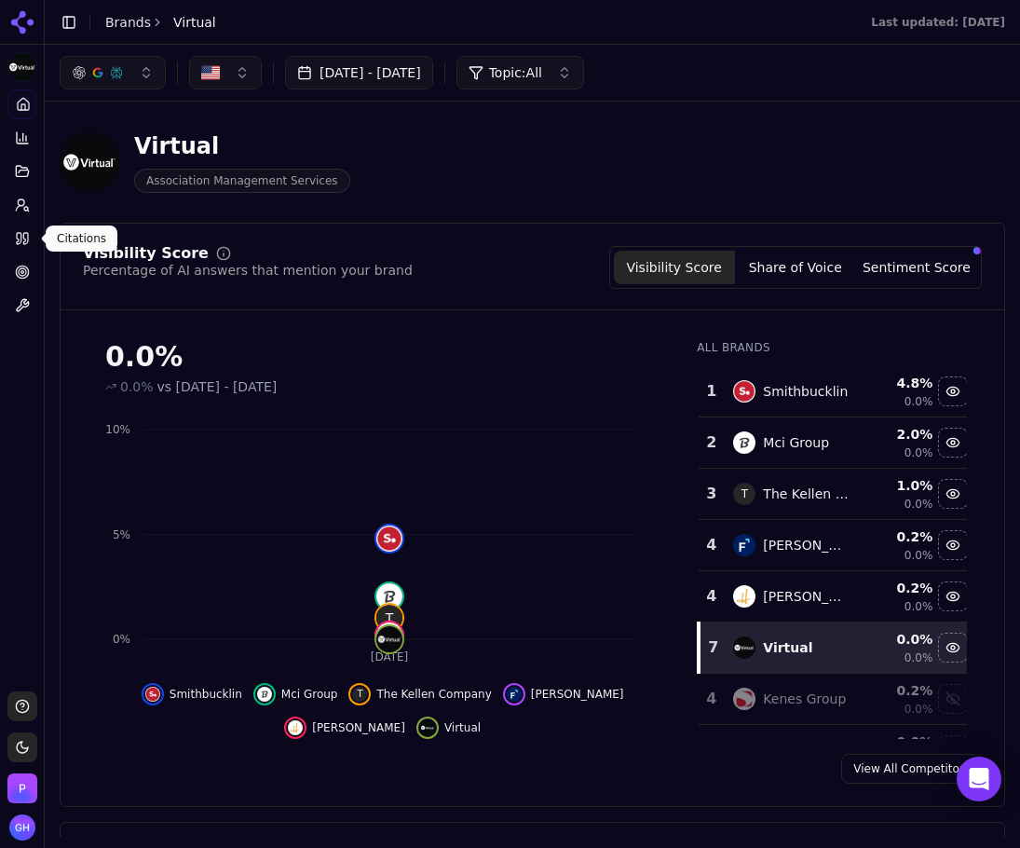
click at [12, 241] on link "Citations" at bounding box center [21, 239] width 29 height 30
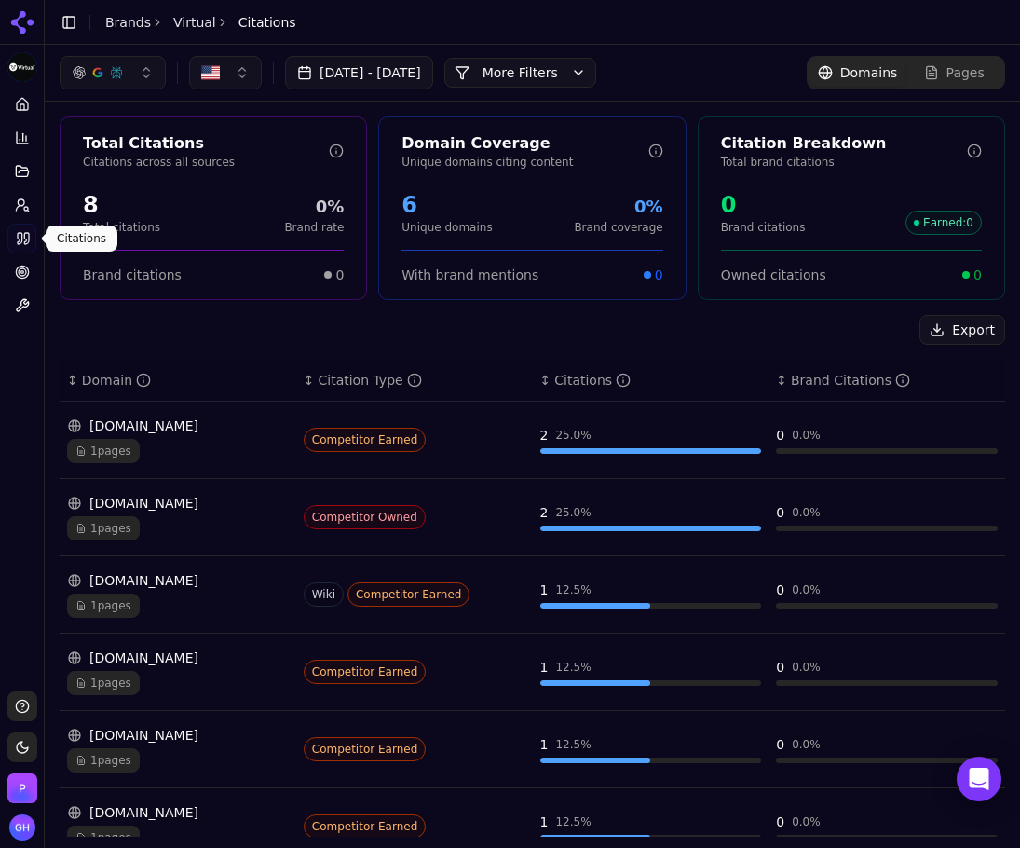
click at [566, 75] on button "More Filters" at bounding box center [520, 73] width 152 height 30
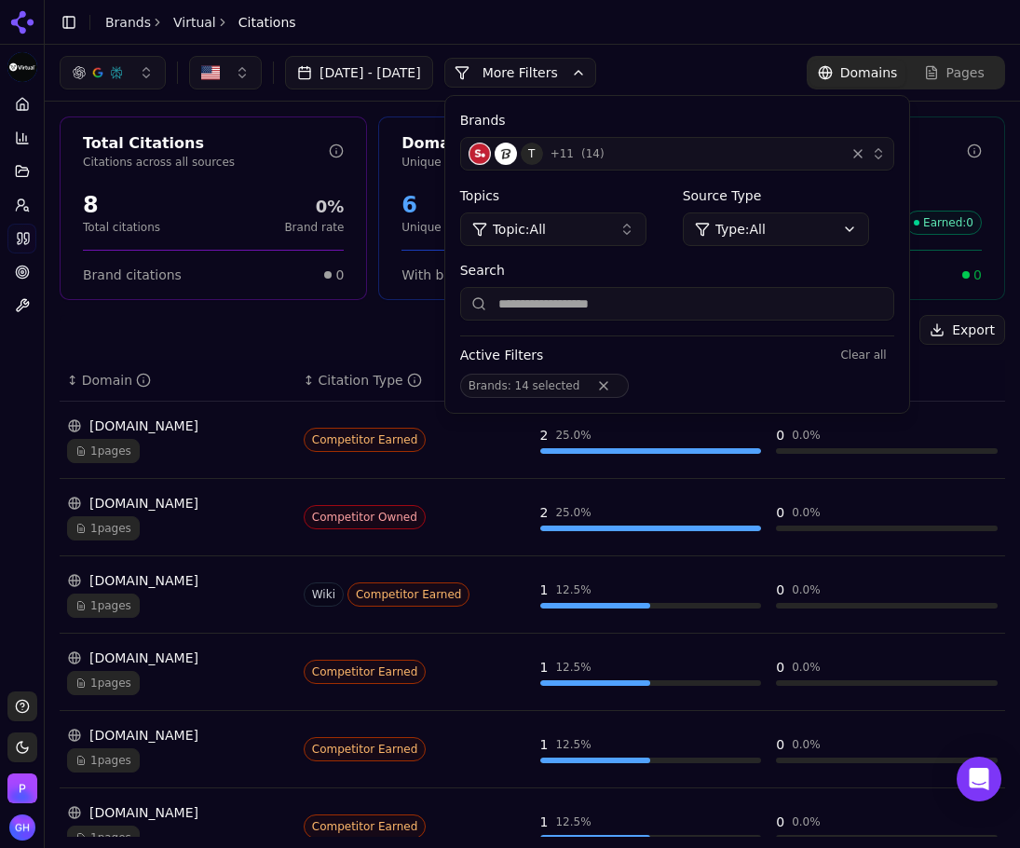
click at [702, 157] on div "T + 11 ( 14 )" at bounding box center [653, 154] width 369 height 22
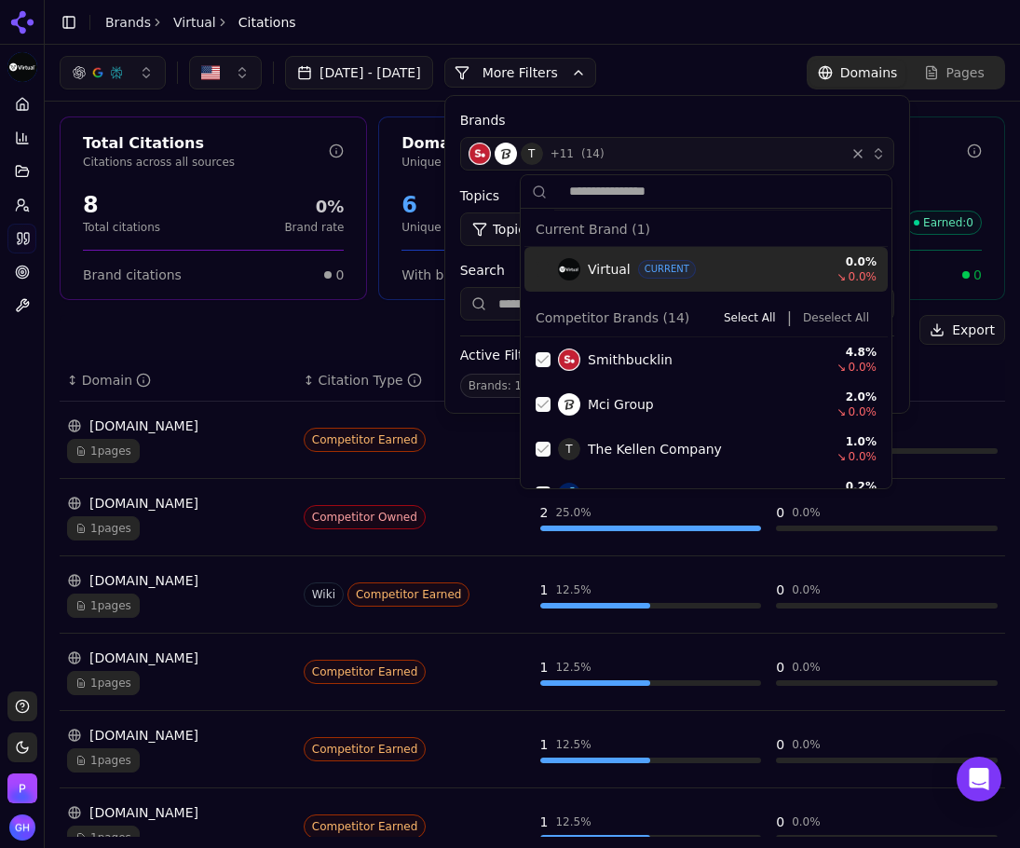
click at [702, 157] on div "T + 11 ( 14 )" at bounding box center [653, 154] width 369 height 22
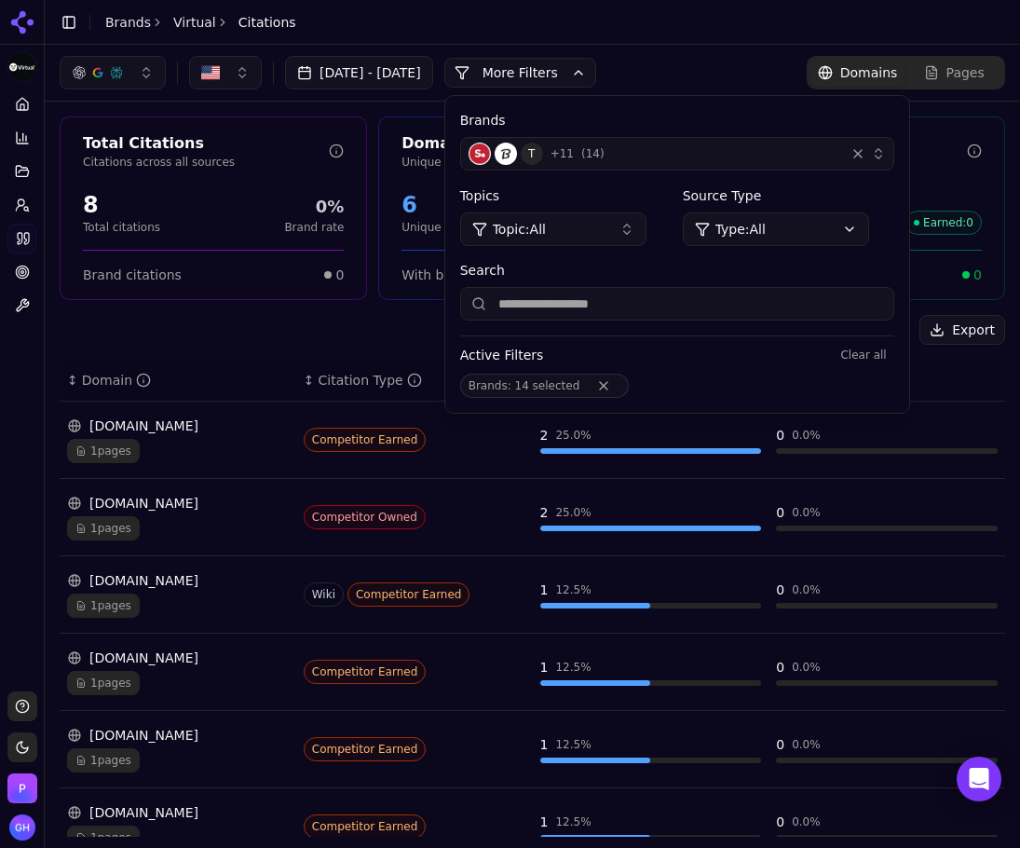
click at [702, 157] on div "T + 11 ( 14 )" at bounding box center [653, 154] width 369 height 22
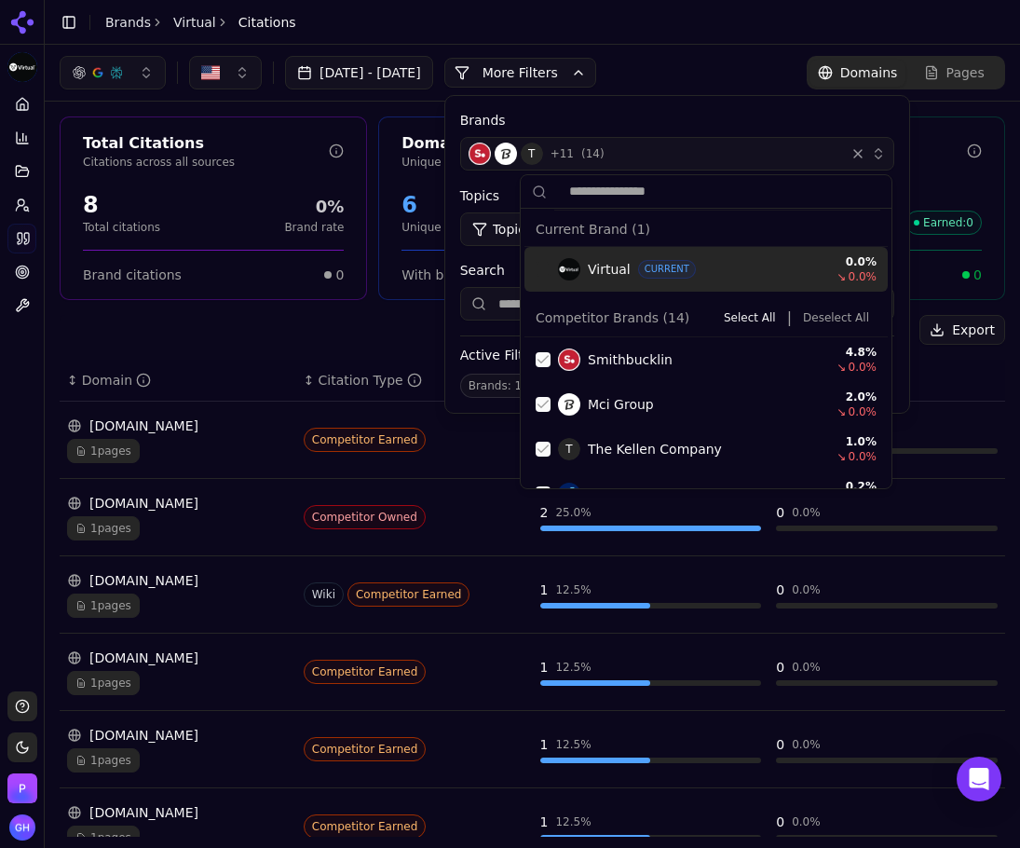
click at [817, 318] on button "Deselect All" at bounding box center [836, 317] width 81 height 22
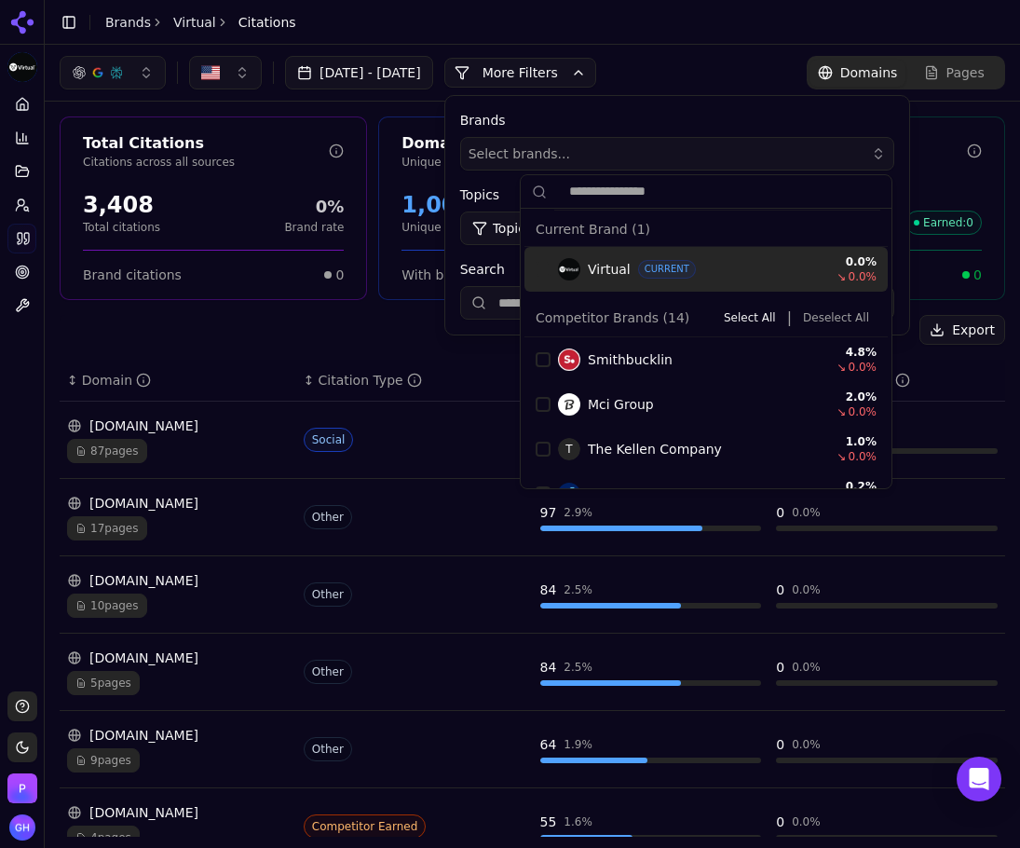
click at [610, 190] on input "text" at bounding box center [717, 191] width 326 height 37
click at [598, 137] on button "Select brands..." at bounding box center [677, 154] width 434 height 34
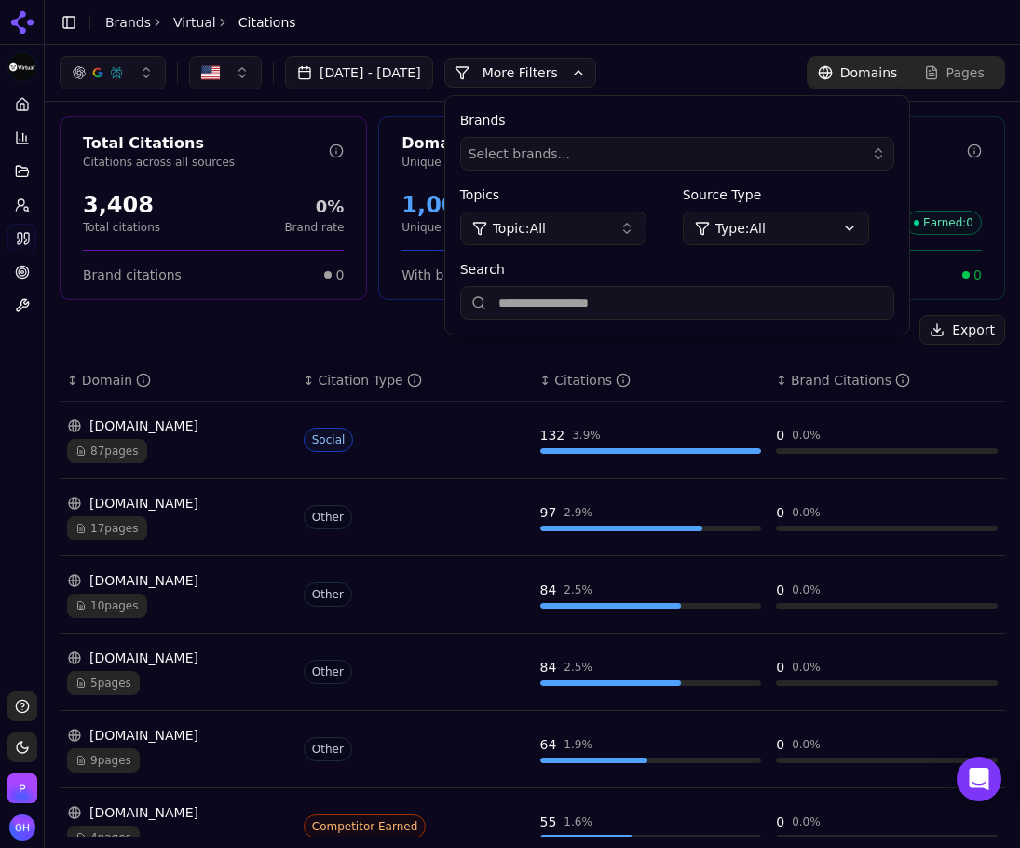
click at [589, 309] on input "Search" at bounding box center [677, 303] width 434 height 34
type input "*"
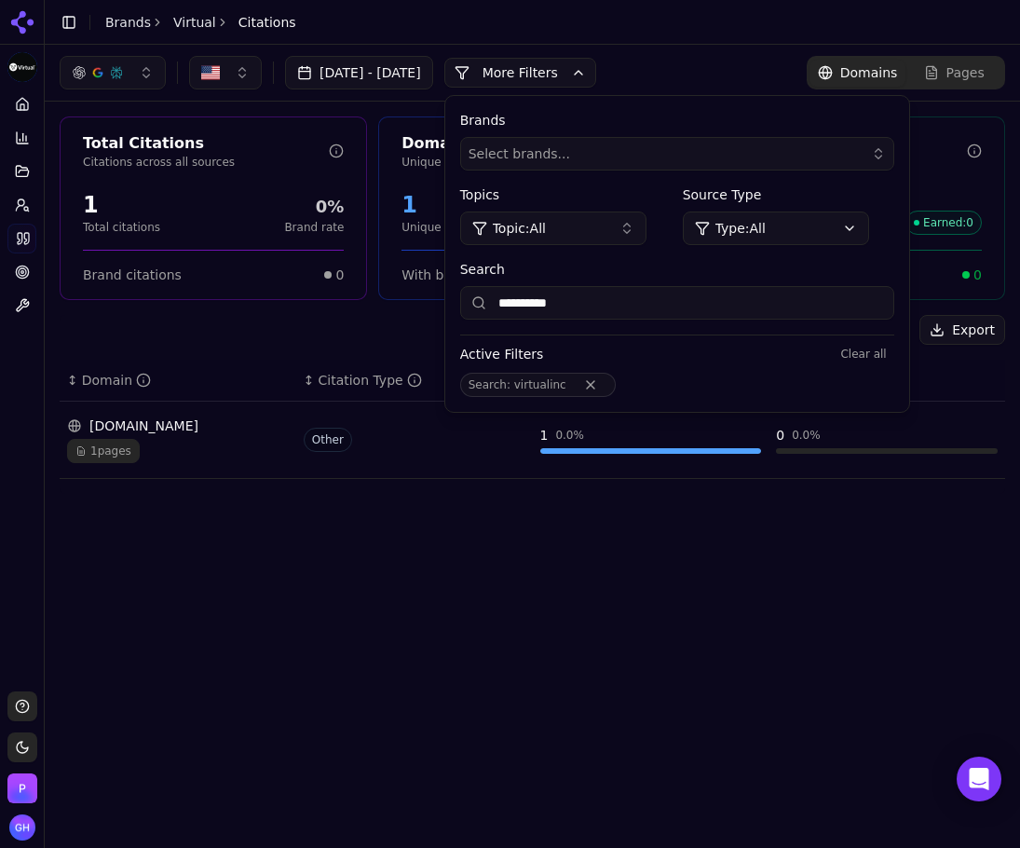
type input "**********"
click at [426, 668] on div "**********" at bounding box center [532, 441] width 975 height 792
click at [20, 69] on html "**********" at bounding box center [510, 424] width 1020 height 848
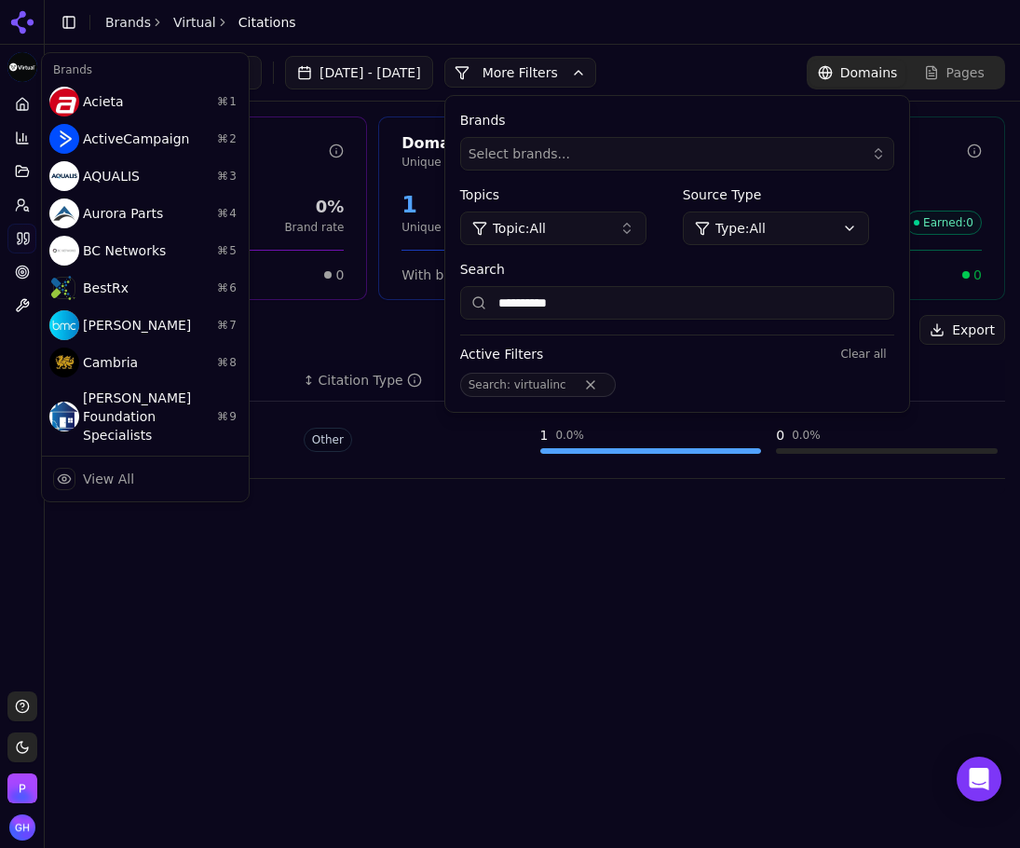
click at [20, 69] on html "**********" at bounding box center [510, 424] width 1020 height 848
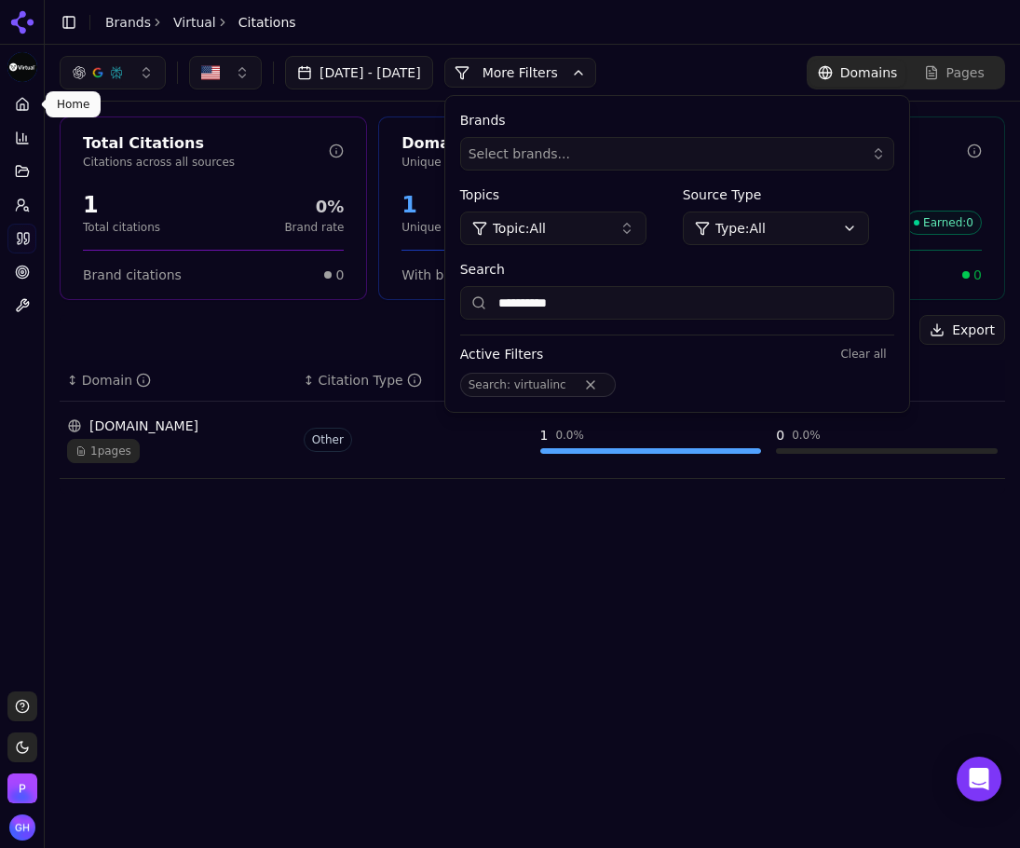
click at [27, 106] on icon at bounding box center [22, 104] width 15 height 15
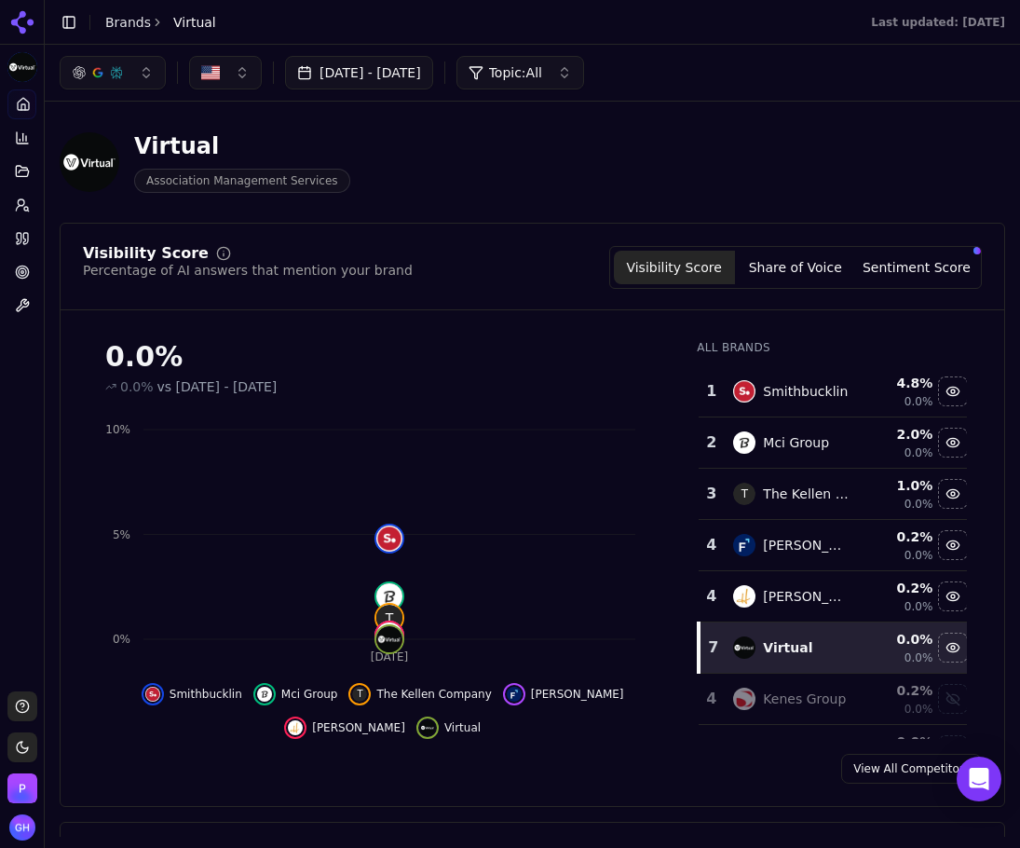
click at [19, 28] on icon at bounding box center [22, 22] width 30 height 30
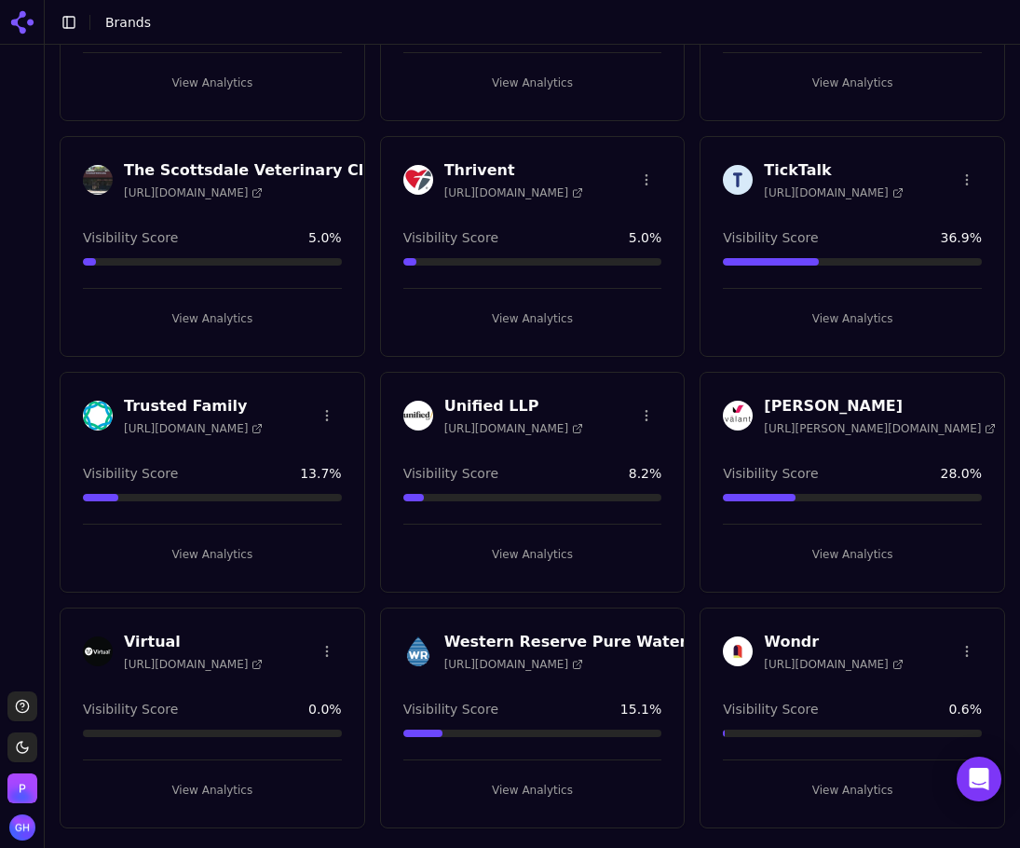
scroll to position [6380, 0]
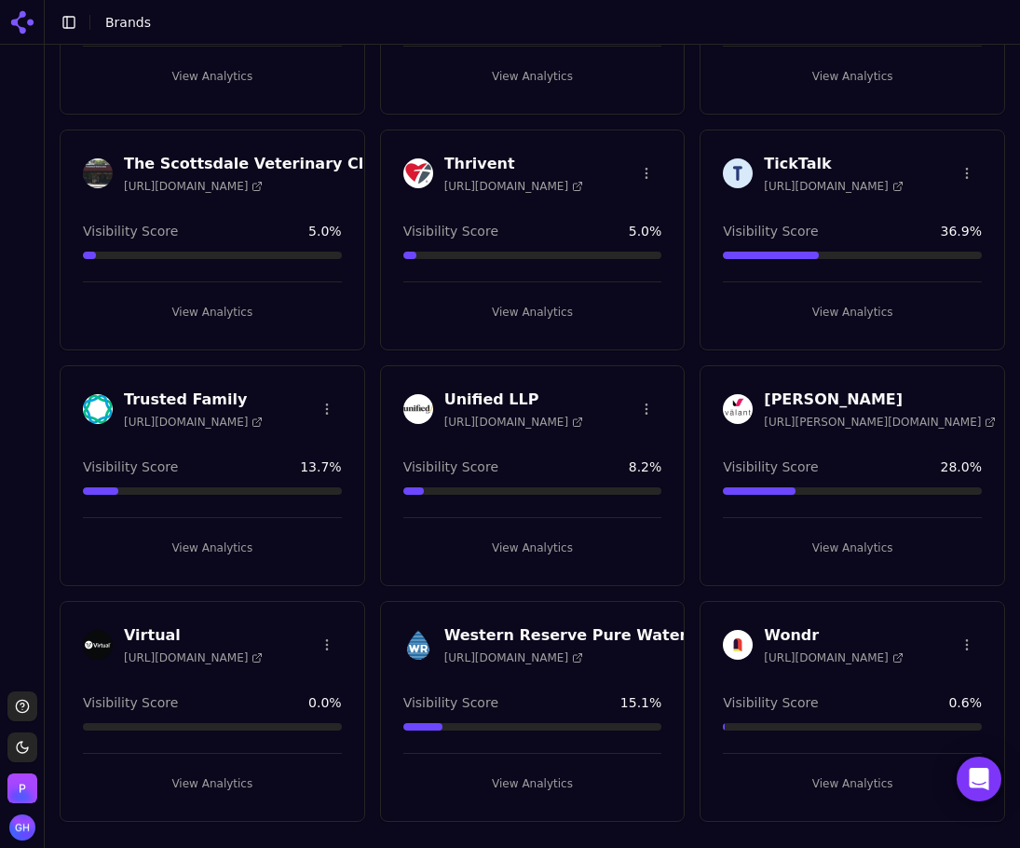
click at [318, 640] on html "Support Toggle theme Perrill Toggle Sidebar Brands Brand Analytics Track and an…" at bounding box center [510, 424] width 1020 height 848
click at [293, 682] on div "Edit Brand" at bounding box center [278, 683] width 110 height 30
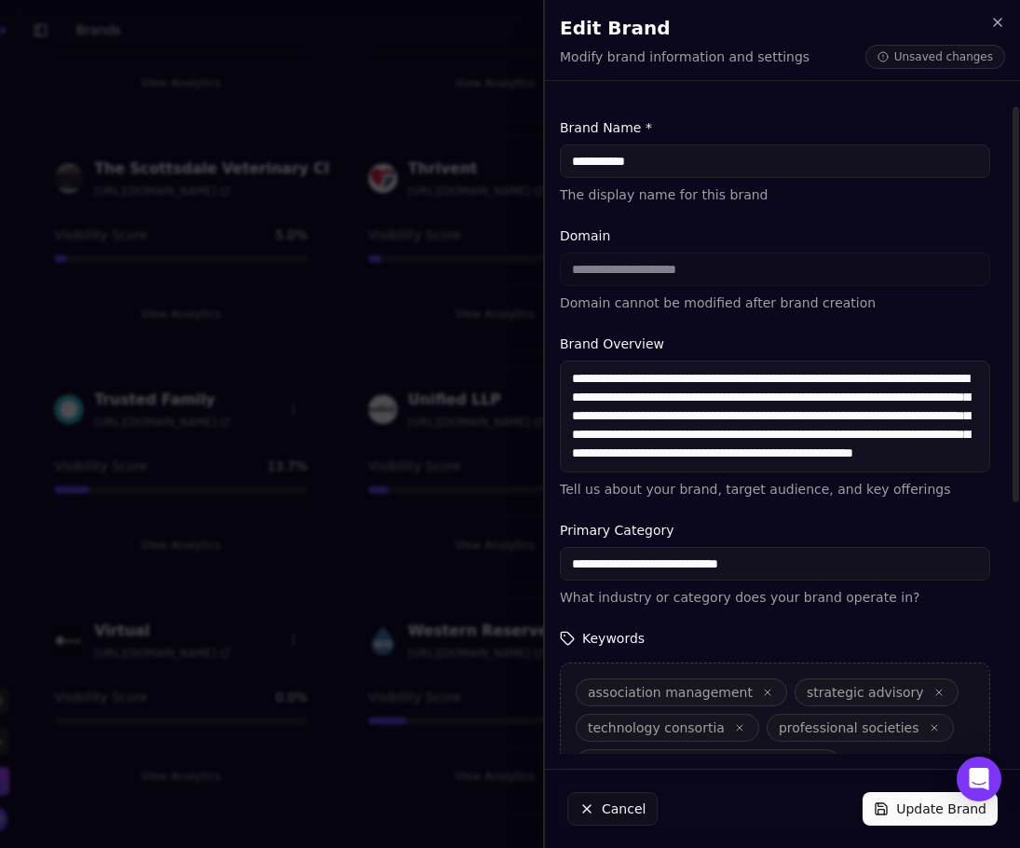
scroll to position [435, 0]
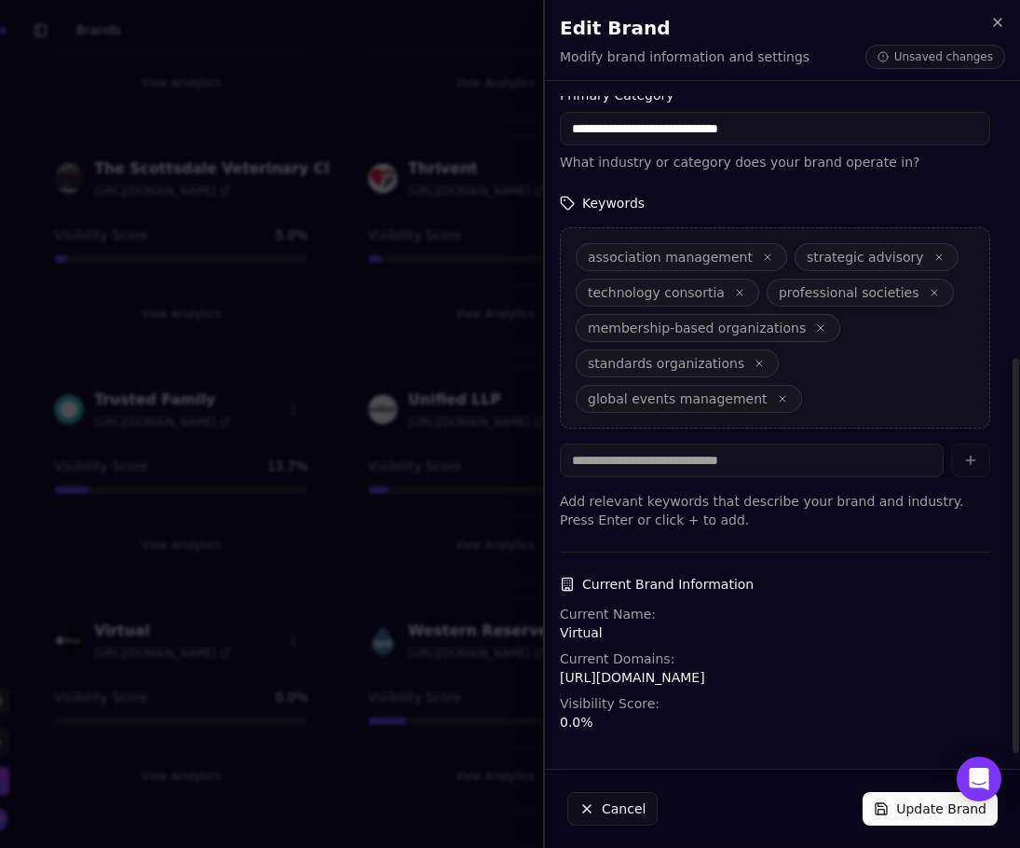
type input "**********"
click at [891, 805] on button "Update Brand" at bounding box center [930, 809] width 135 height 34
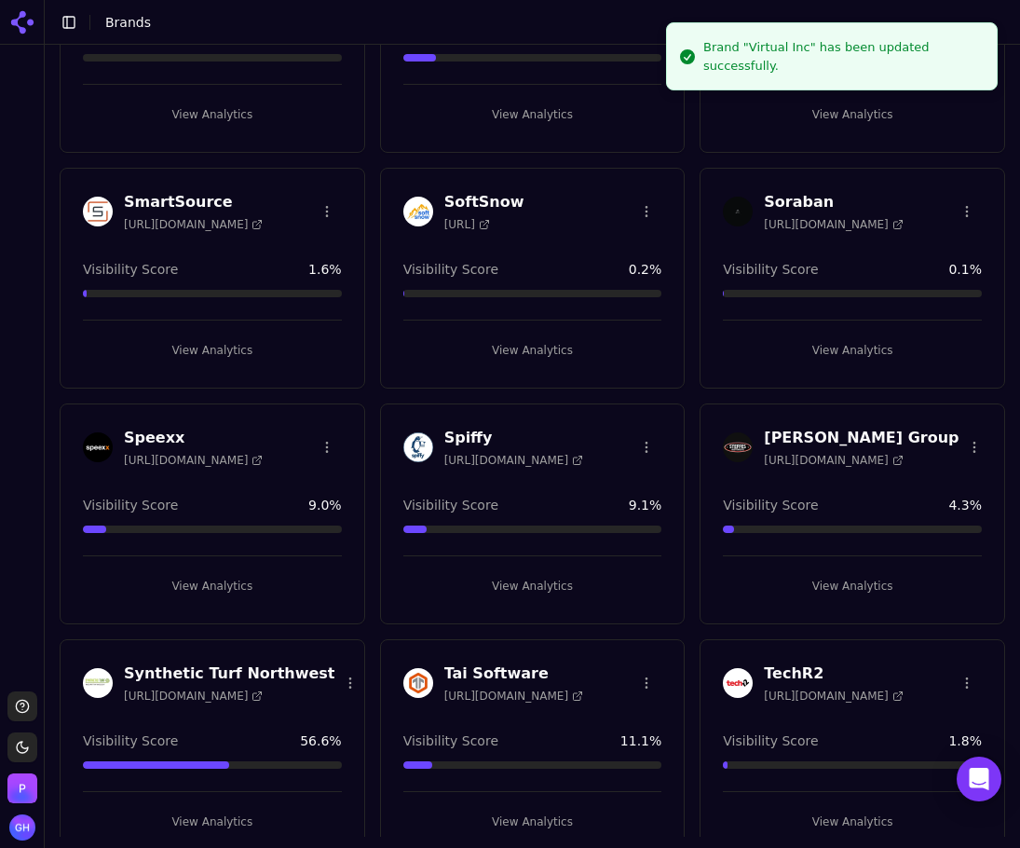
scroll to position [6380, 0]
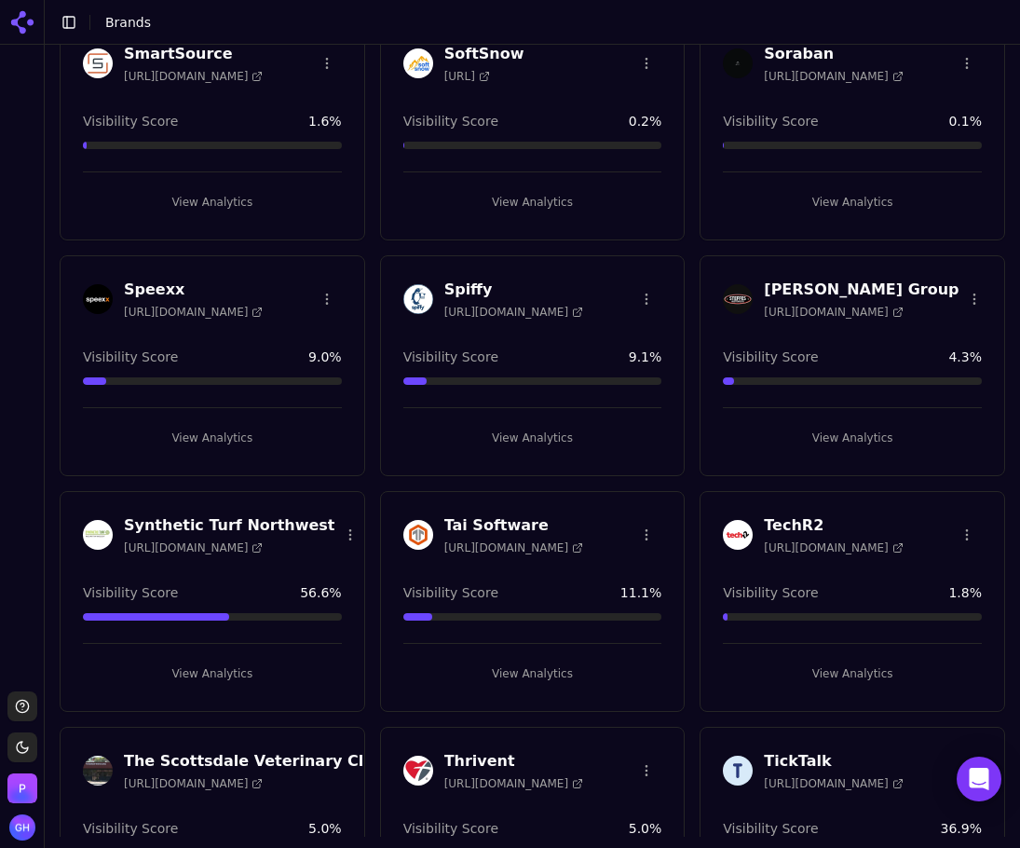
scroll to position [6380, 0]
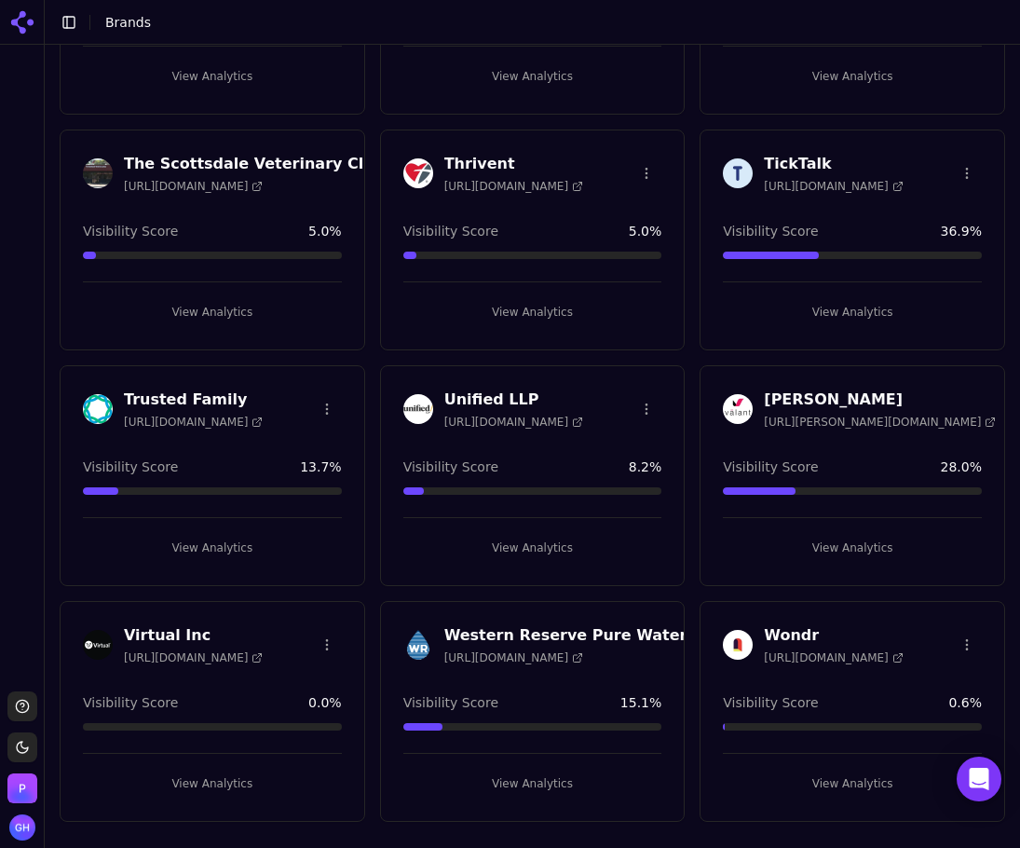
click at [222, 777] on button "View Analytics" at bounding box center [212, 784] width 259 height 30
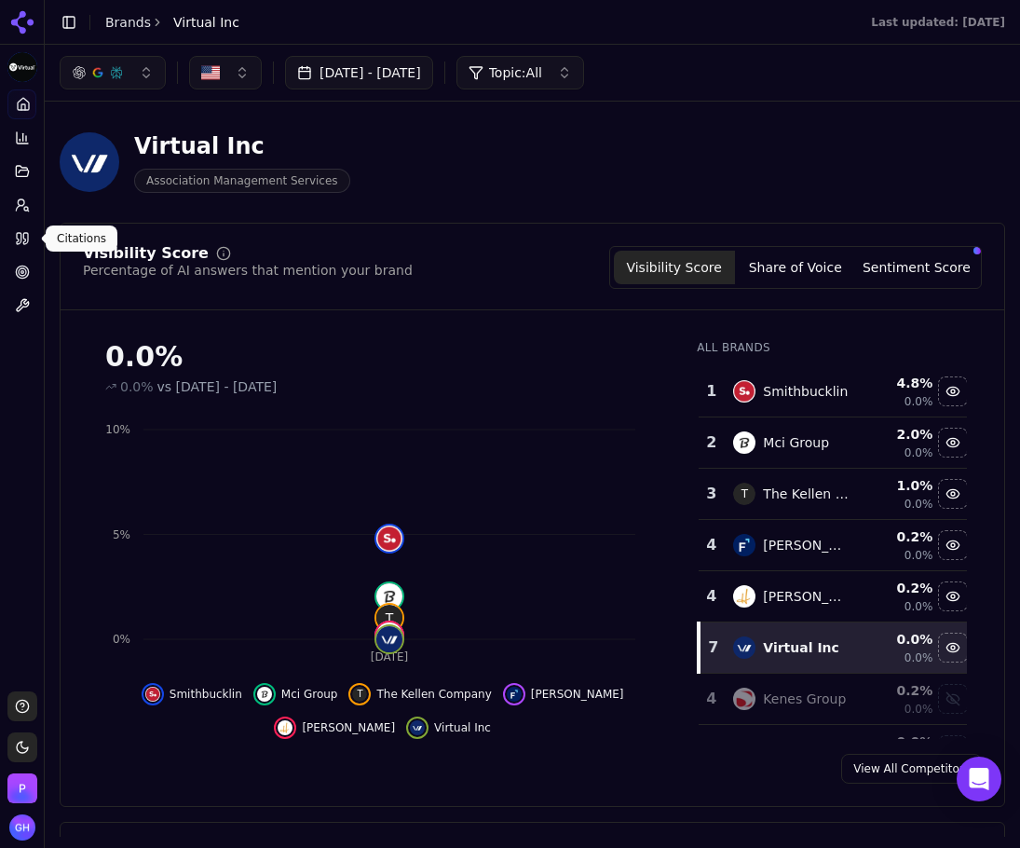
click at [29, 246] on link "Citations" at bounding box center [21, 239] width 29 height 30
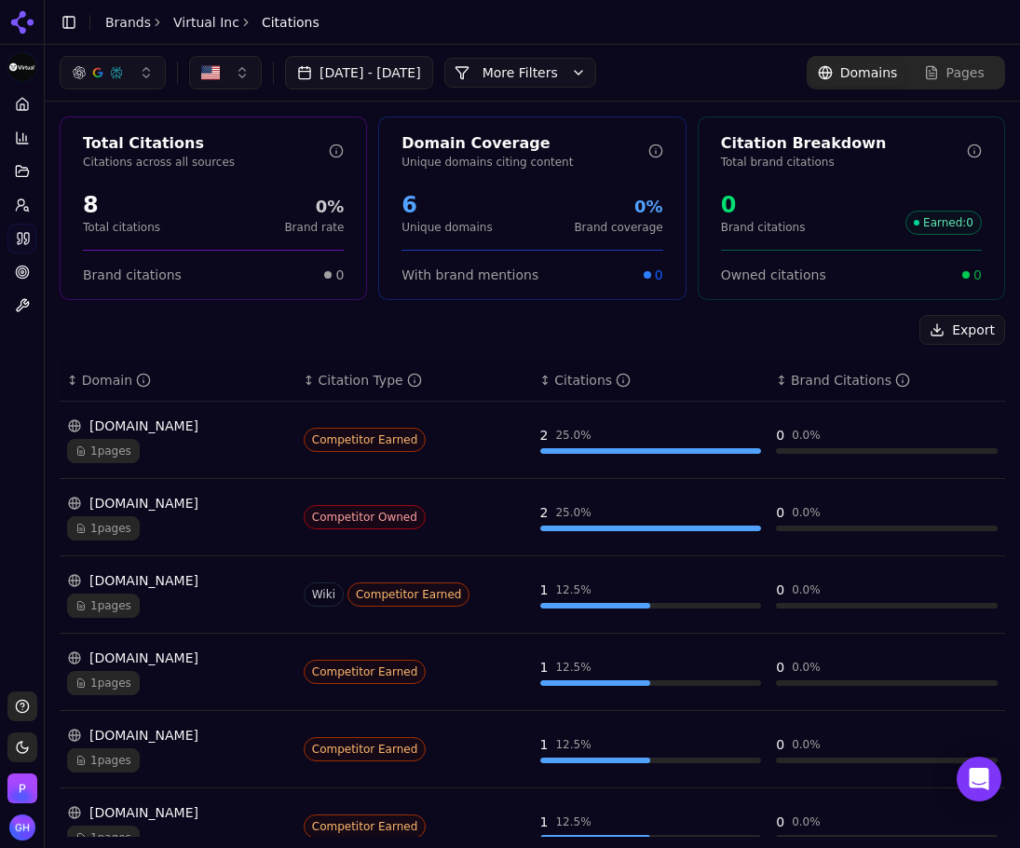
click at [572, 67] on button "More Filters" at bounding box center [520, 73] width 152 height 30
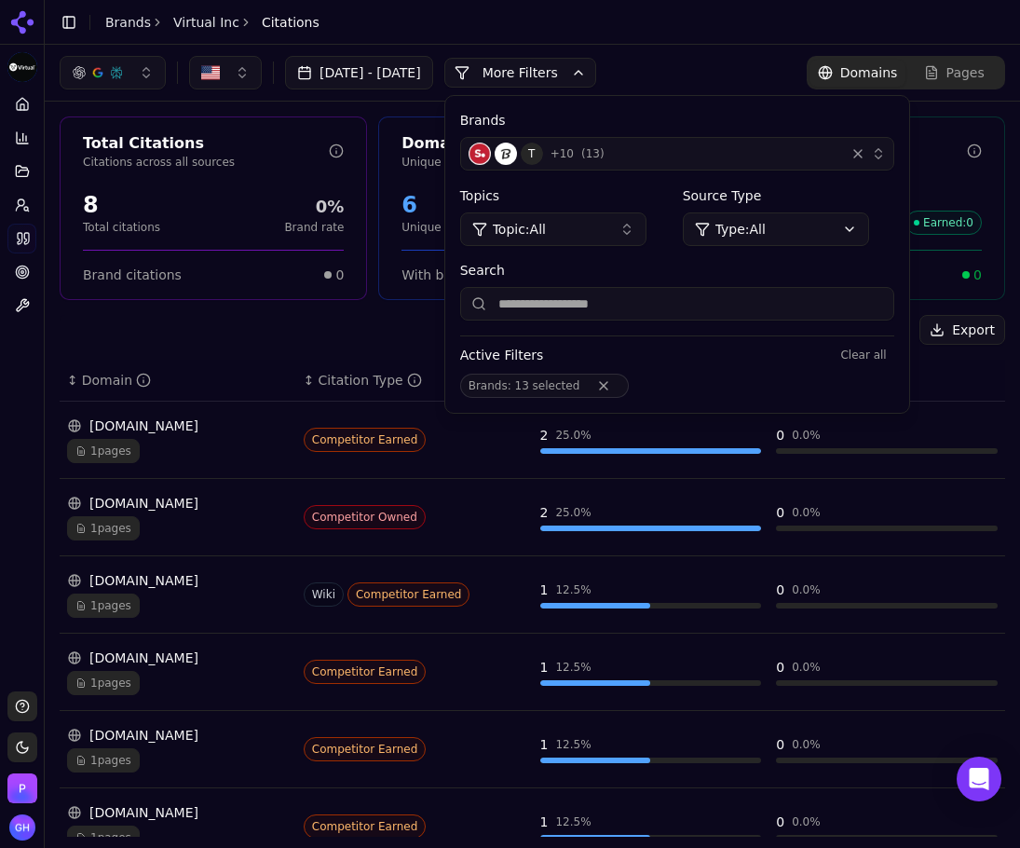
click at [630, 164] on div "T + 10 ( 13 )" at bounding box center [653, 154] width 369 height 22
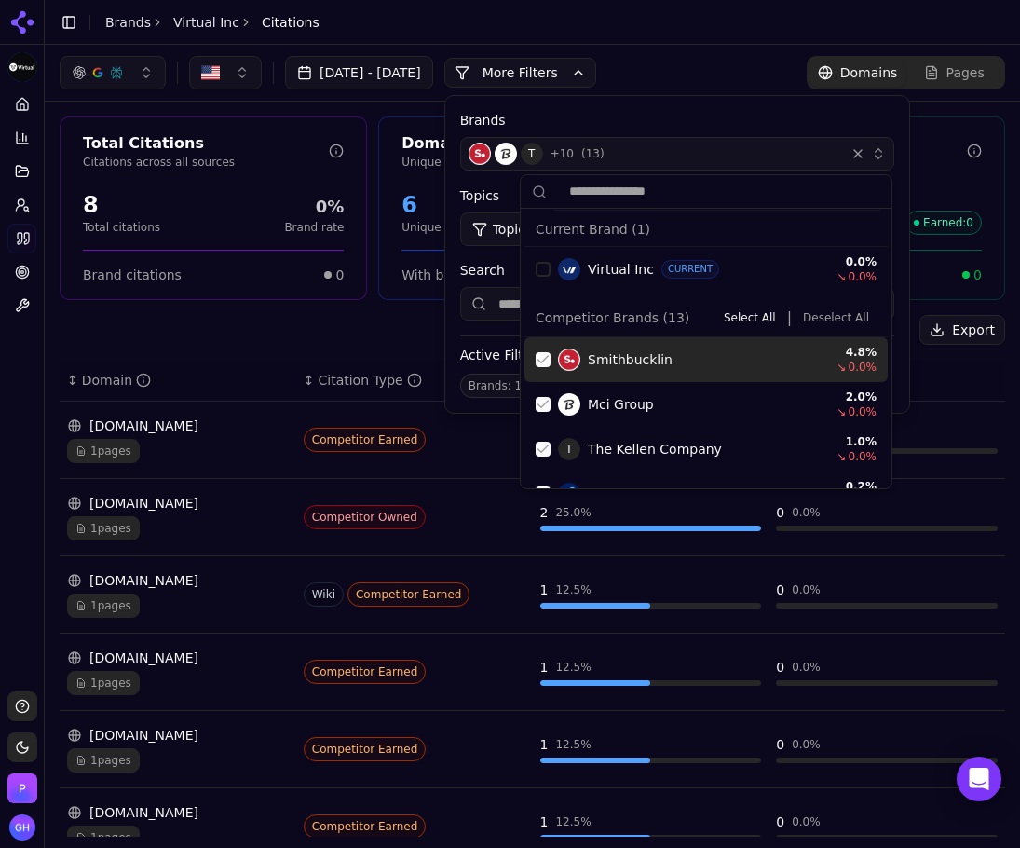
click at [845, 314] on button "Deselect All" at bounding box center [836, 317] width 81 height 22
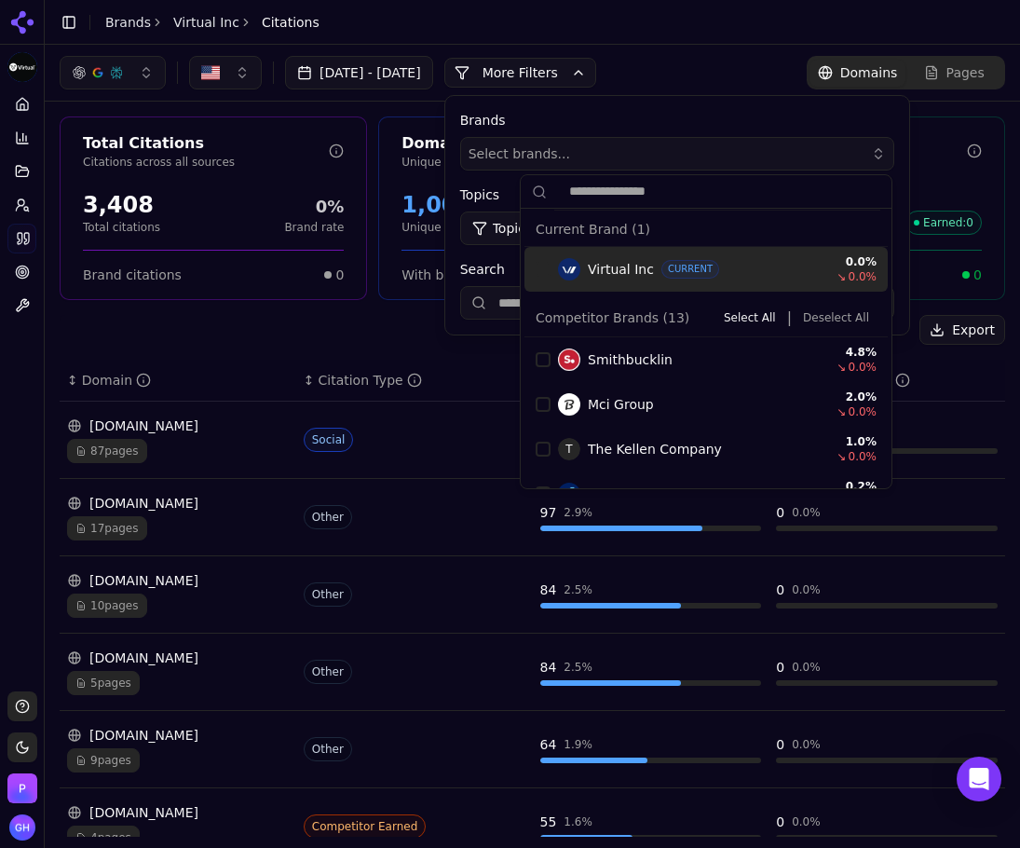
click at [570, 148] on span "Select brands..." at bounding box center [520, 153] width 102 height 19
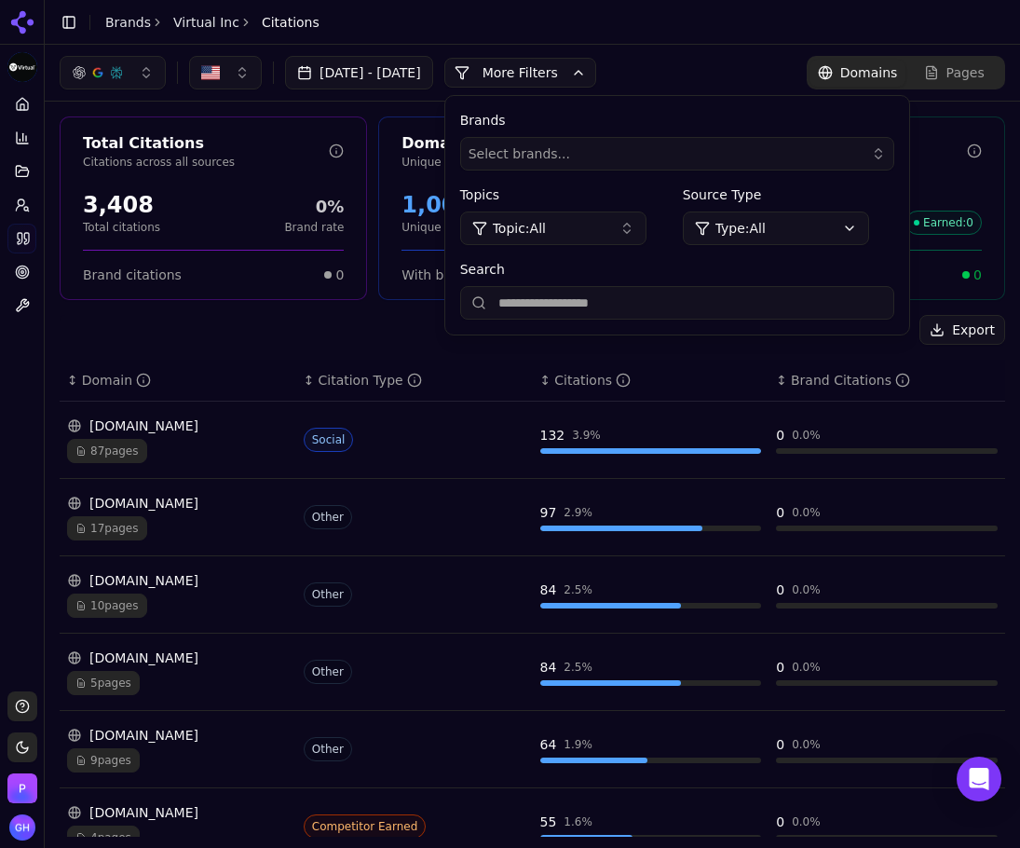
click at [606, 295] on input "Search" at bounding box center [677, 303] width 434 height 34
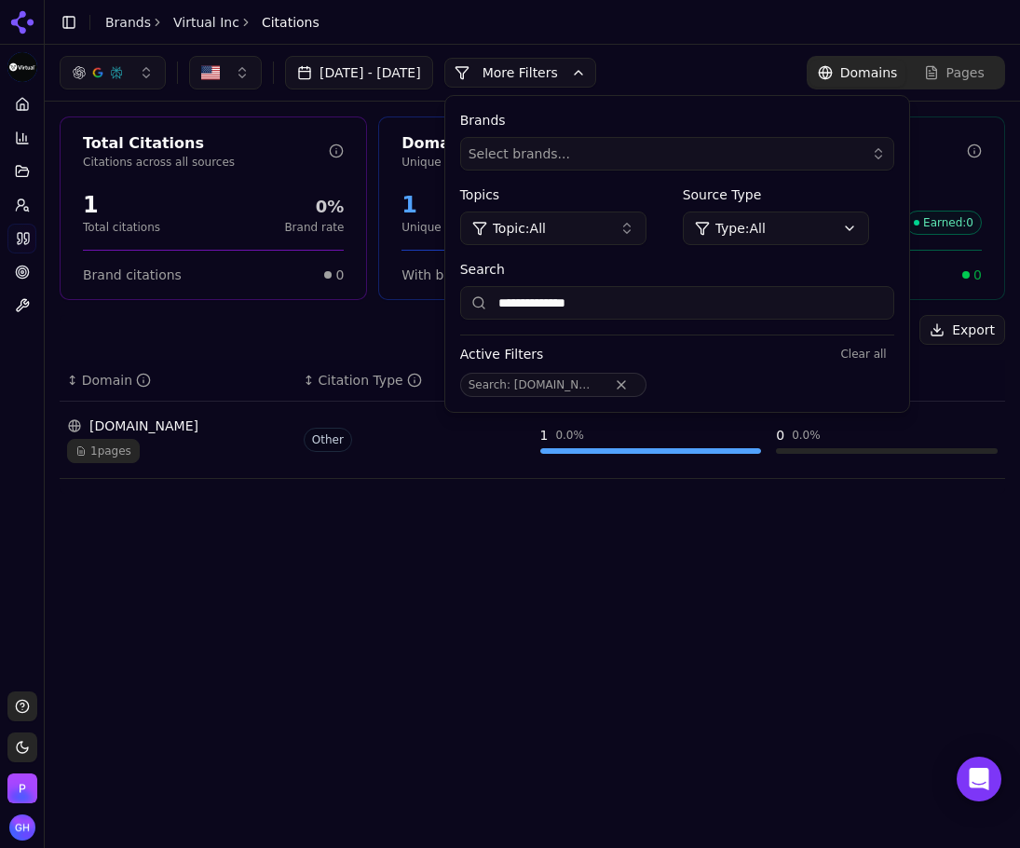
type input "**********"
click at [638, 378] on button "Remove Search filter" at bounding box center [622, 384] width 34 height 15
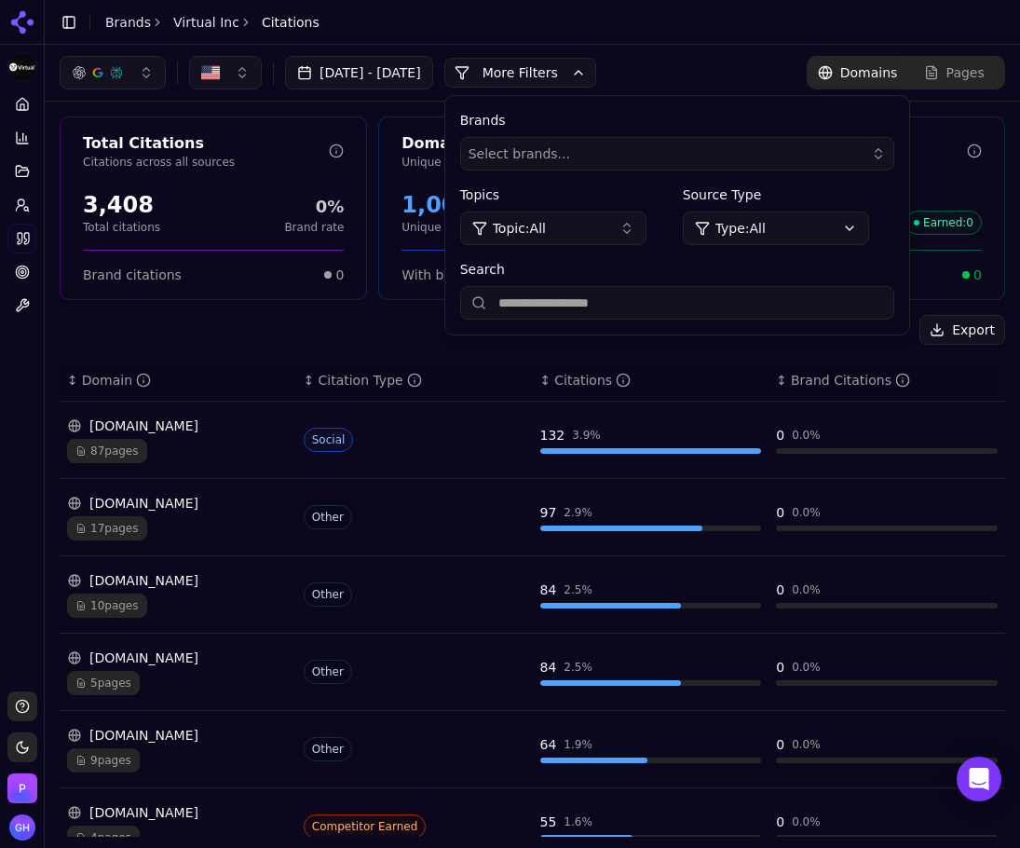
drag, startPoint x: 599, startPoint y: 76, endPoint x: 376, endPoint y: 93, distance: 223.3
click at [596, 75] on button "More Filters" at bounding box center [520, 73] width 152 height 30
